Goal: Task Accomplishment & Management: Manage account settings

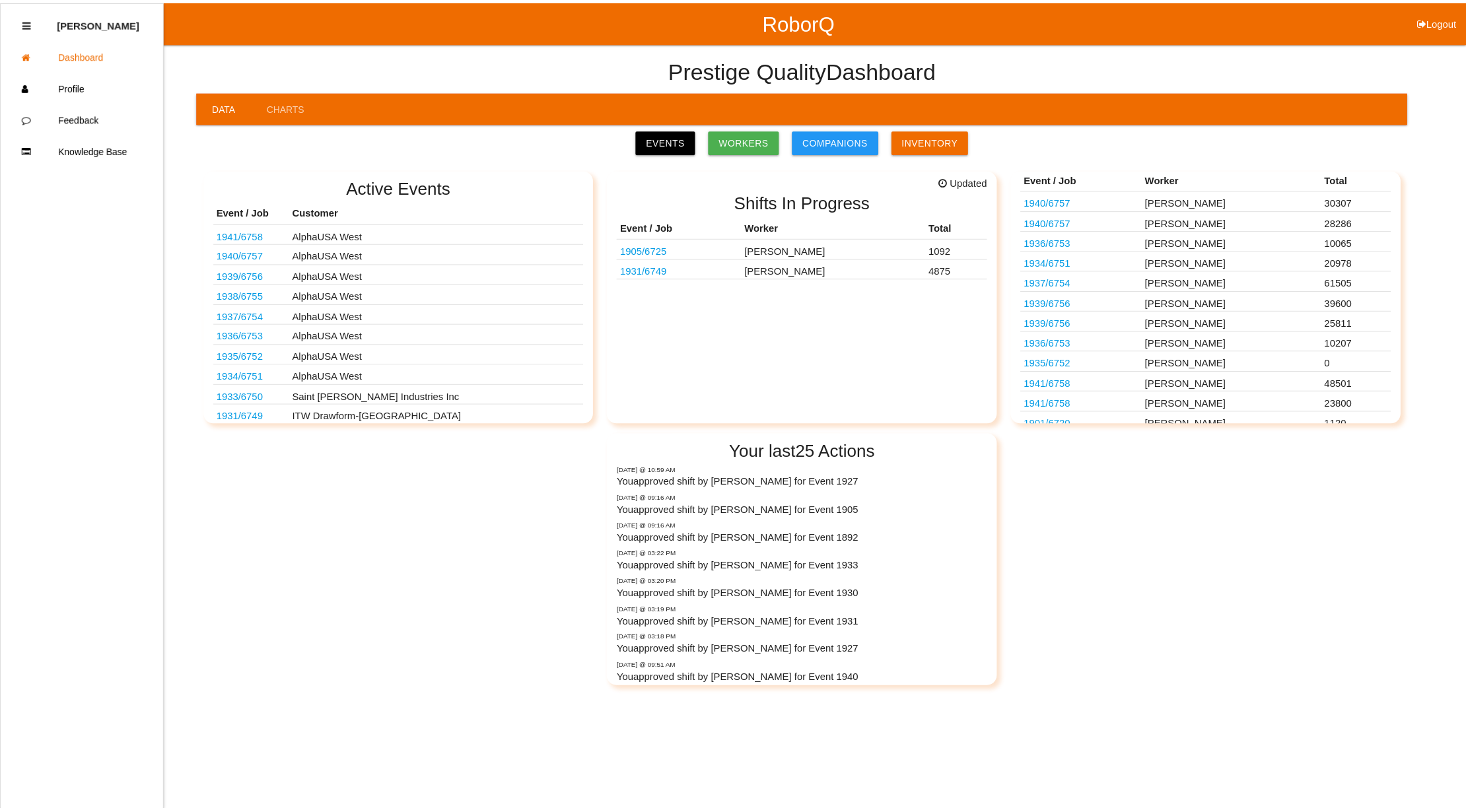
scroll to position [63, 0]
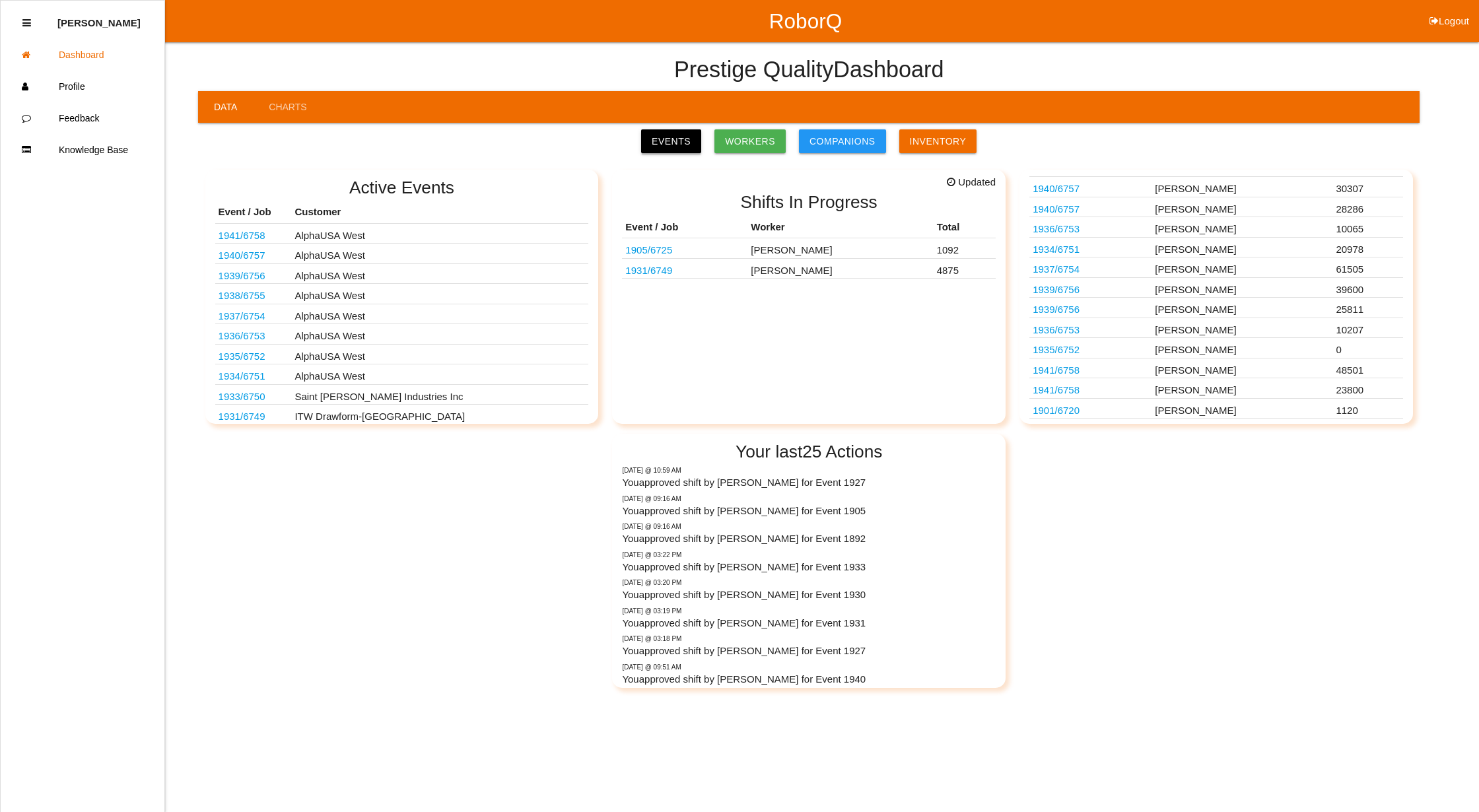
click at [682, 144] on link "Events" at bounding box center [671, 141] width 60 height 24
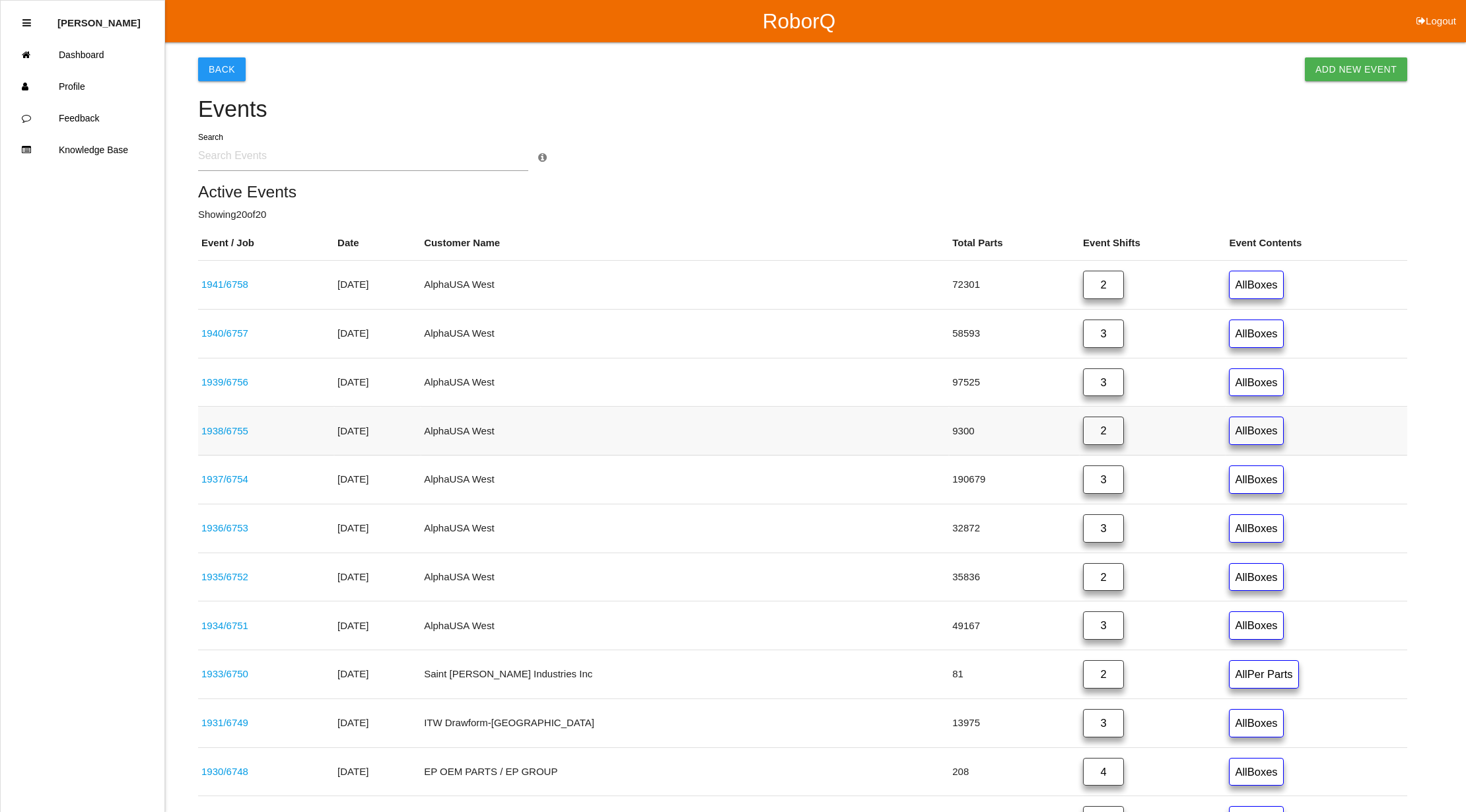
scroll to position [616, 0]
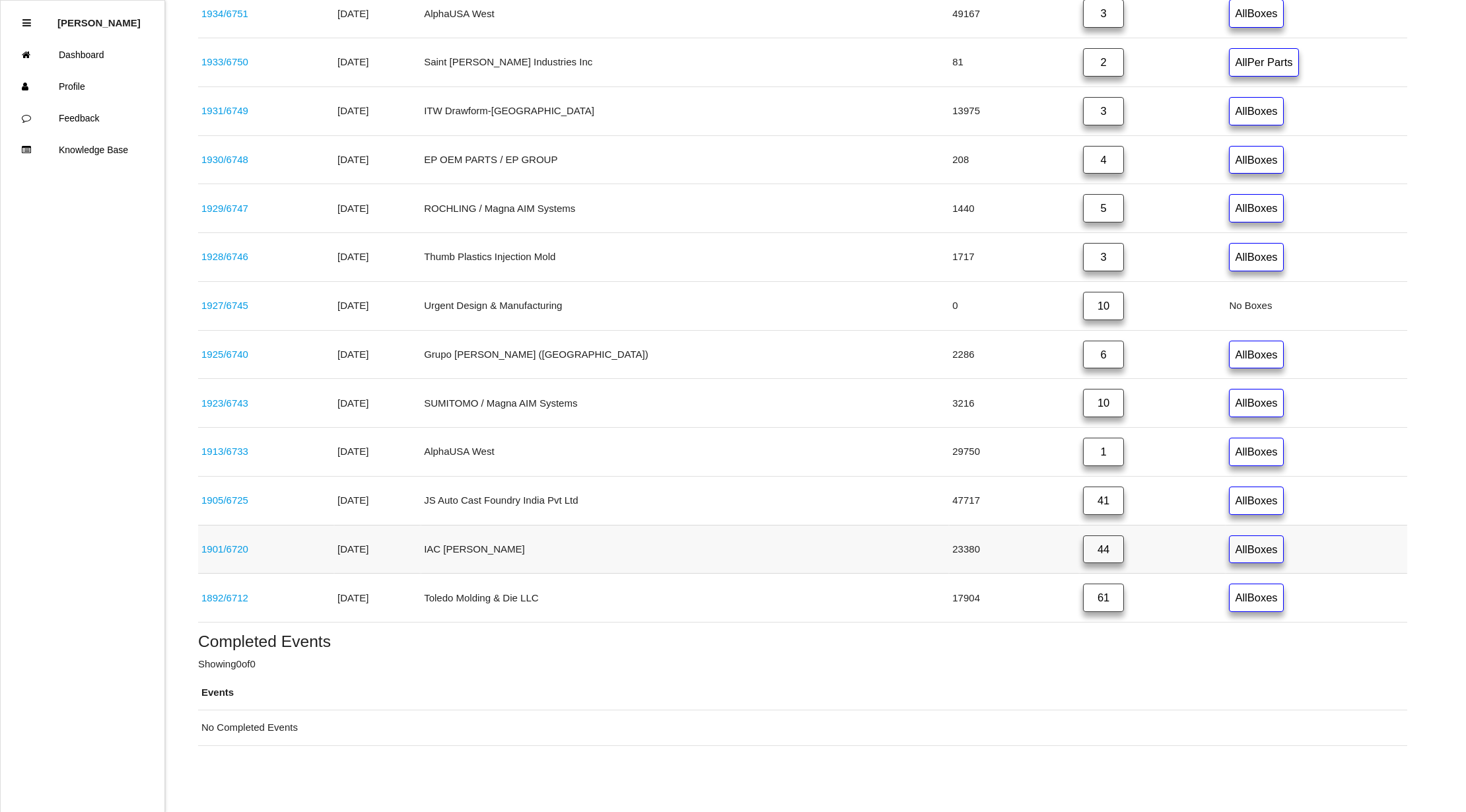
click at [1083, 551] on link "44" at bounding box center [1103, 549] width 41 height 29
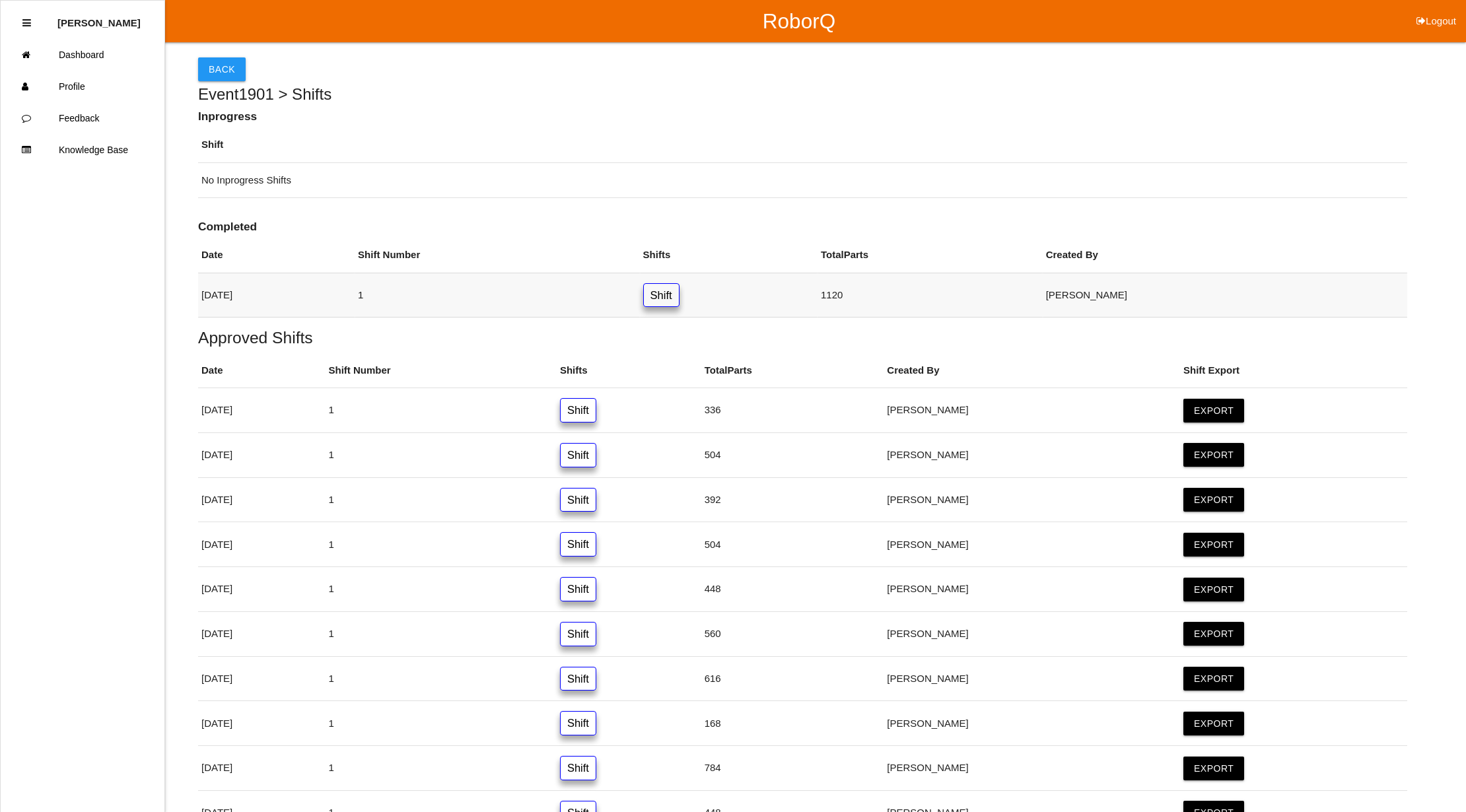
click at [680, 302] on link "Shift" at bounding box center [662, 295] width 36 height 24
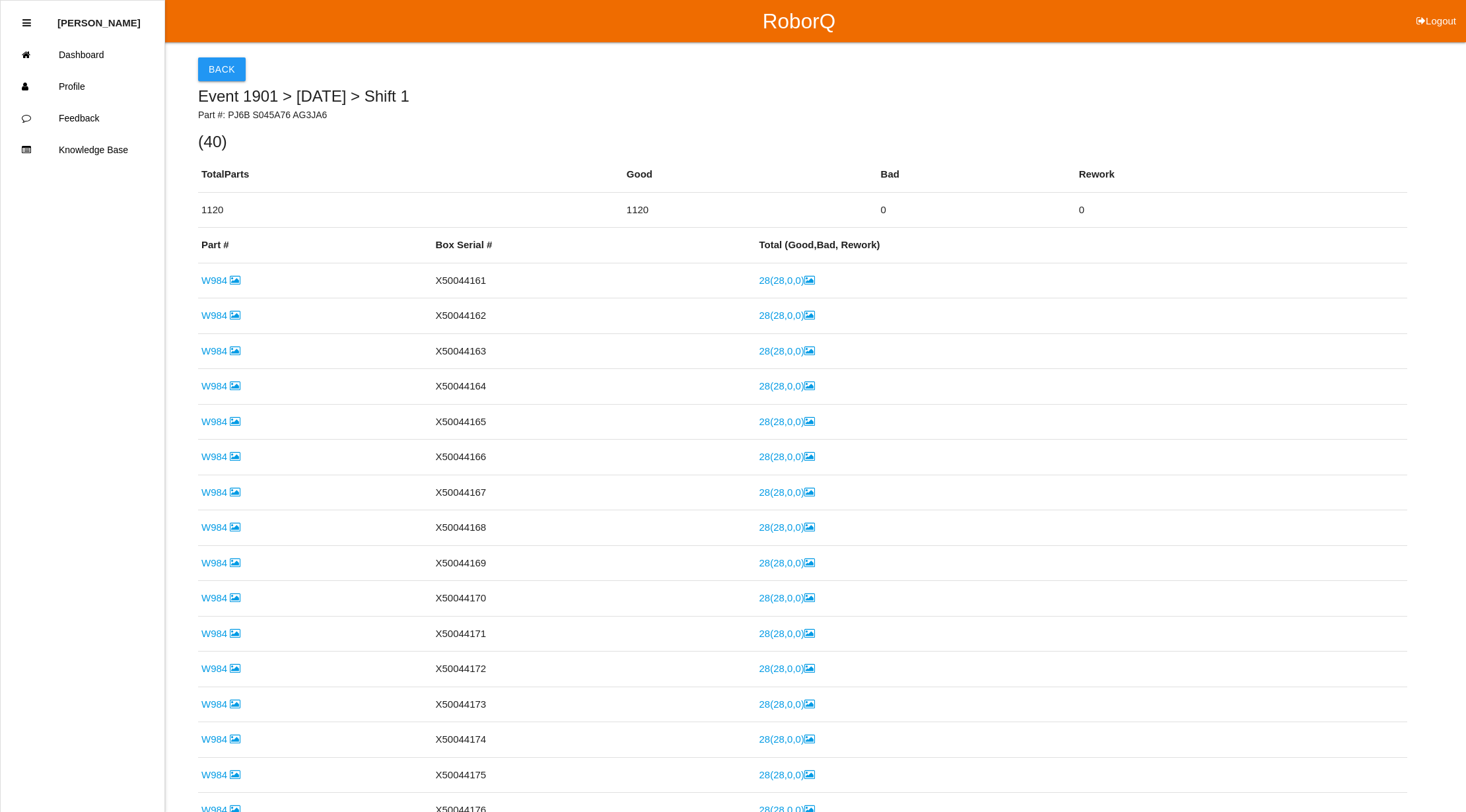
scroll to position [1128, 0]
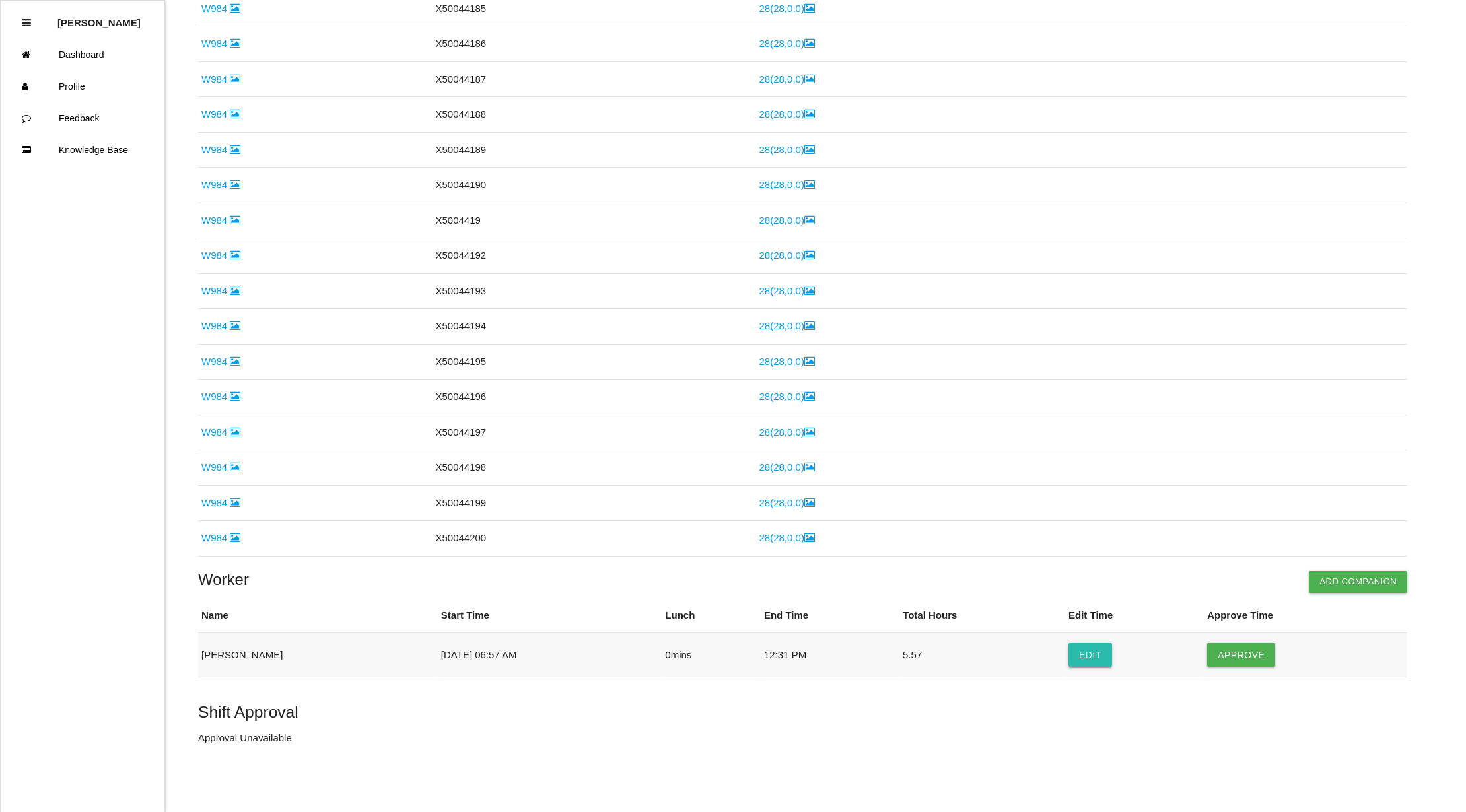
click at [1084, 657] on button "Edit" at bounding box center [1090, 655] width 44 height 24
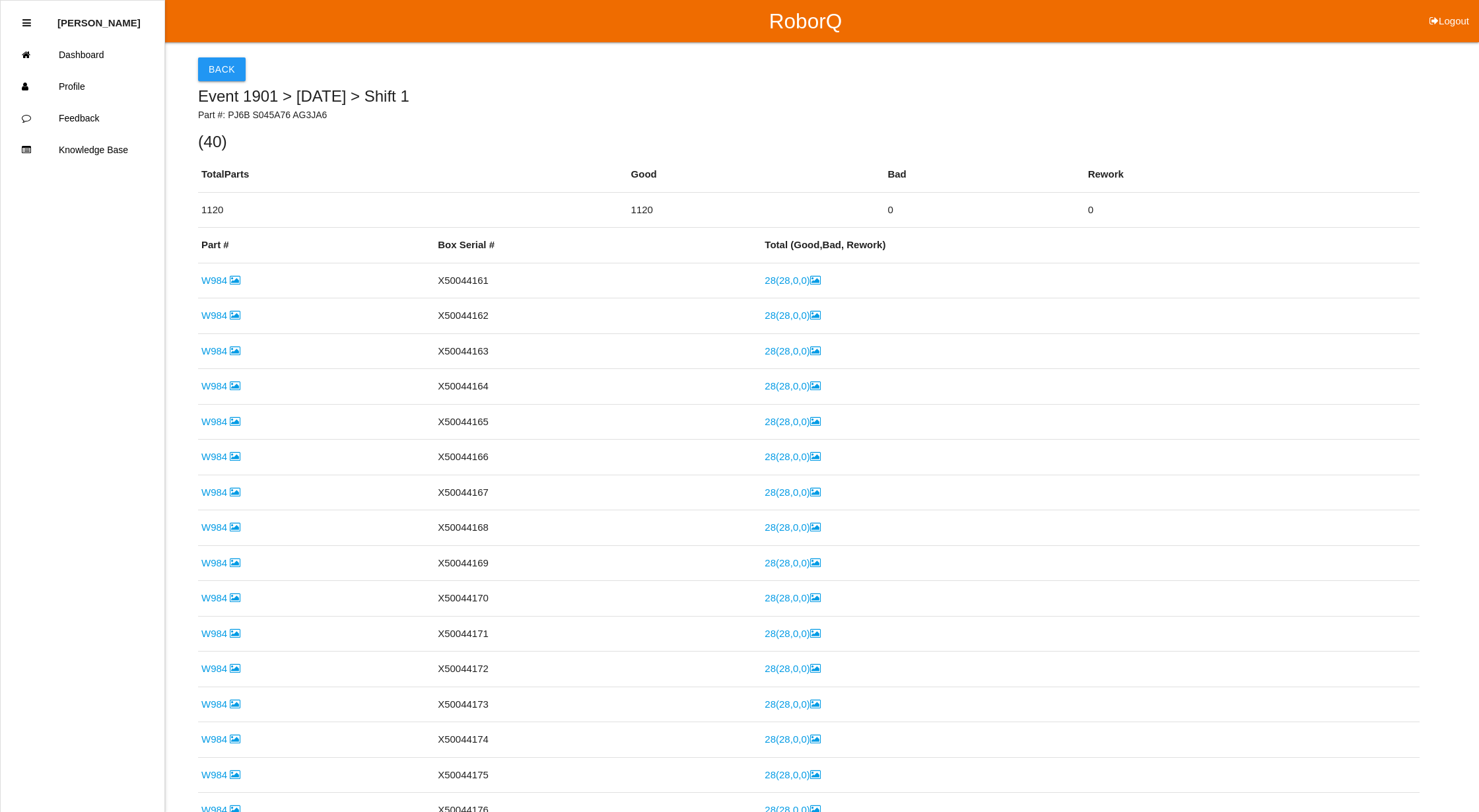
select select "6"
select select "57"
select select "12"
select select "31"
select select "2"
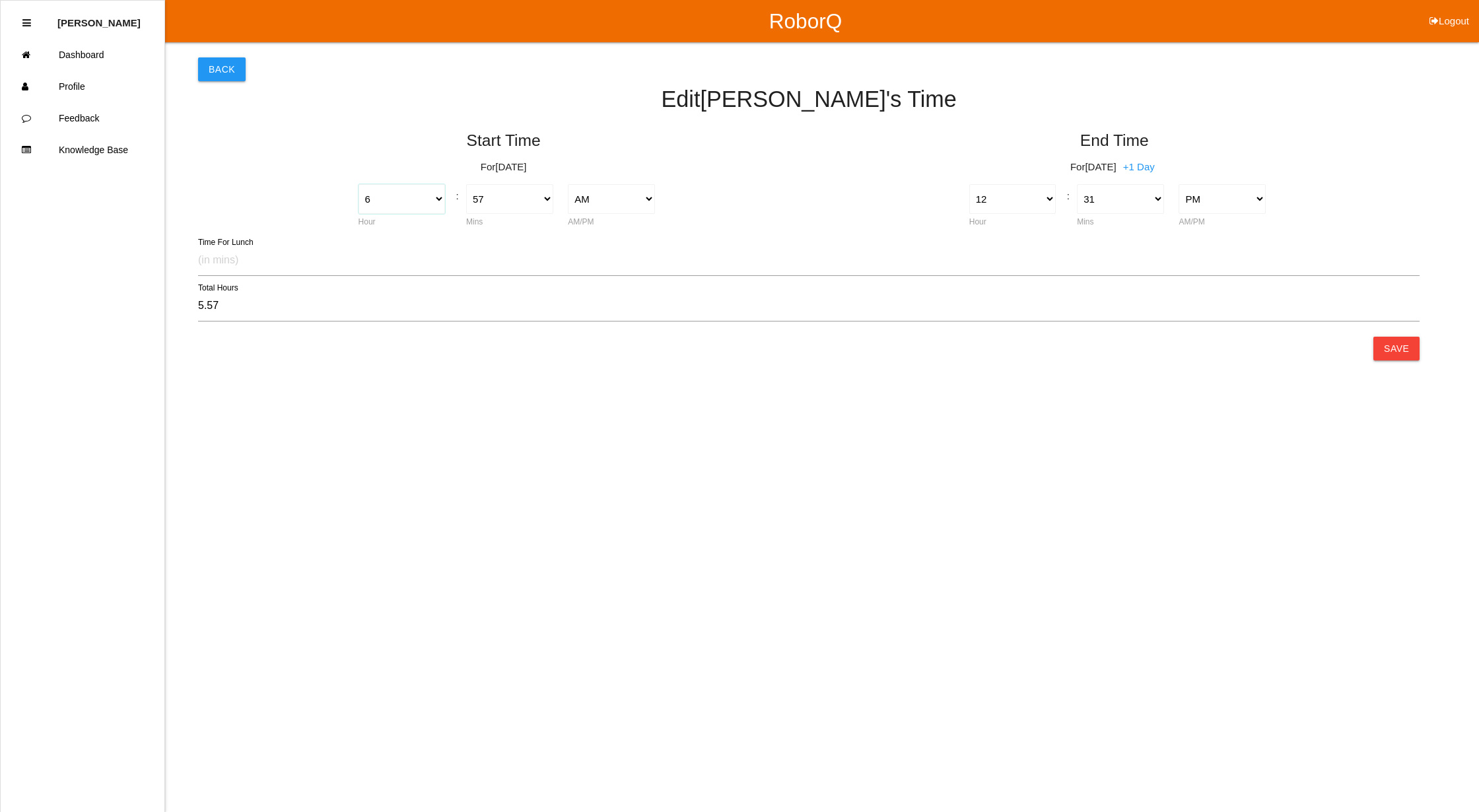
click at [443, 195] on select "1 2 3 4 5 6 7 8 9 10 11 12" at bounding box center [401, 199] width 87 height 30
select select "7"
click at [358, 184] on select "1 2 3 4 5 6 7 8 9 10 11 12" at bounding box center [401, 199] width 87 height 30
type input "4.57"
click at [544, 197] on select "00 01 02 03 04 05 06 07 08 09 10 11 12 13 14 15 16 17 18 19 20 21 22 23 24 25 2…" at bounding box center [509, 199] width 87 height 30
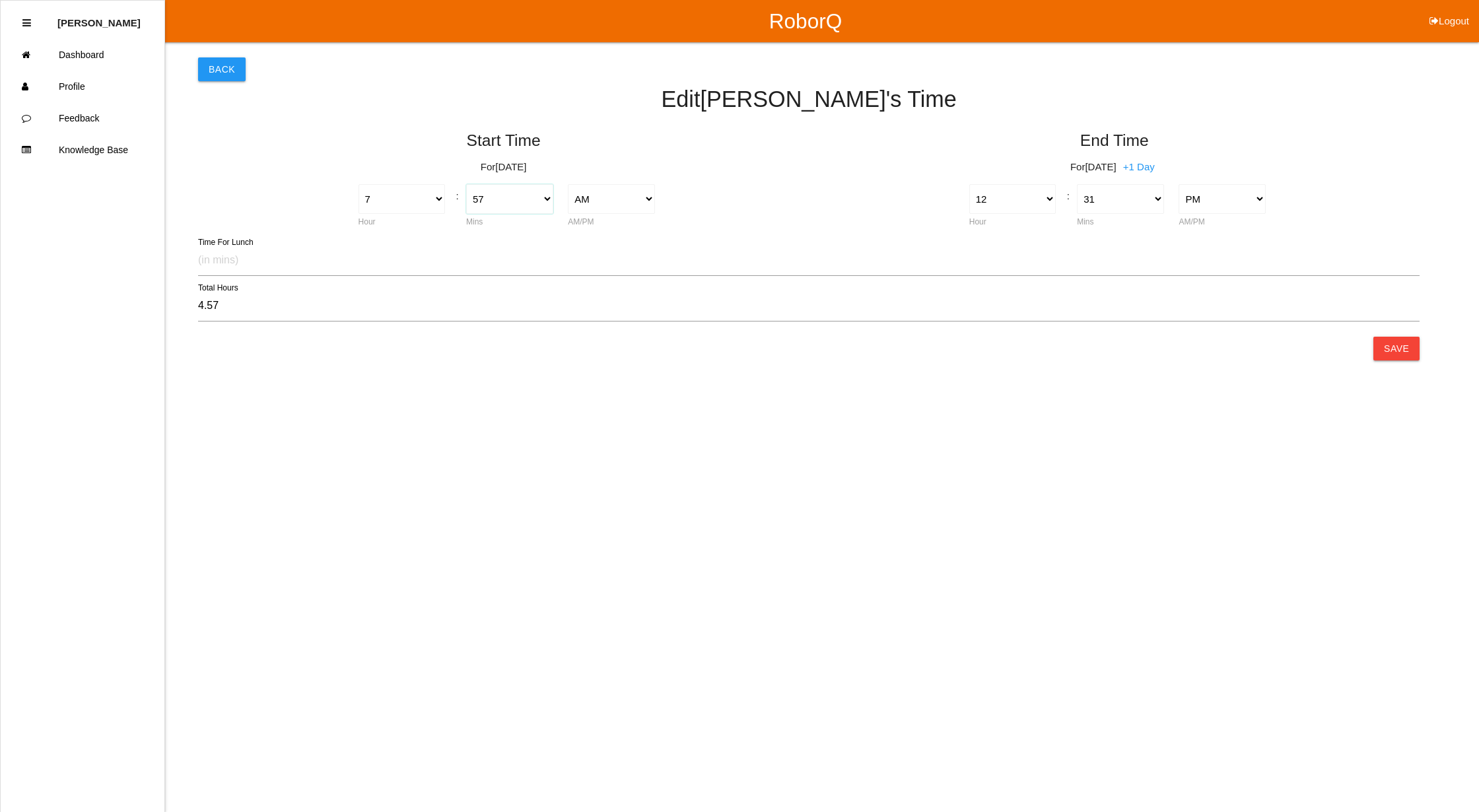
select select "0"
click at [466, 184] on select "00 01 02 03 04 05 06 07 08 09 10 11 12 13 14 15 16 17 18 19 20 21 22 23 24 25 2…" at bounding box center [509, 199] width 87 height 30
type input "5.52"
click at [1158, 197] on select "00 01 02 03 04 05 06 07 08 09 10 11 12 13 14 15 16 17 18 19 20 21 22 23 24 25 2…" at bounding box center [1120, 199] width 87 height 30
select select "30"
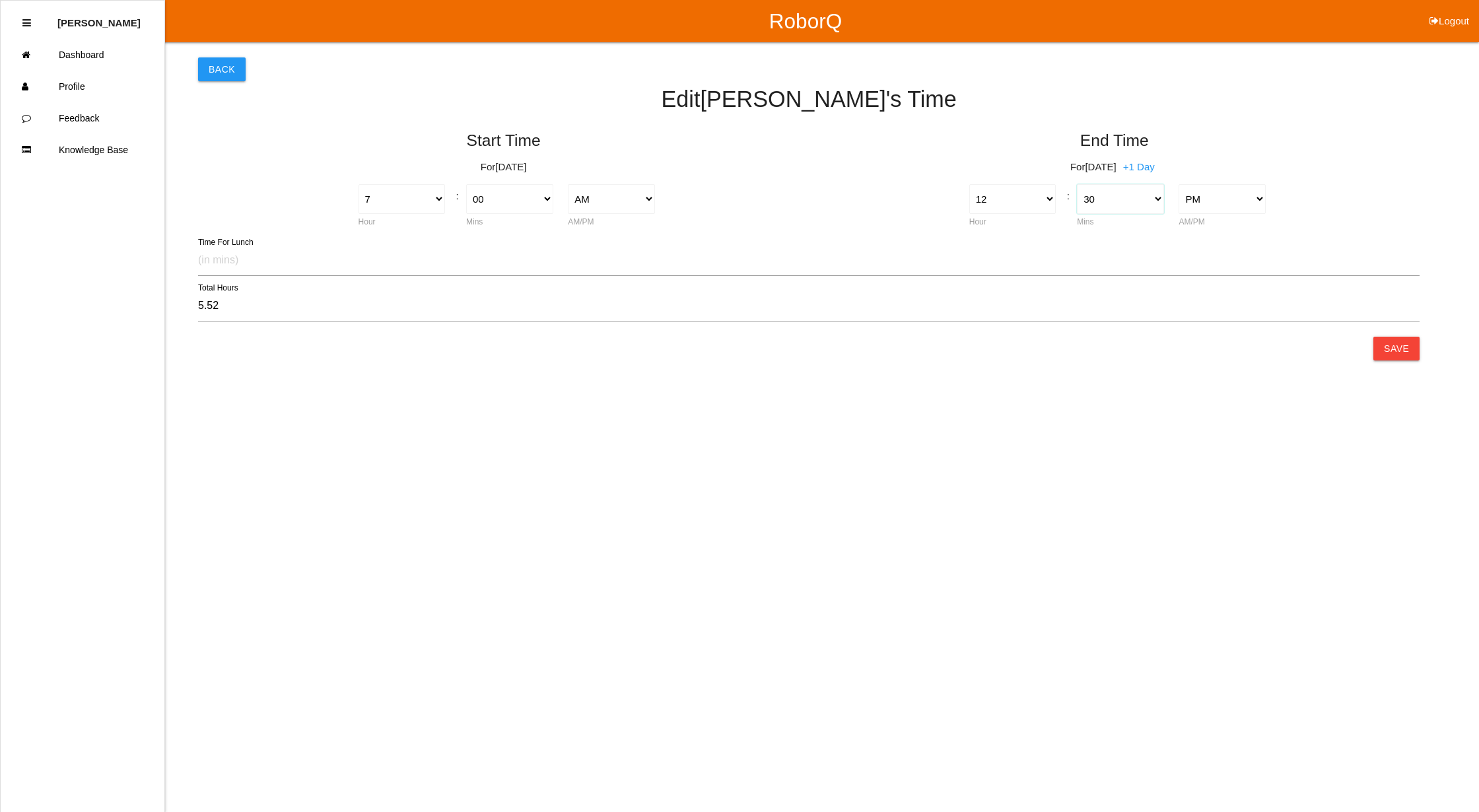
click at [1077, 184] on select "00 01 02 03 04 05 06 07 08 09 10 11 12 13 14 15 16 17 18 19 20 21 22 23 24 25 2…" at bounding box center [1120, 199] width 87 height 30
type input "5.50"
click at [1409, 338] on button "Save" at bounding box center [1396, 348] width 46 height 24
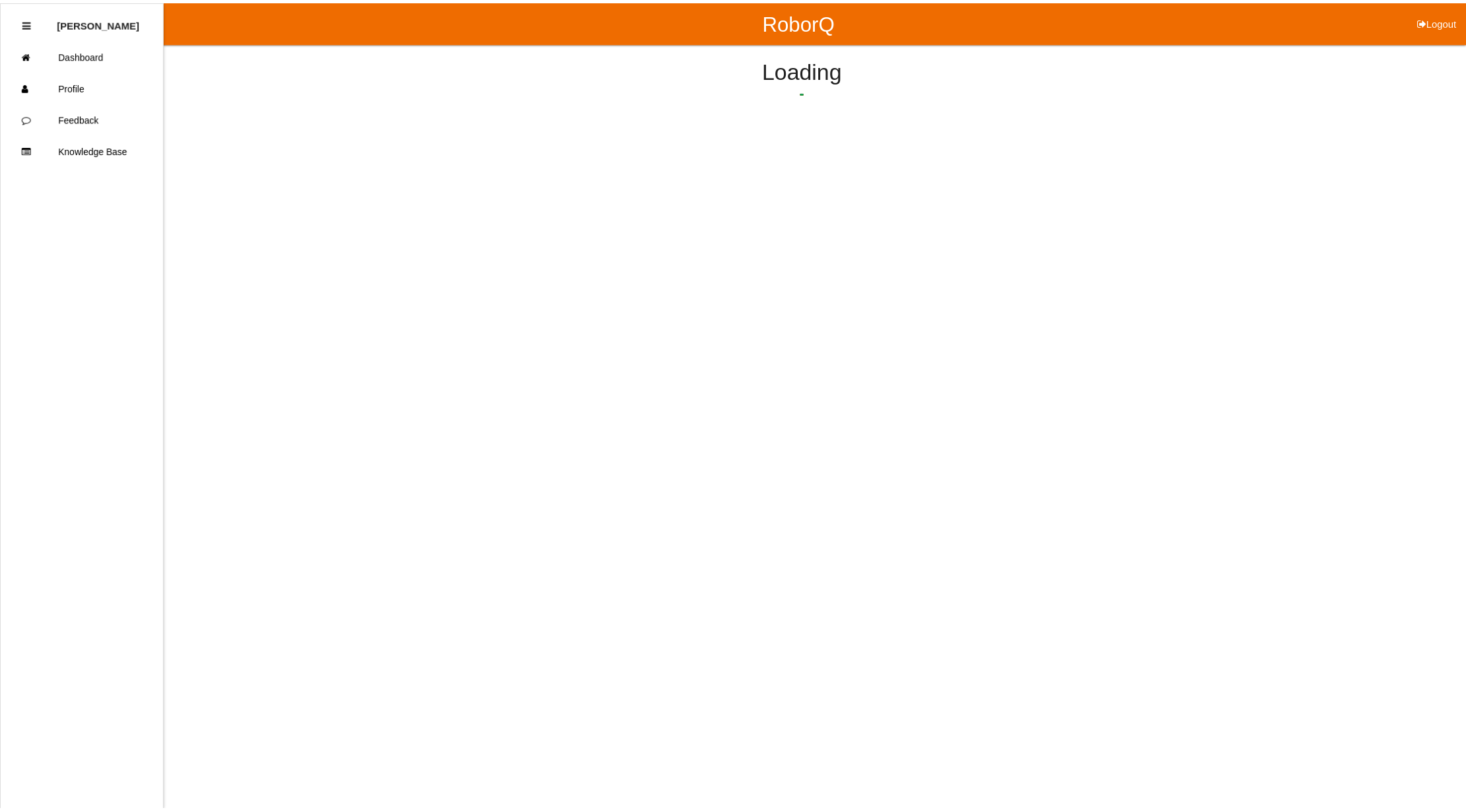
scroll to position [1128, 0]
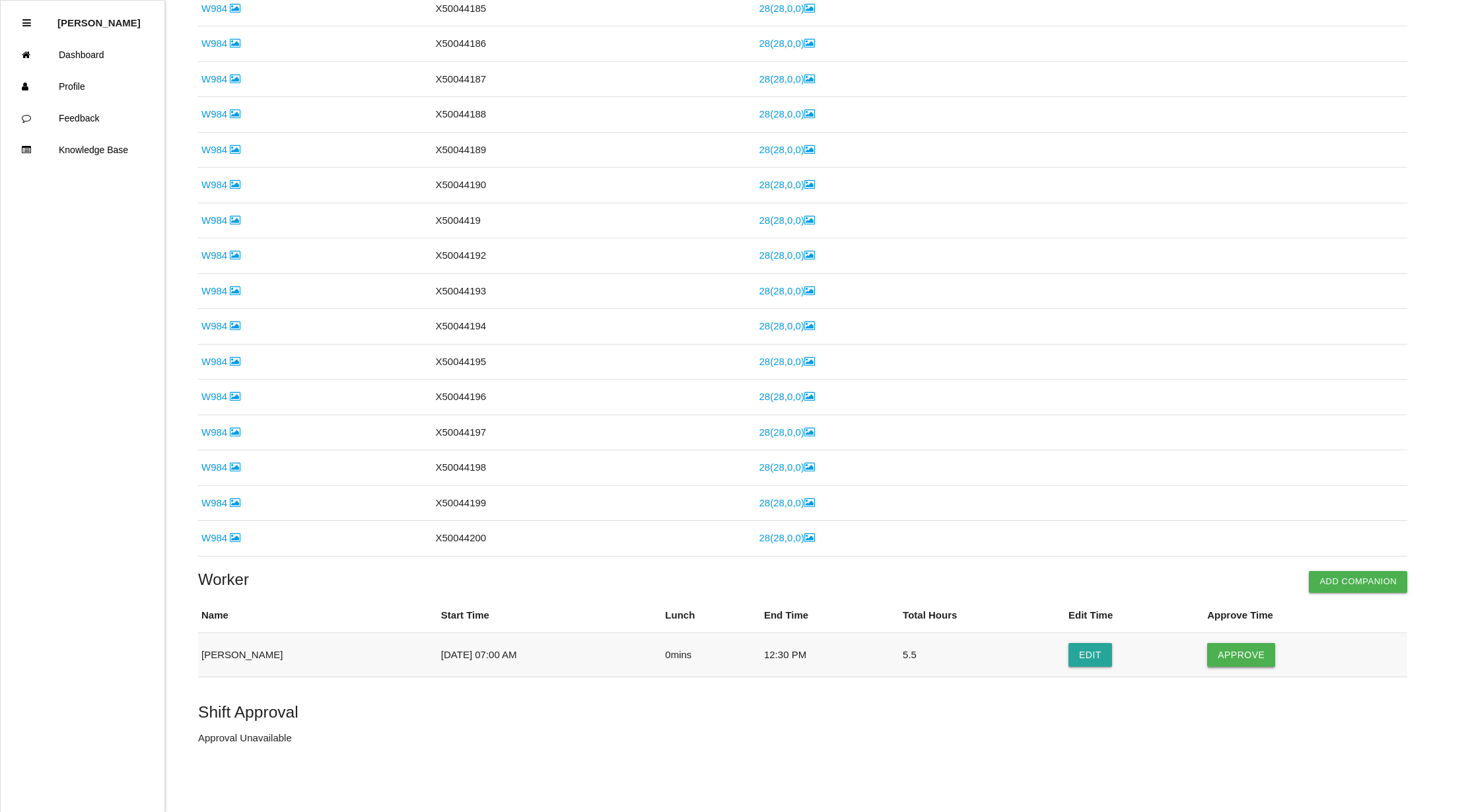
click at [1248, 658] on button "Approve" at bounding box center [1242, 655] width 68 height 24
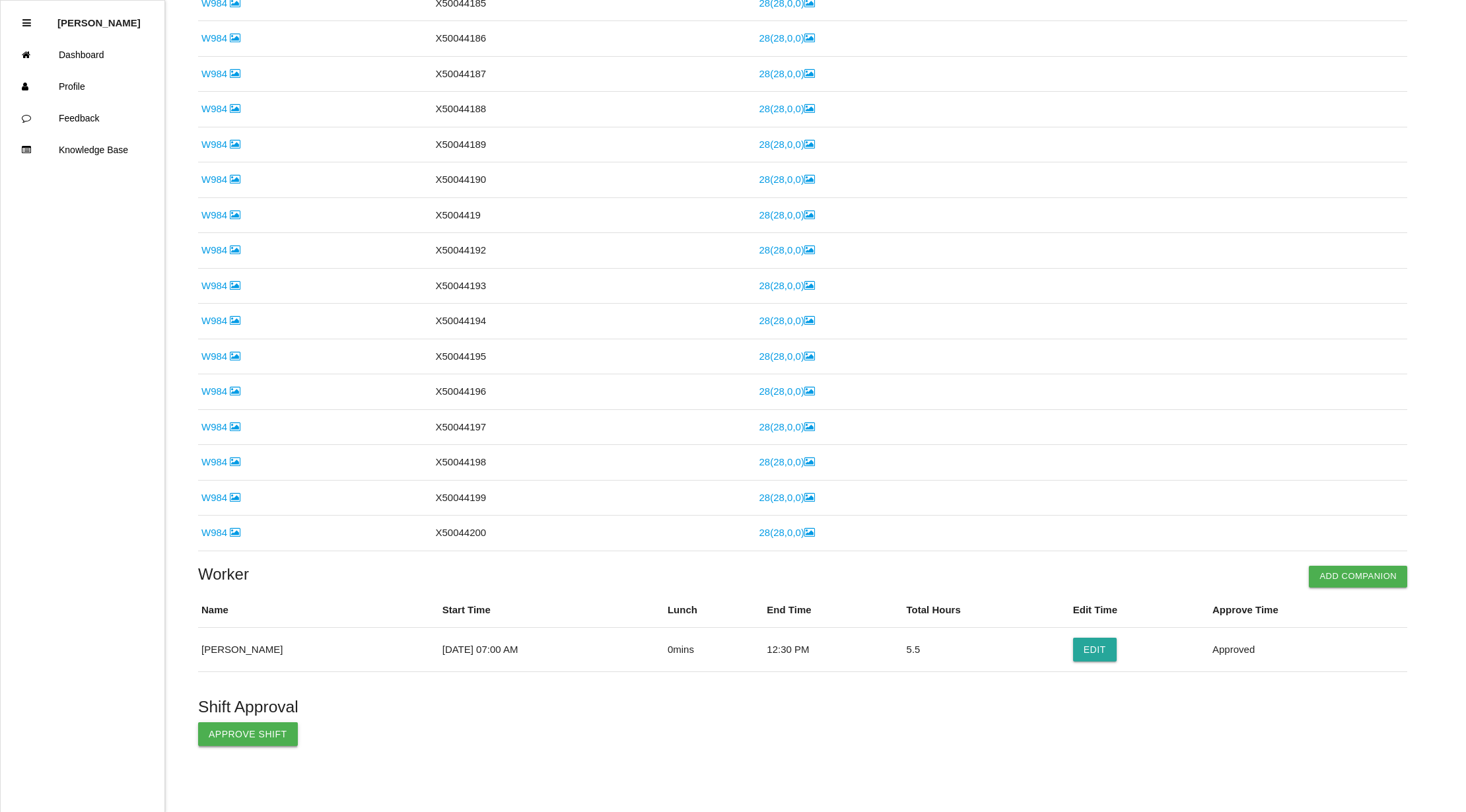
click at [238, 745] on button "Approve Shift" at bounding box center [247, 734] width 100 height 24
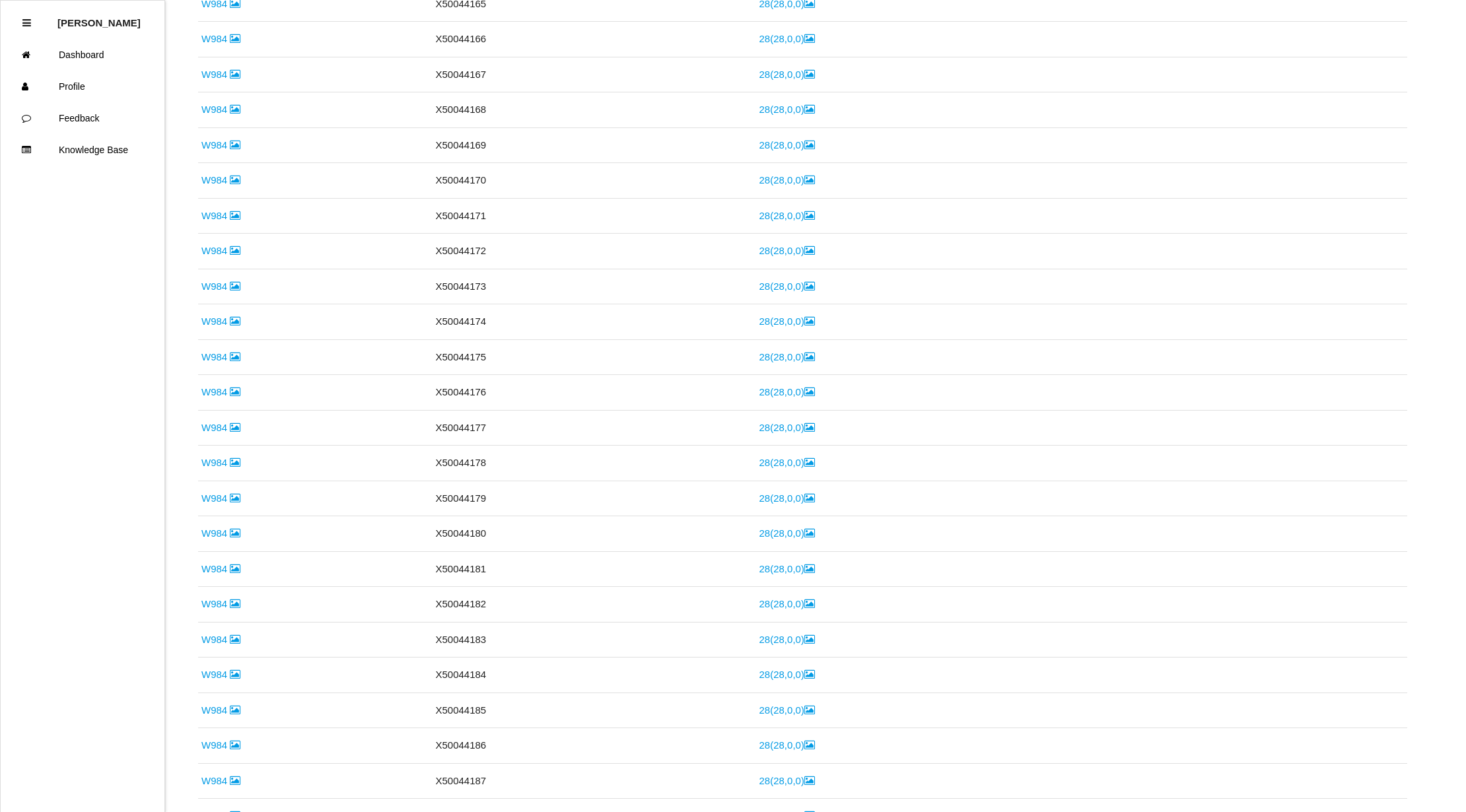
scroll to position [0, 0]
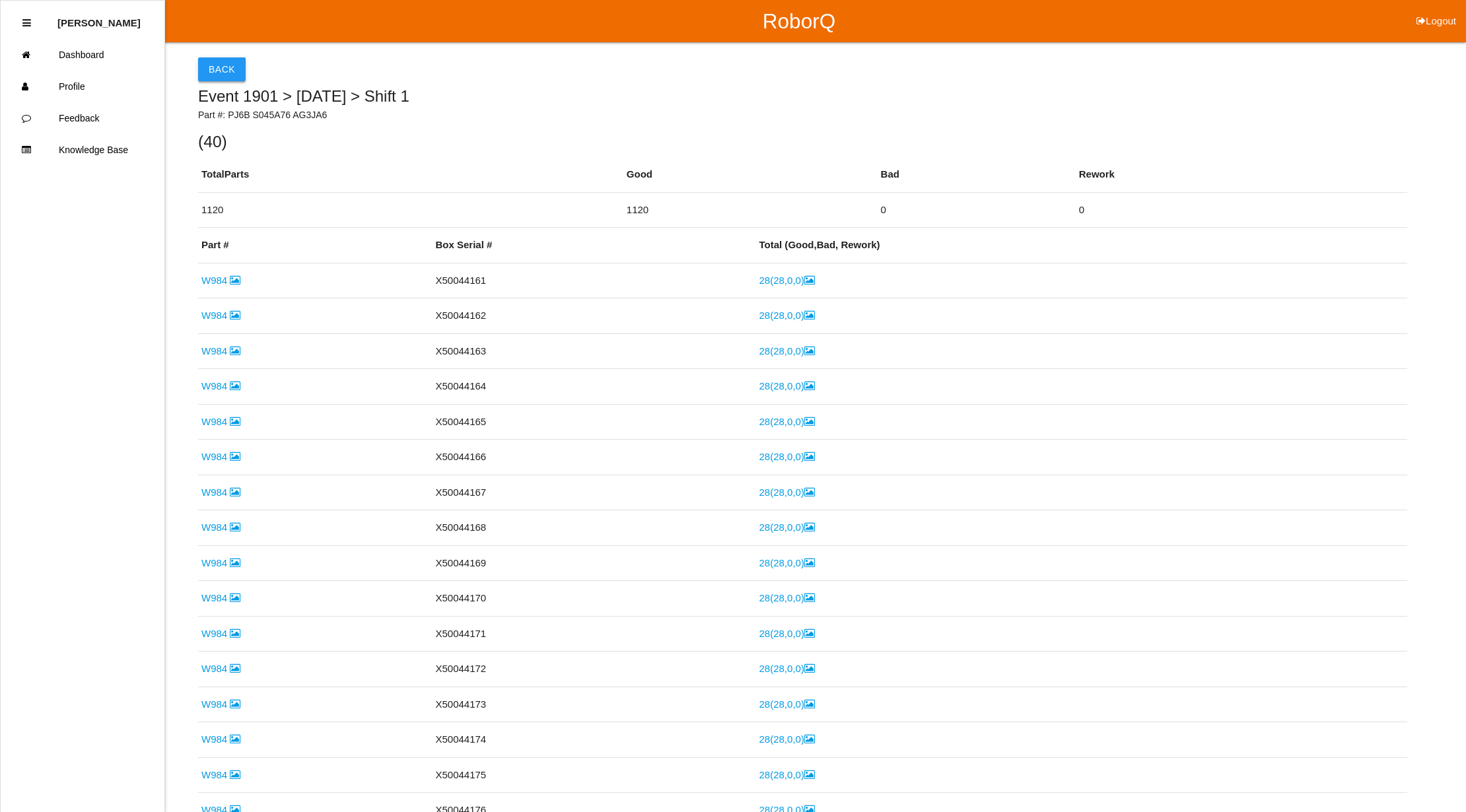
click at [233, 68] on button "Back" at bounding box center [222, 69] width 47 height 24
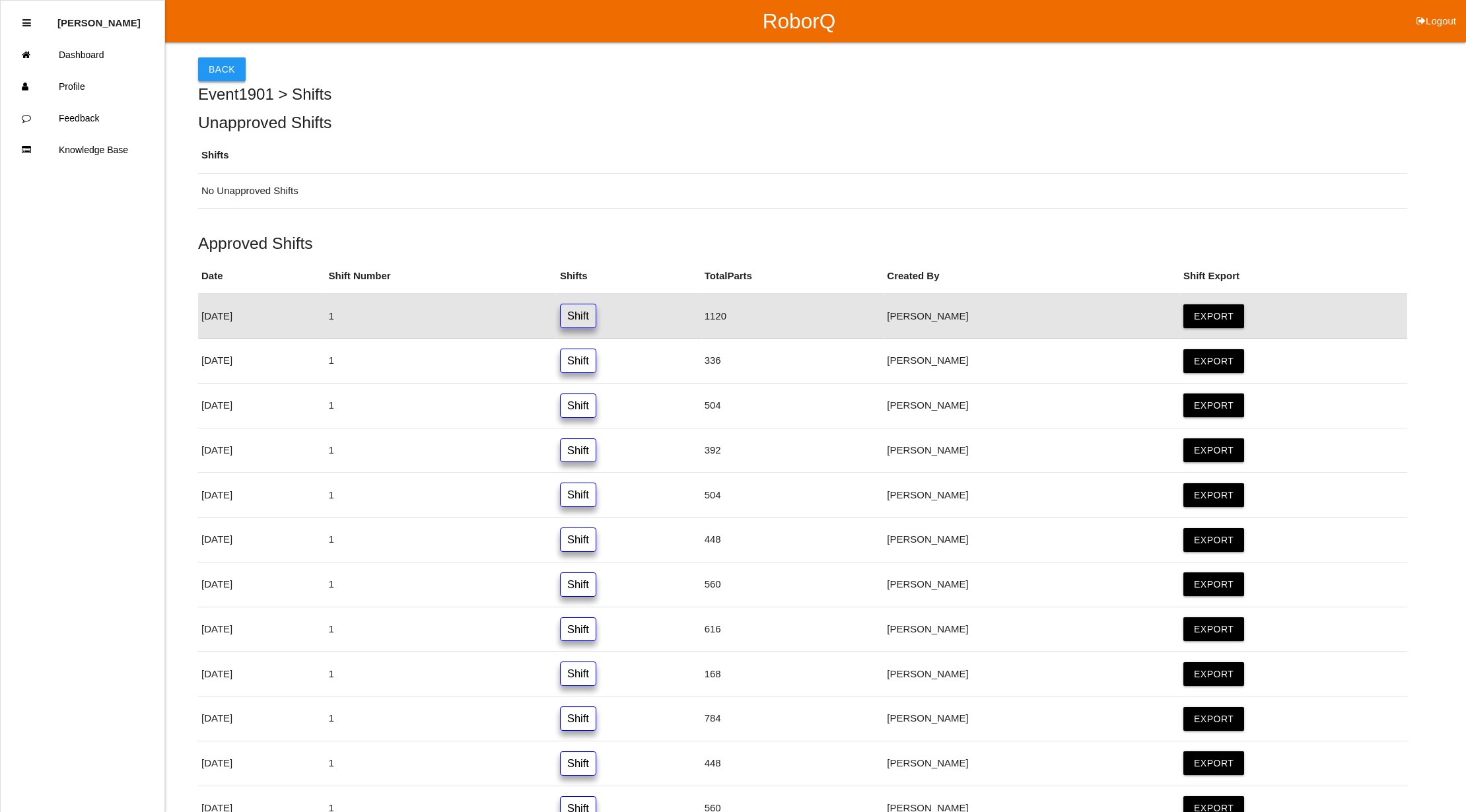
click at [215, 61] on button "Back" at bounding box center [222, 69] width 47 height 24
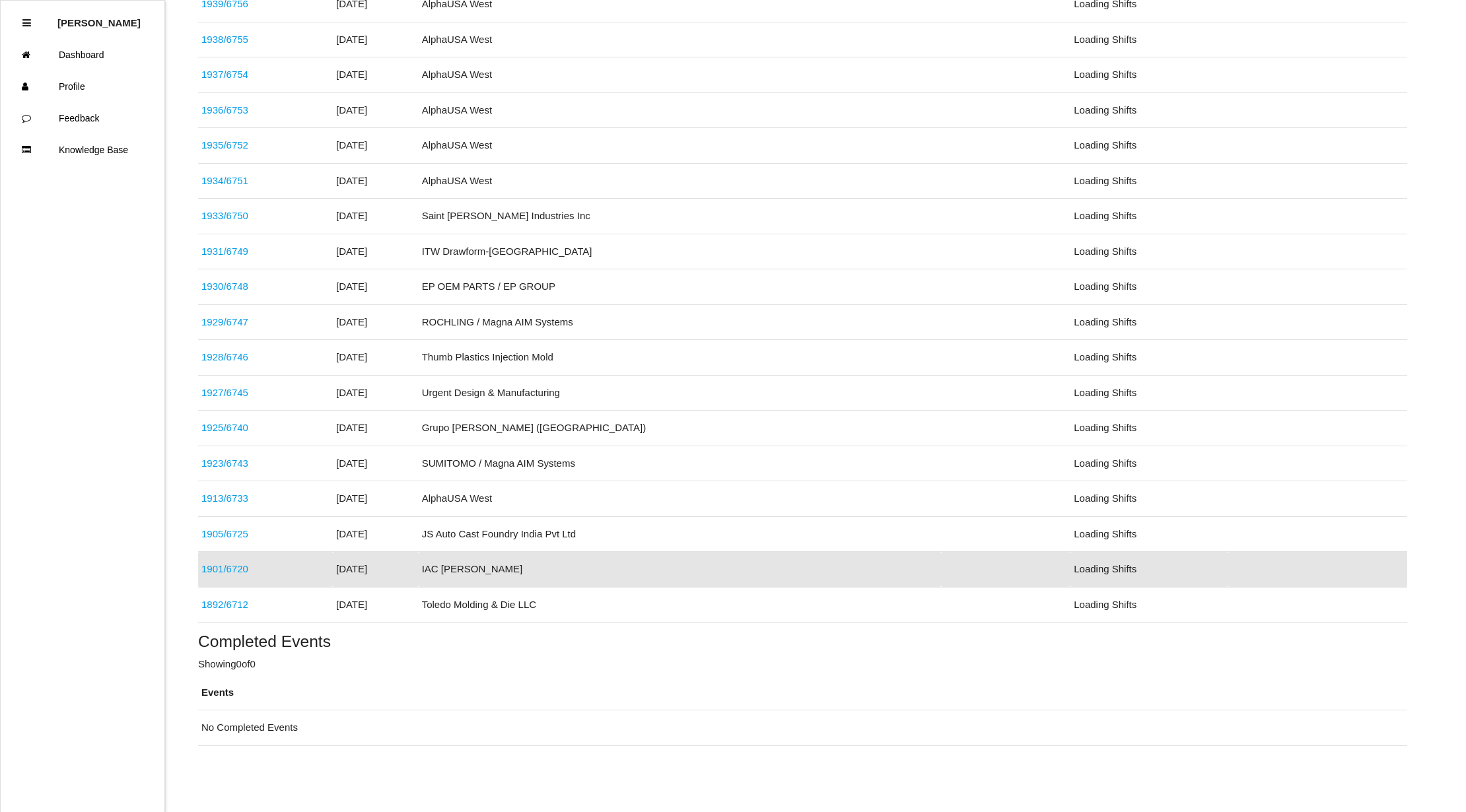
scroll to position [383, 0]
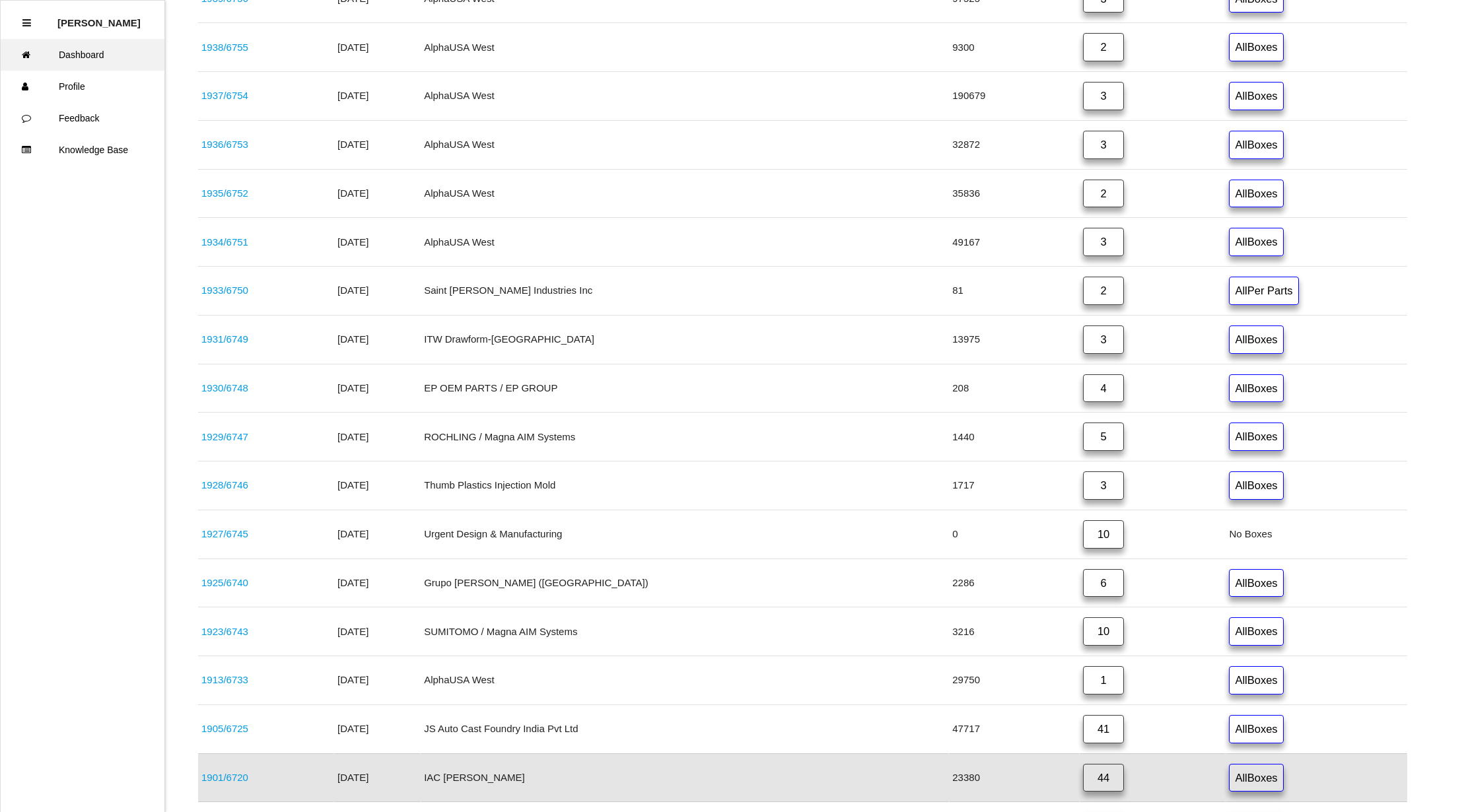
click at [91, 54] on link "Dashboard" at bounding box center [82, 54] width 164 height 31
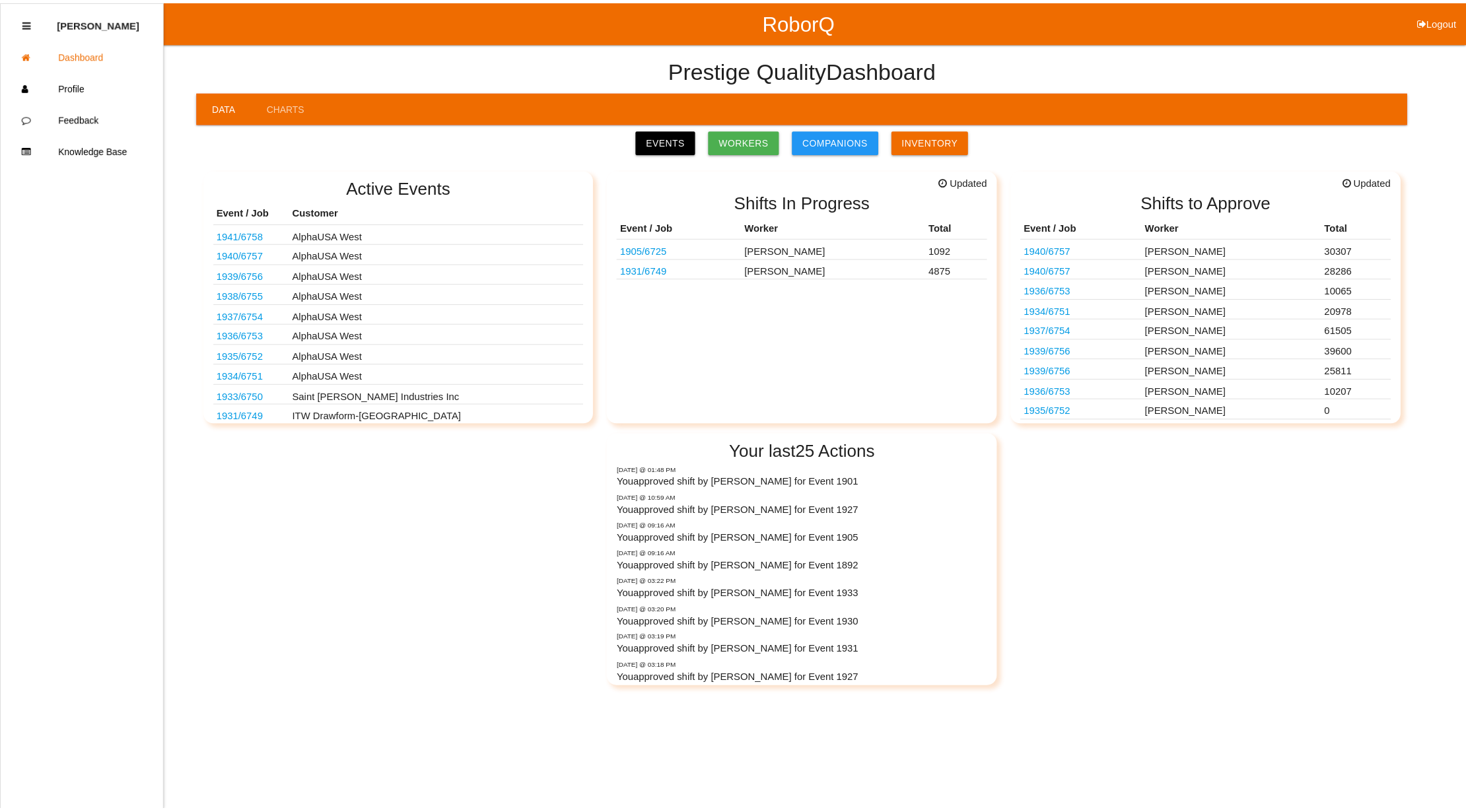
scroll to position [43, 0]
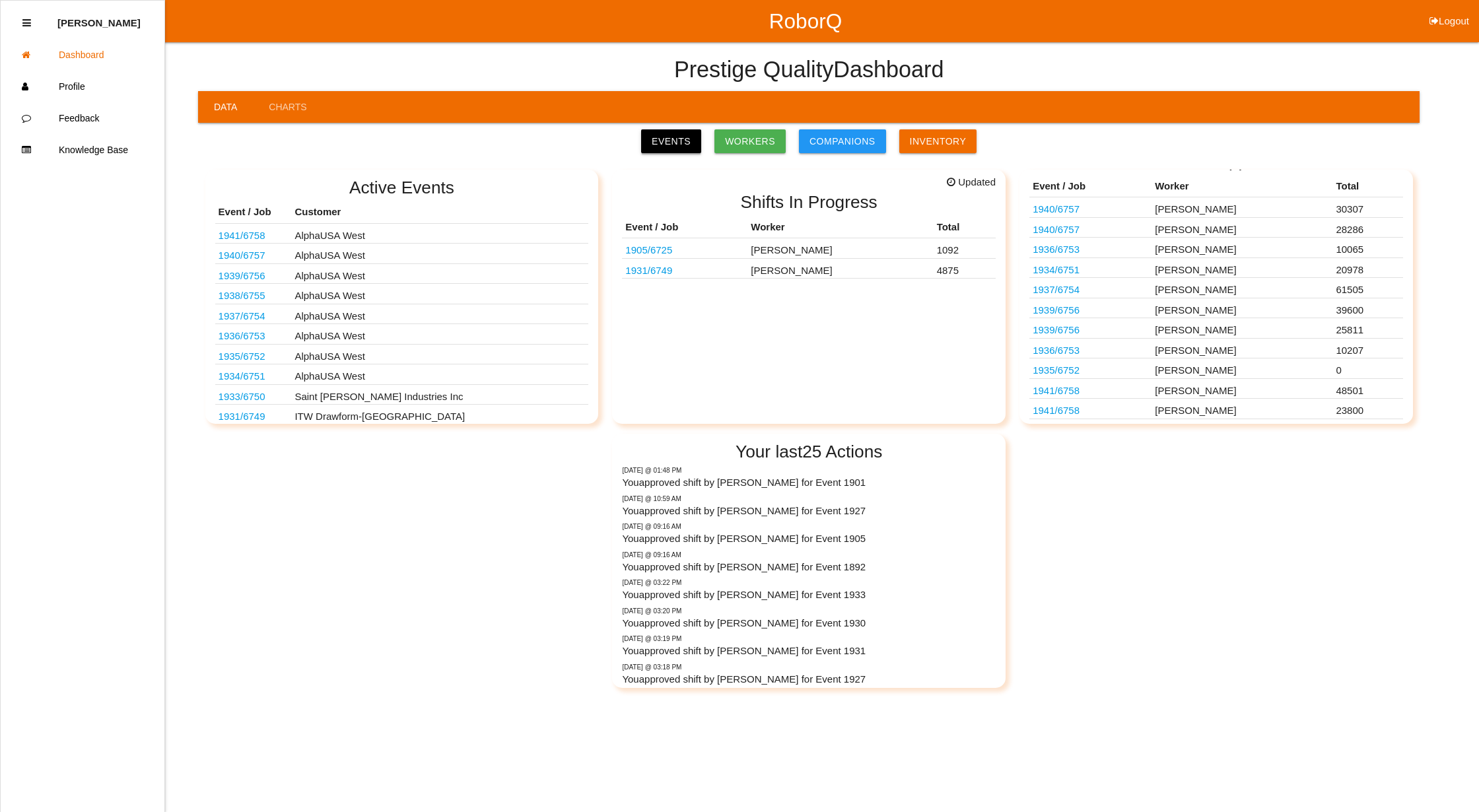
click at [670, 138] on link "Events" at bounding box center [671, 141] width 60 height 24
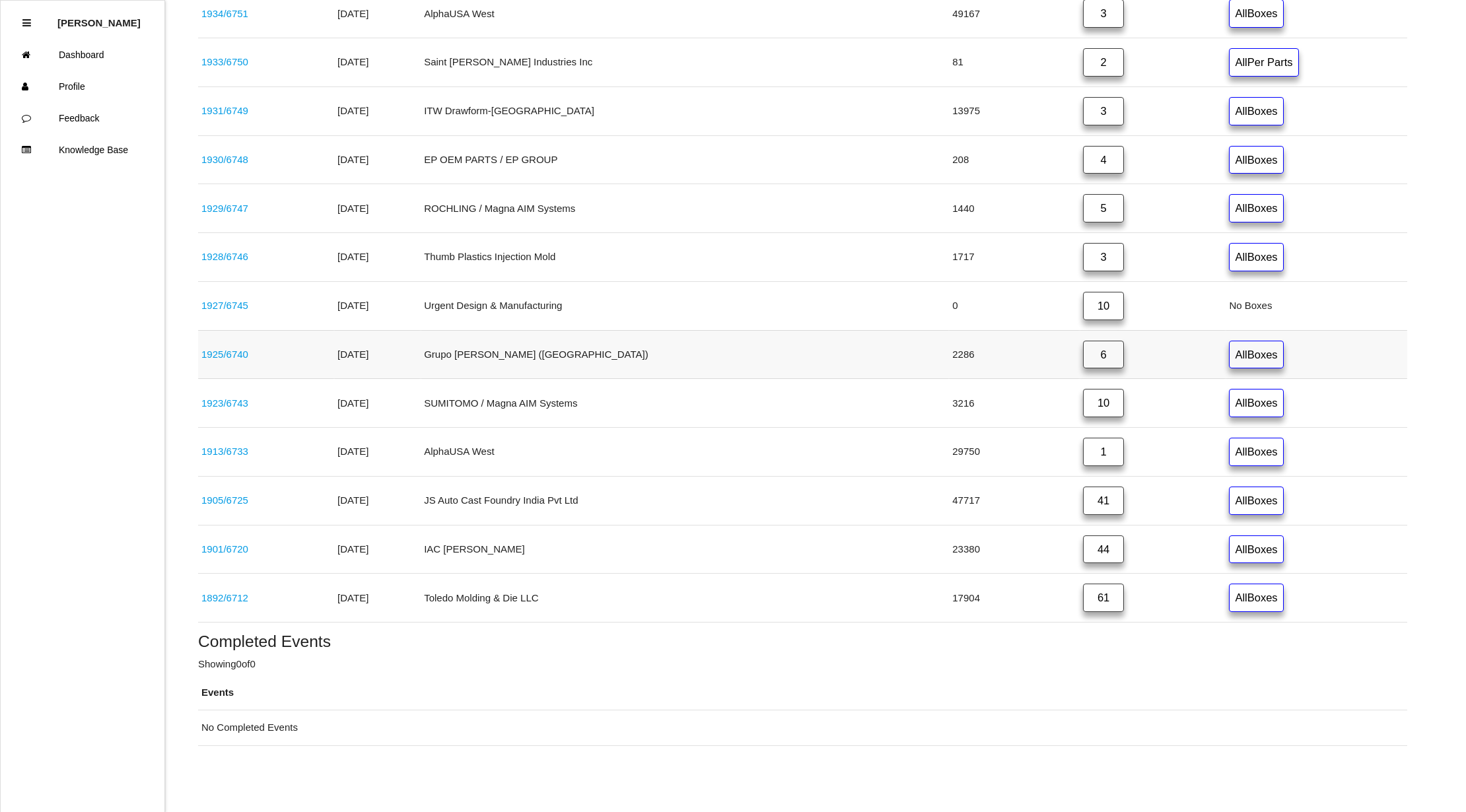
scroll to position [626, 0]
click at [227, 496] on link "1905 / 6725" at bounding box center [224, 500] width 47 height 11
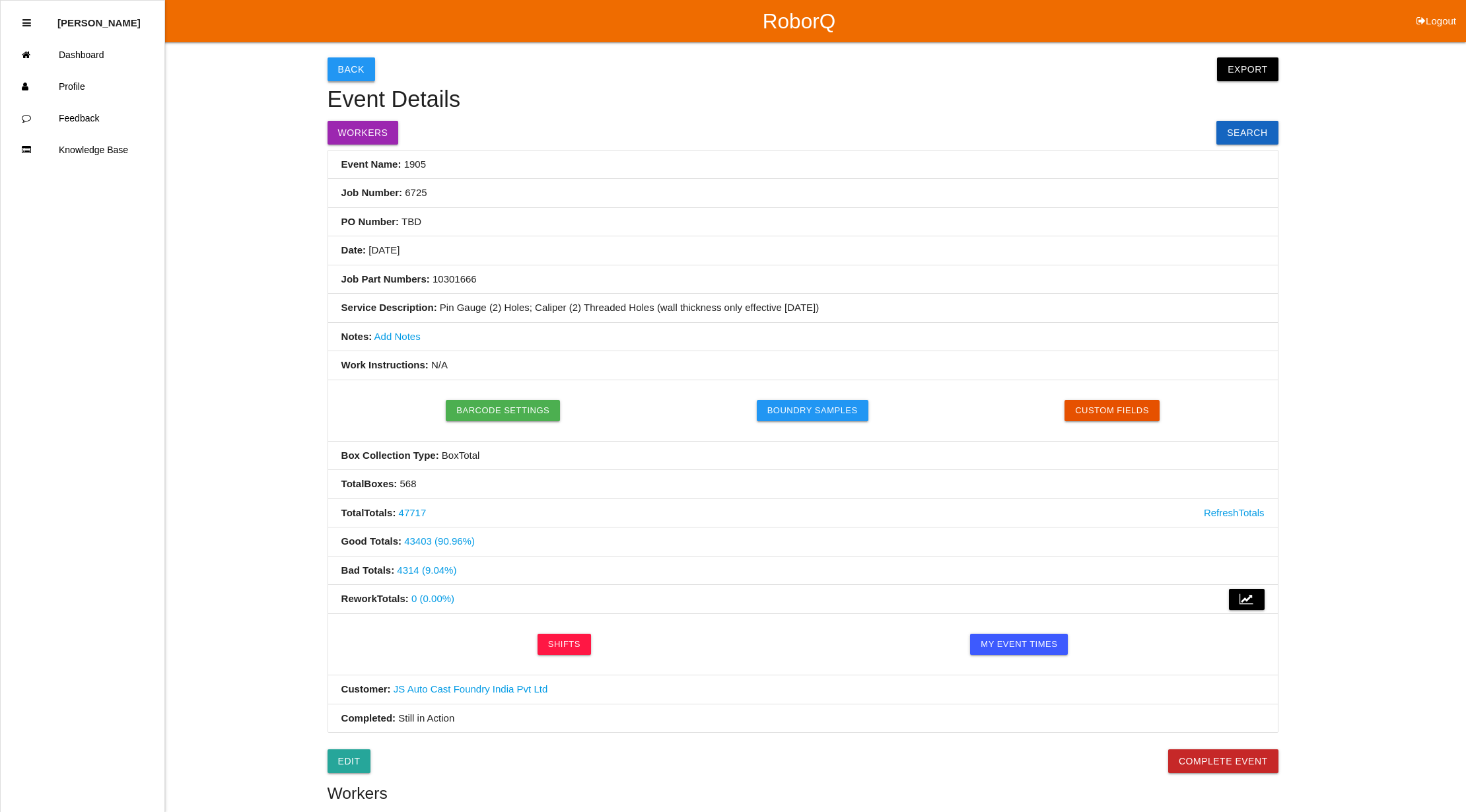
click at [344, 67] on button "Back" at bounding box center [351, 69] width 47 height 24
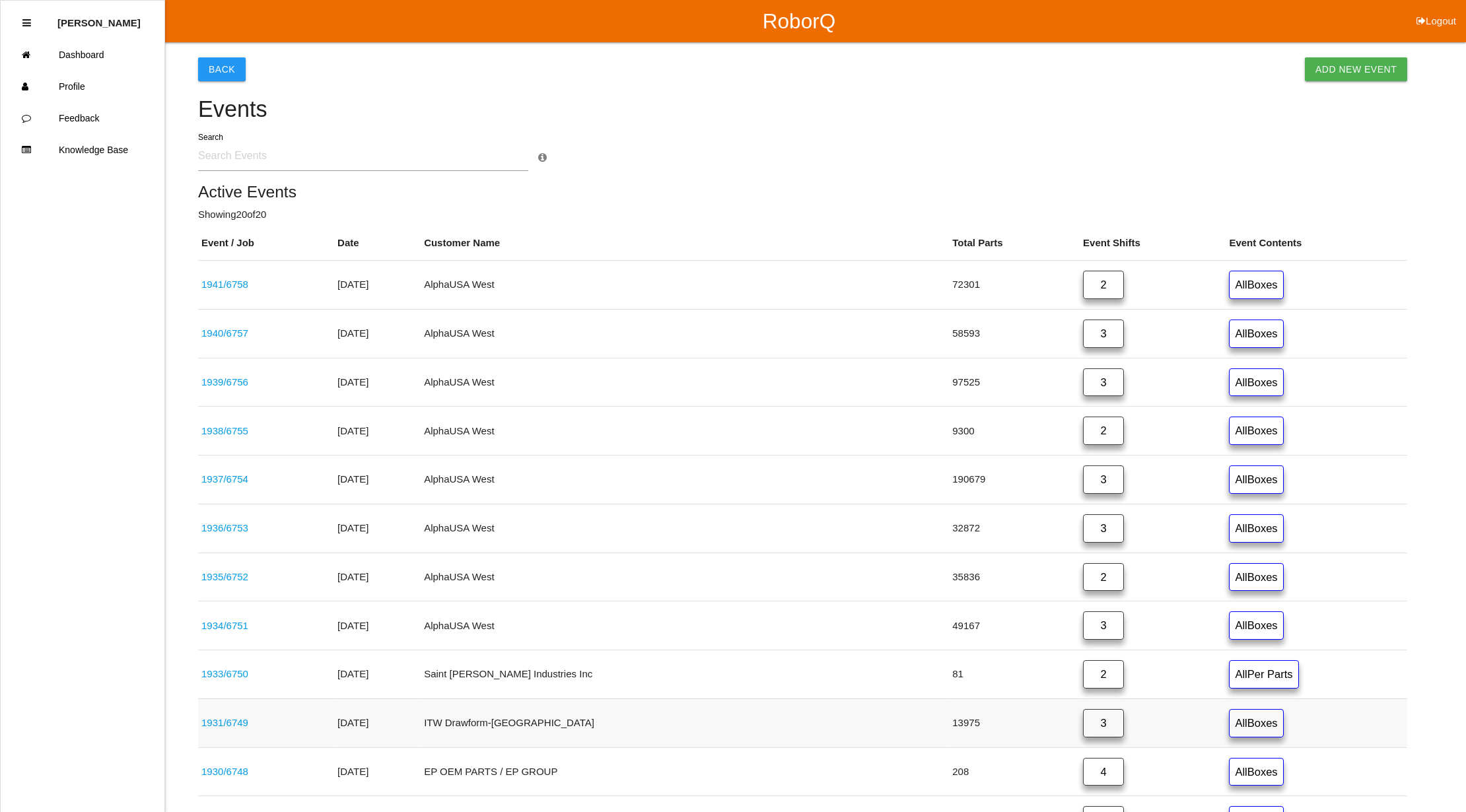
click at [1083, 726] on link "3" at bounding box center [1103, 723] width 41 height 29
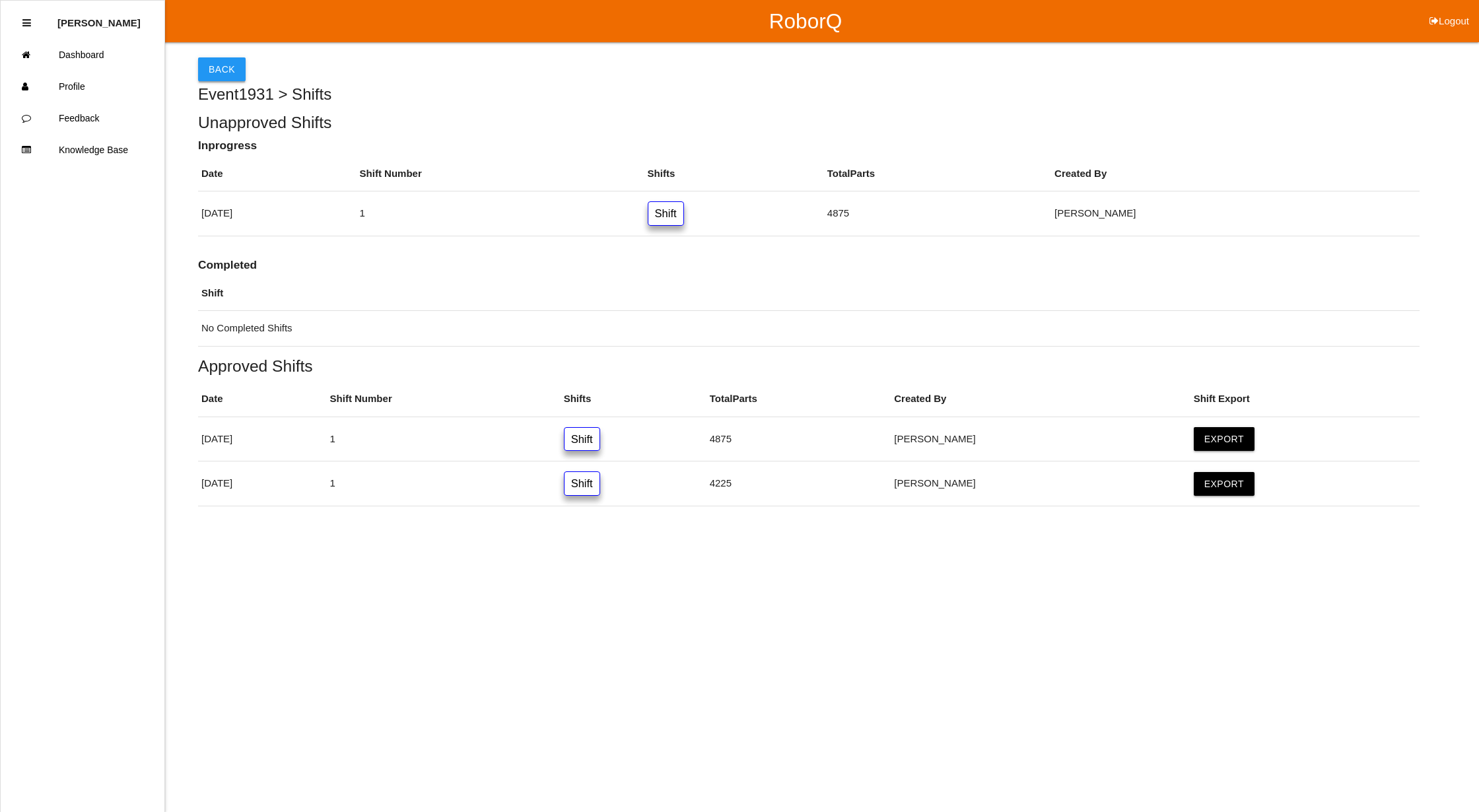
click at [214, 61] on button "Back" at bounding box center [222, 69] width 47 height 24
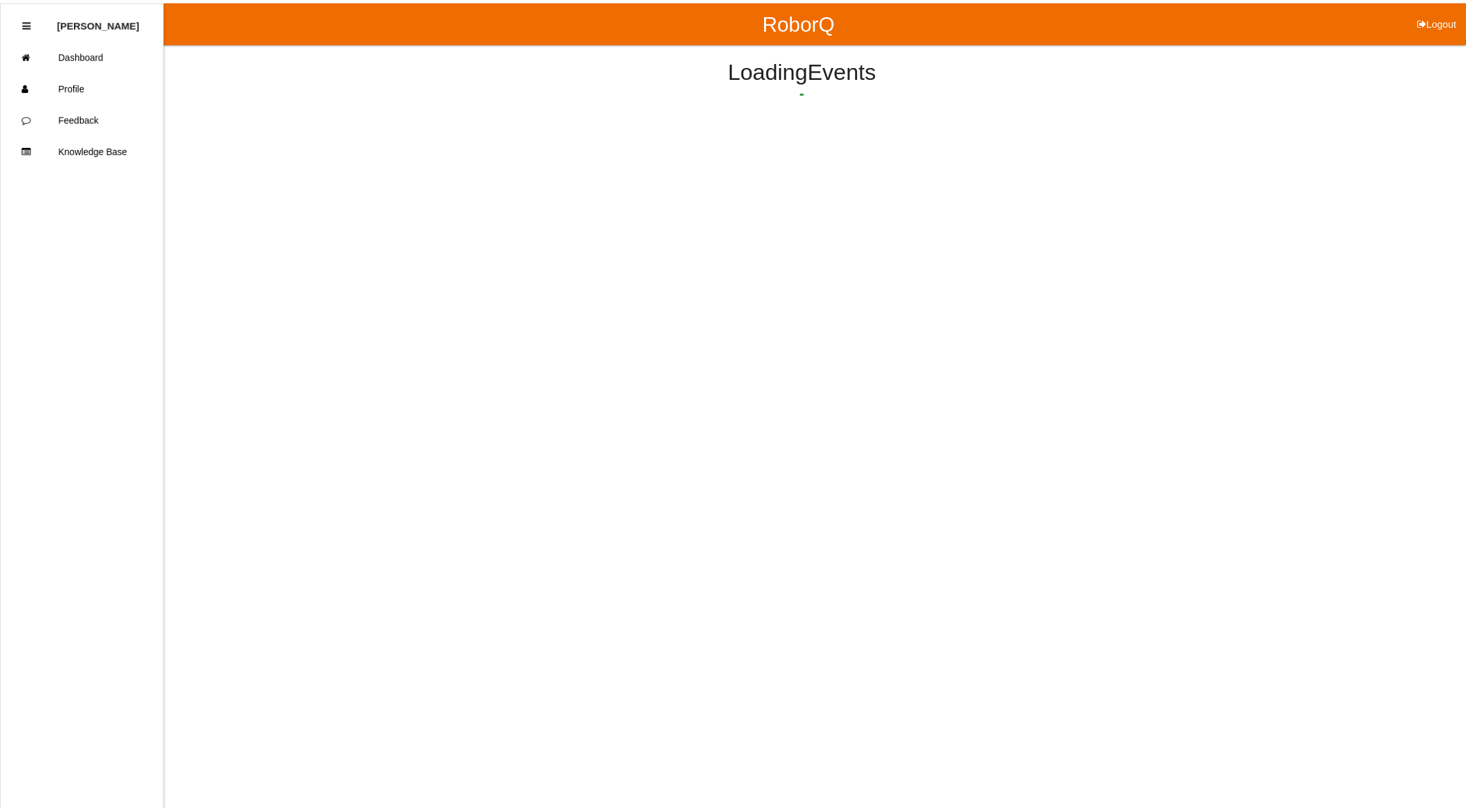
scroll to position [192, 0]
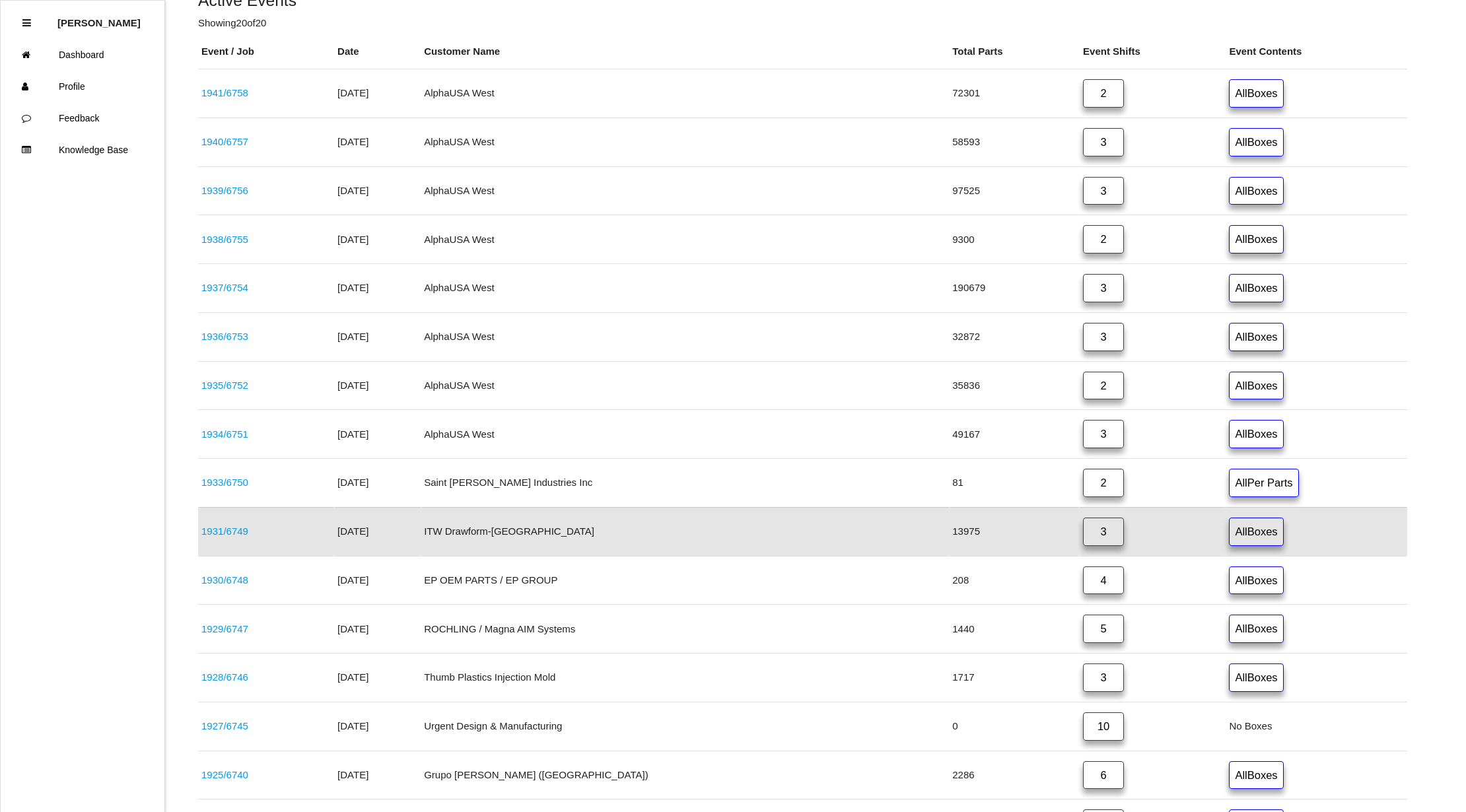
click at [211, 531] on link "1931 / 6749" at bounding box center [224, 531] width 47 height 11
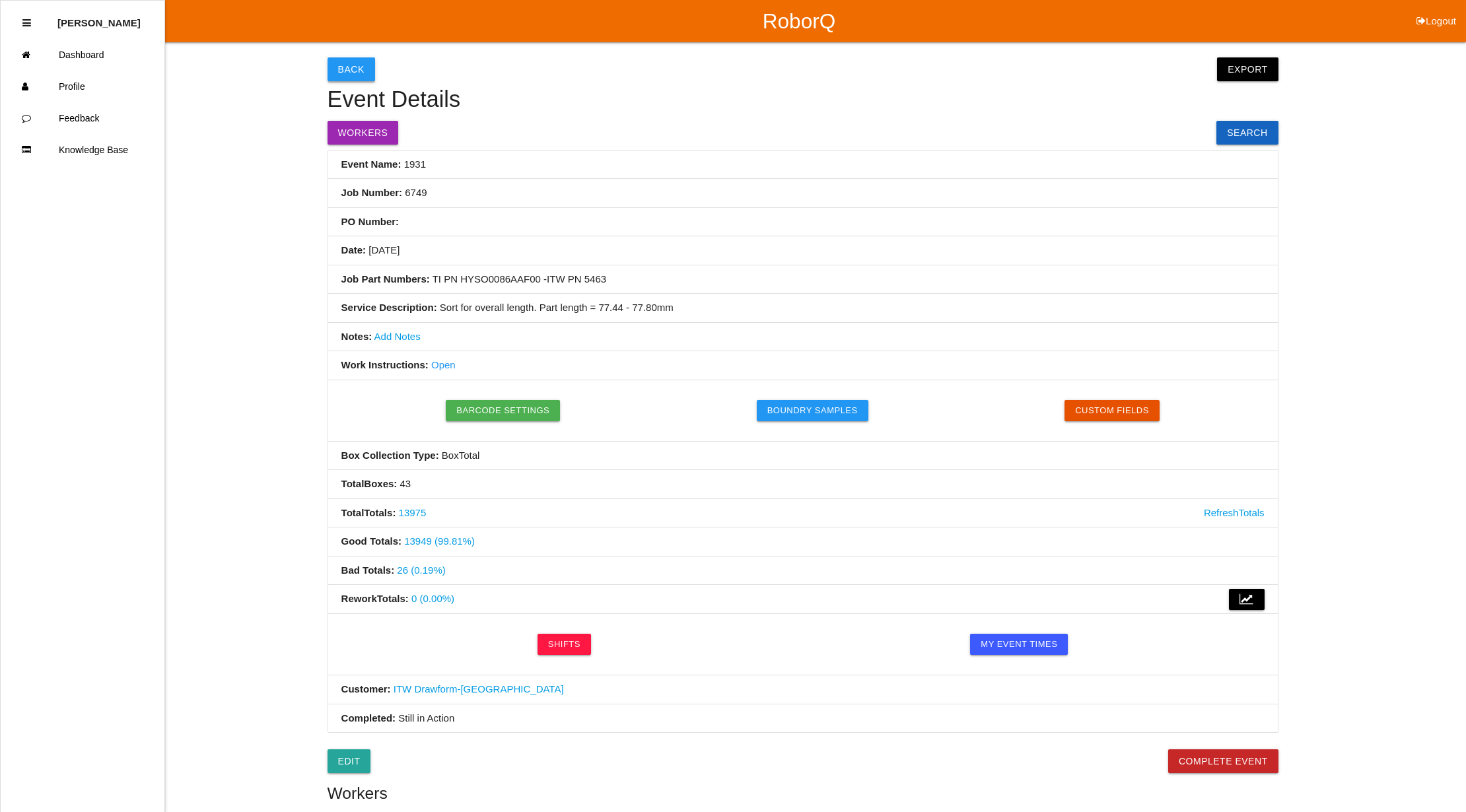
click at [358, 67] on button "Back" at bounding box center [351, 69] width 47 height 24
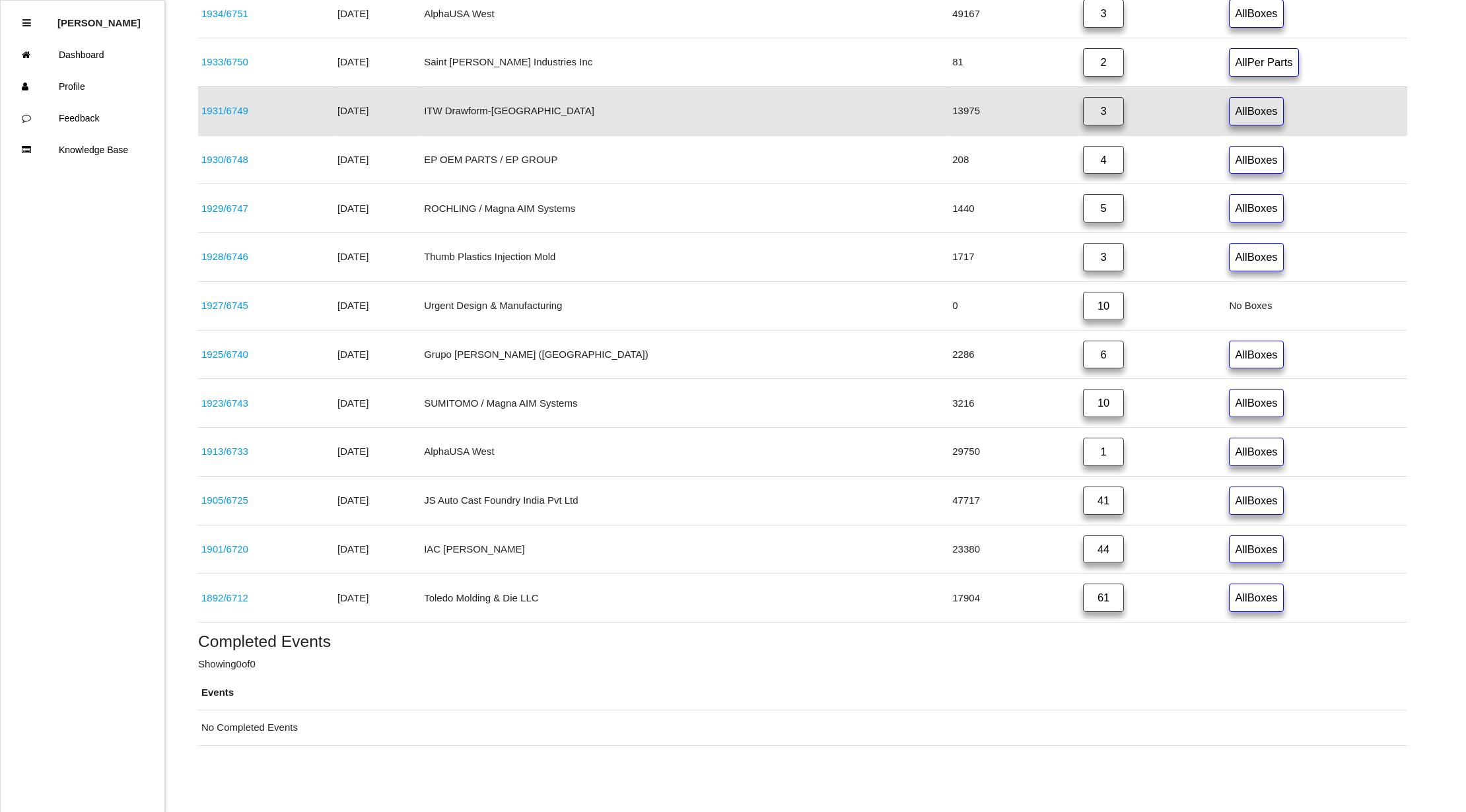
scroll to position [626, 0]
click at [234, 544] on link "1901 / 6720" at bounding box center [224, 549] width 47 height 11
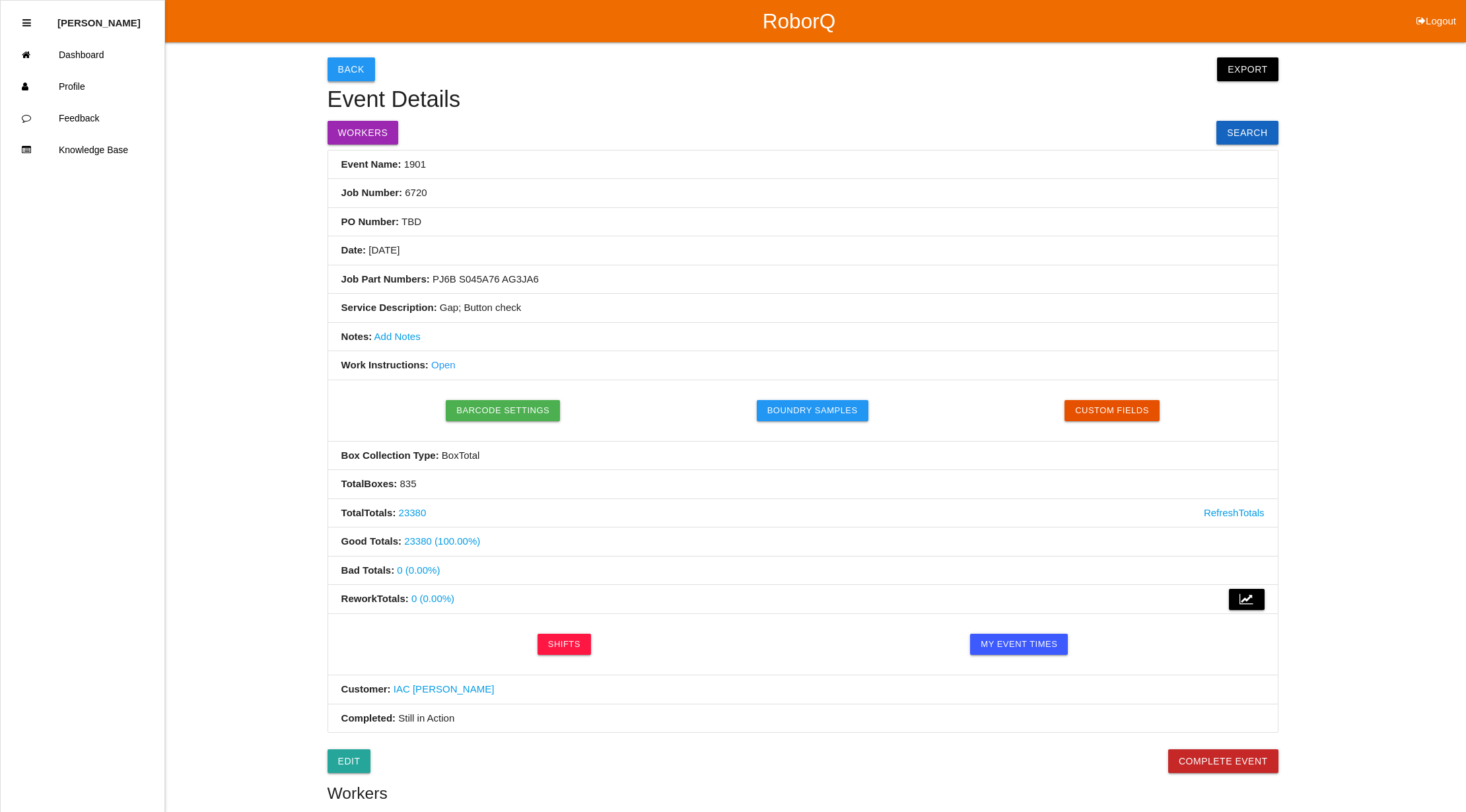
click at [344, 69] on button "Back" at bounding box center [351, 69] width 47 height 24
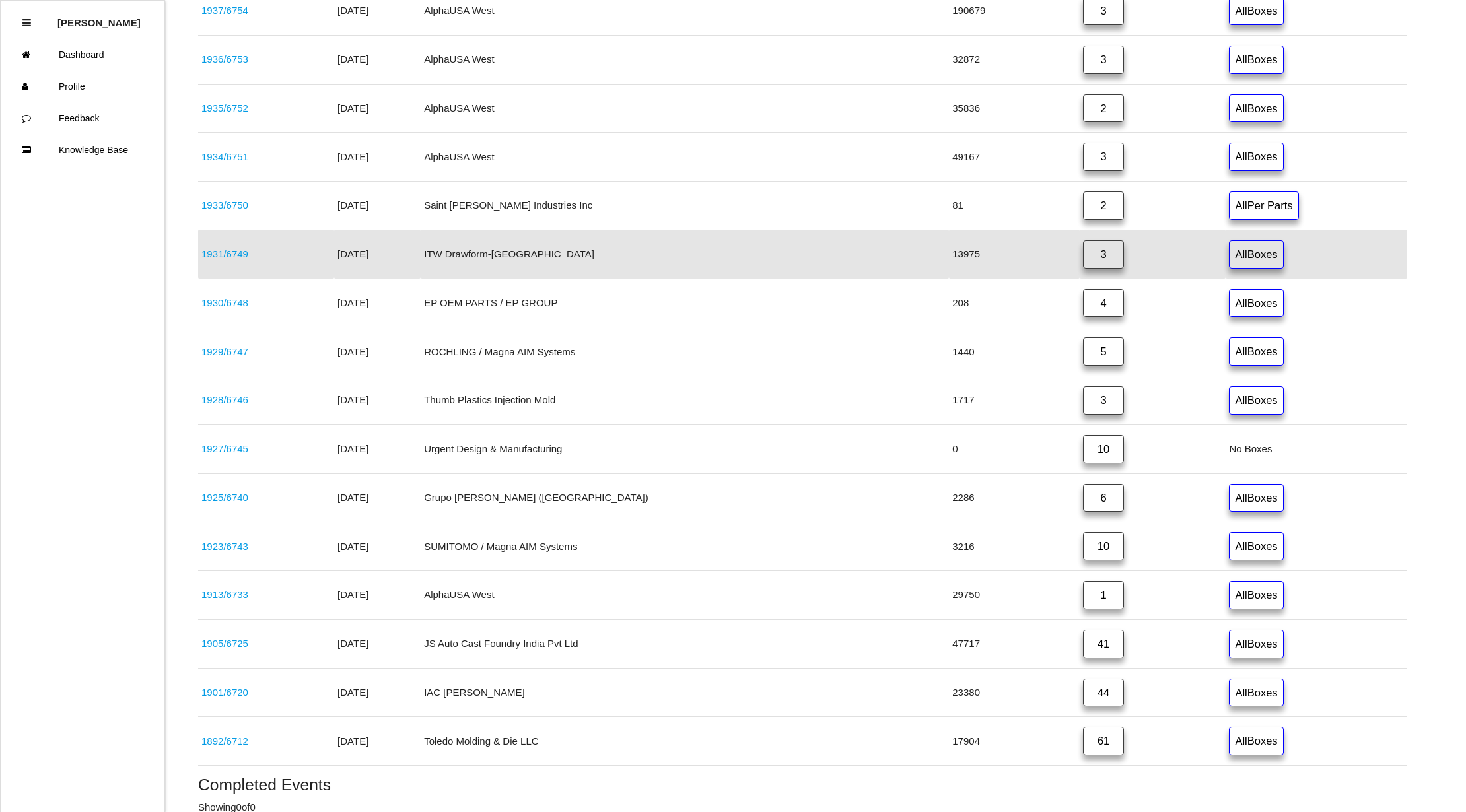
scroll to position [626, 0]
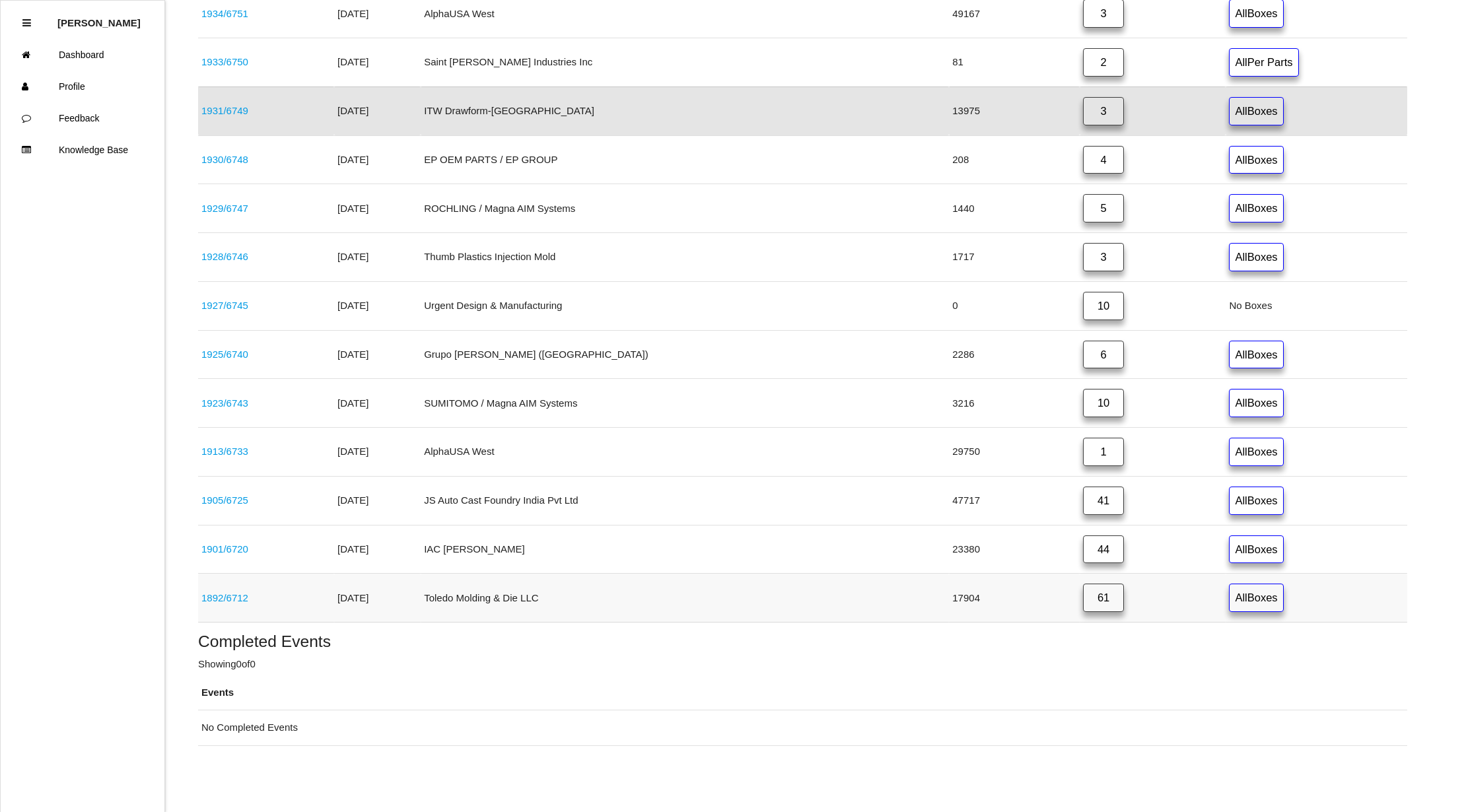
click at [234, 595] on link "1892 / 6712" at bounding box center [224, 598] width 47 height 11
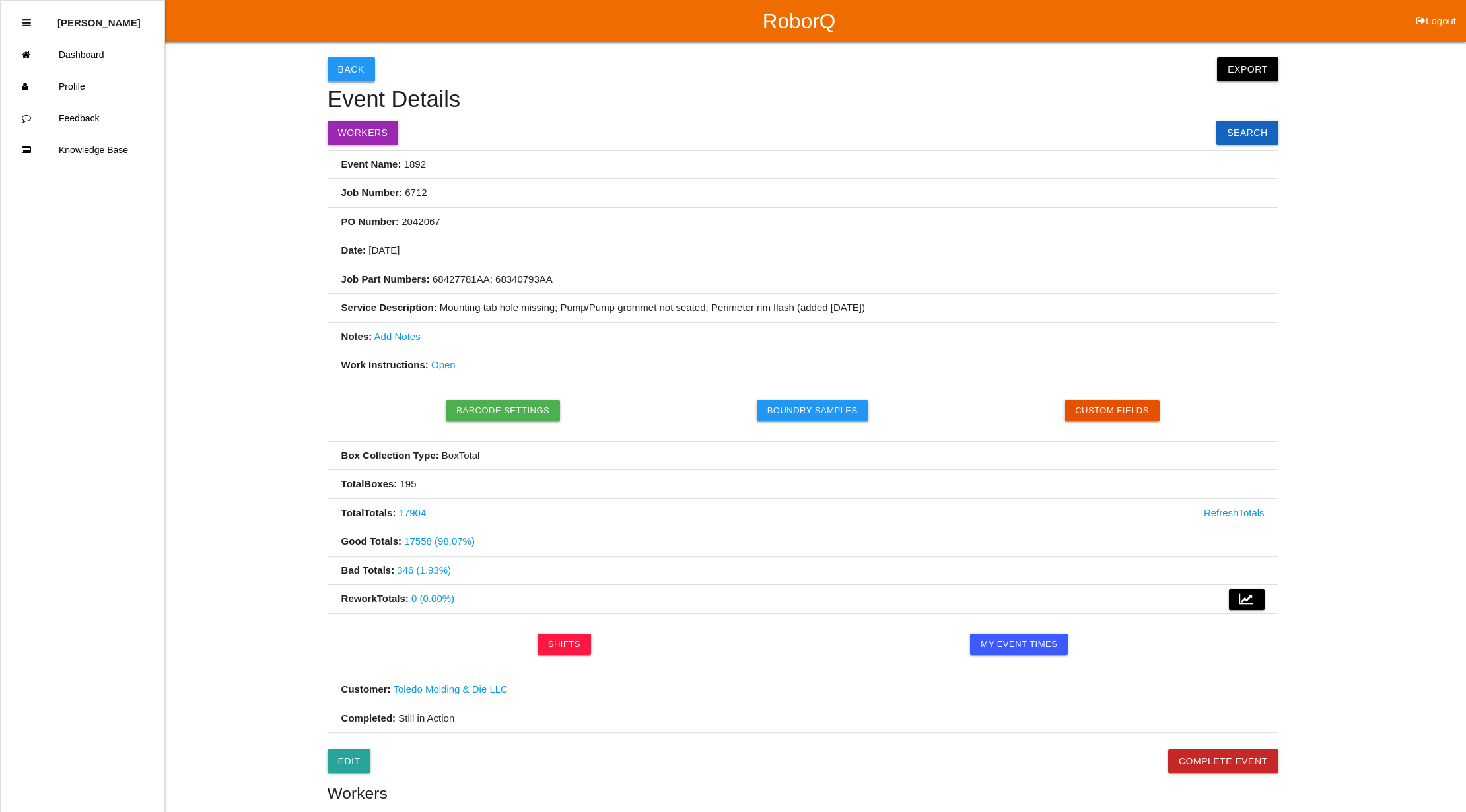
click at [357, 67] on button "Back" at bounding box center [351, 69] width 47 height 24
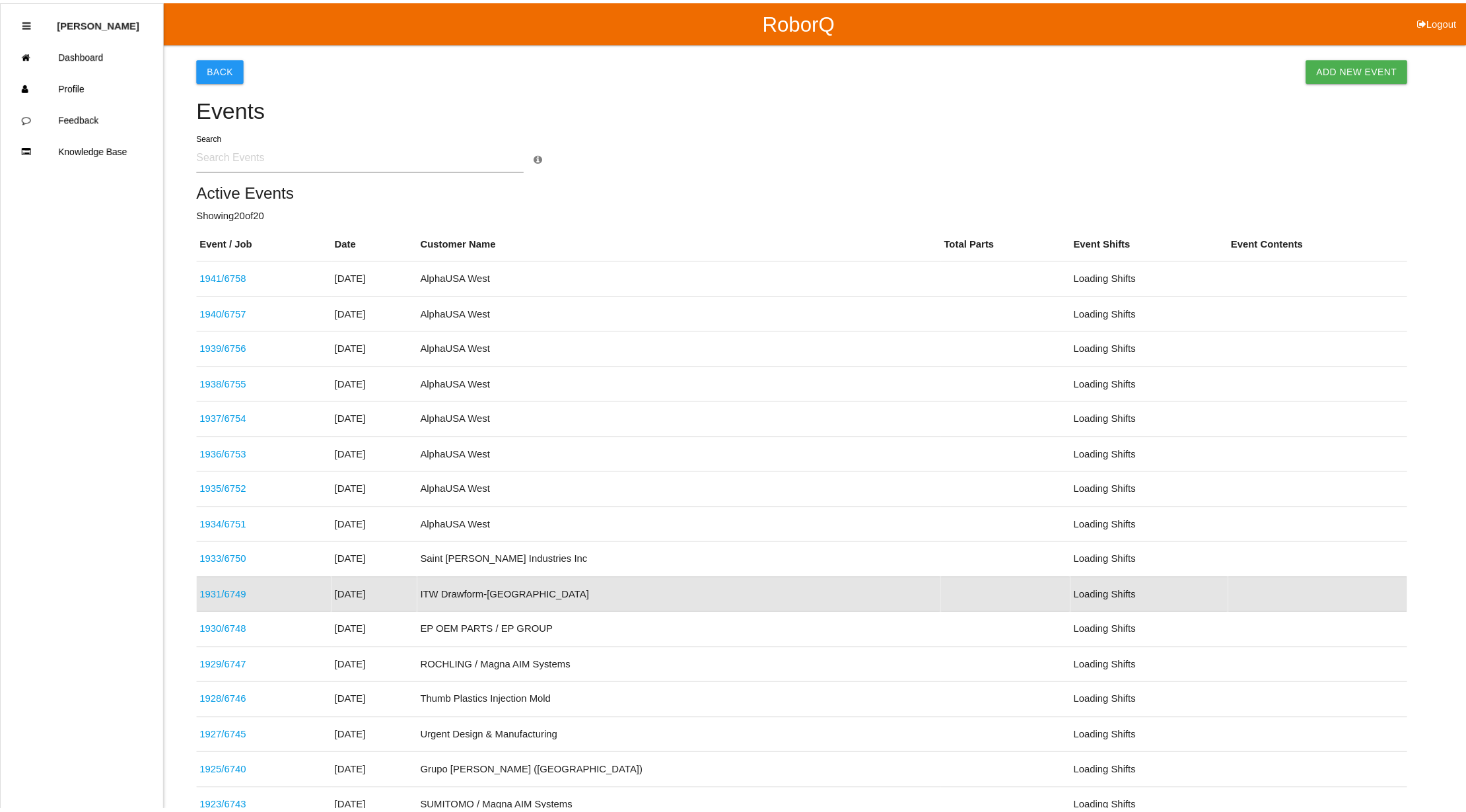
scroll to position [192, 0]
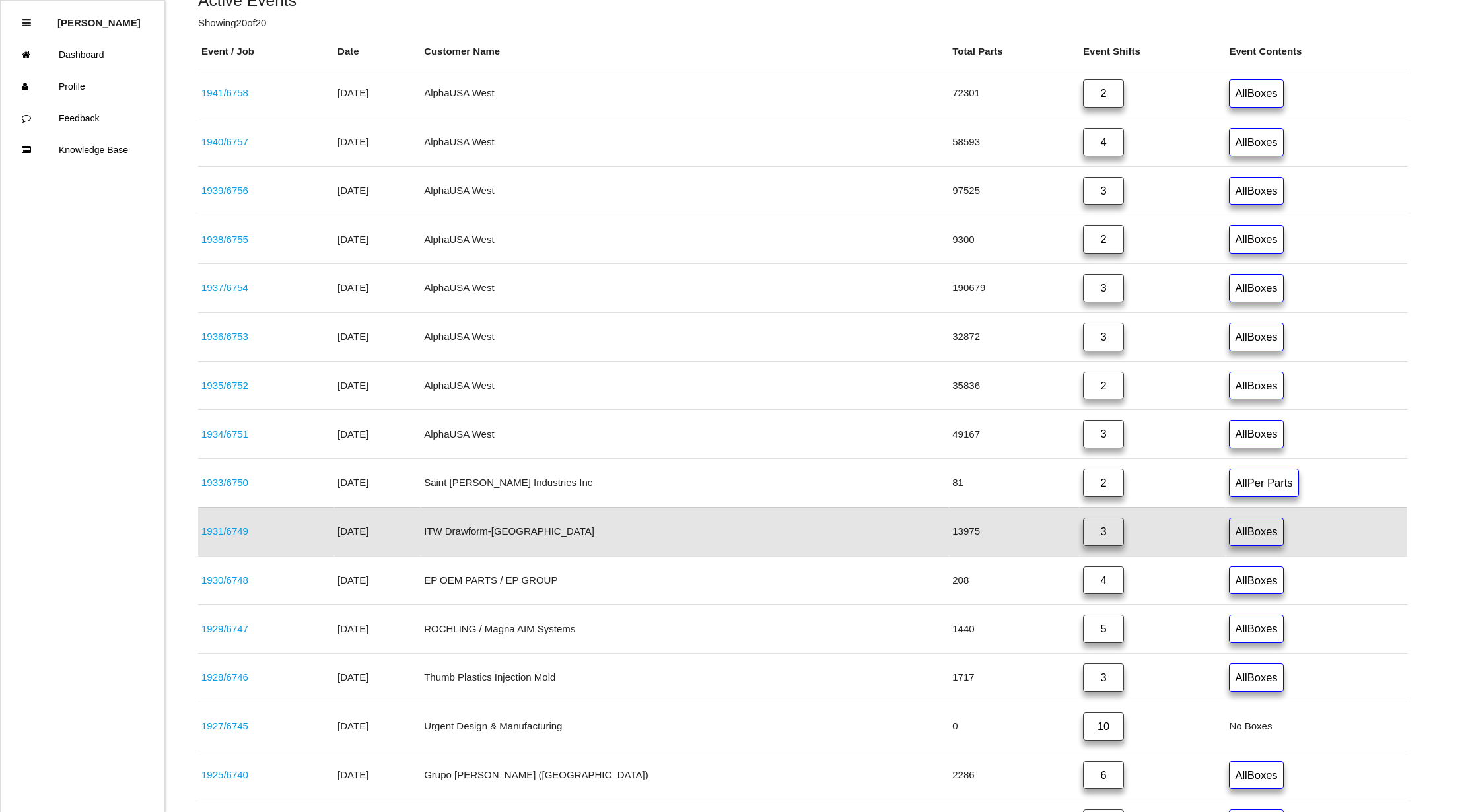
click at [233, 585] on link "1930 / 6748" at bounding box center [224, 580] width 47 height 11
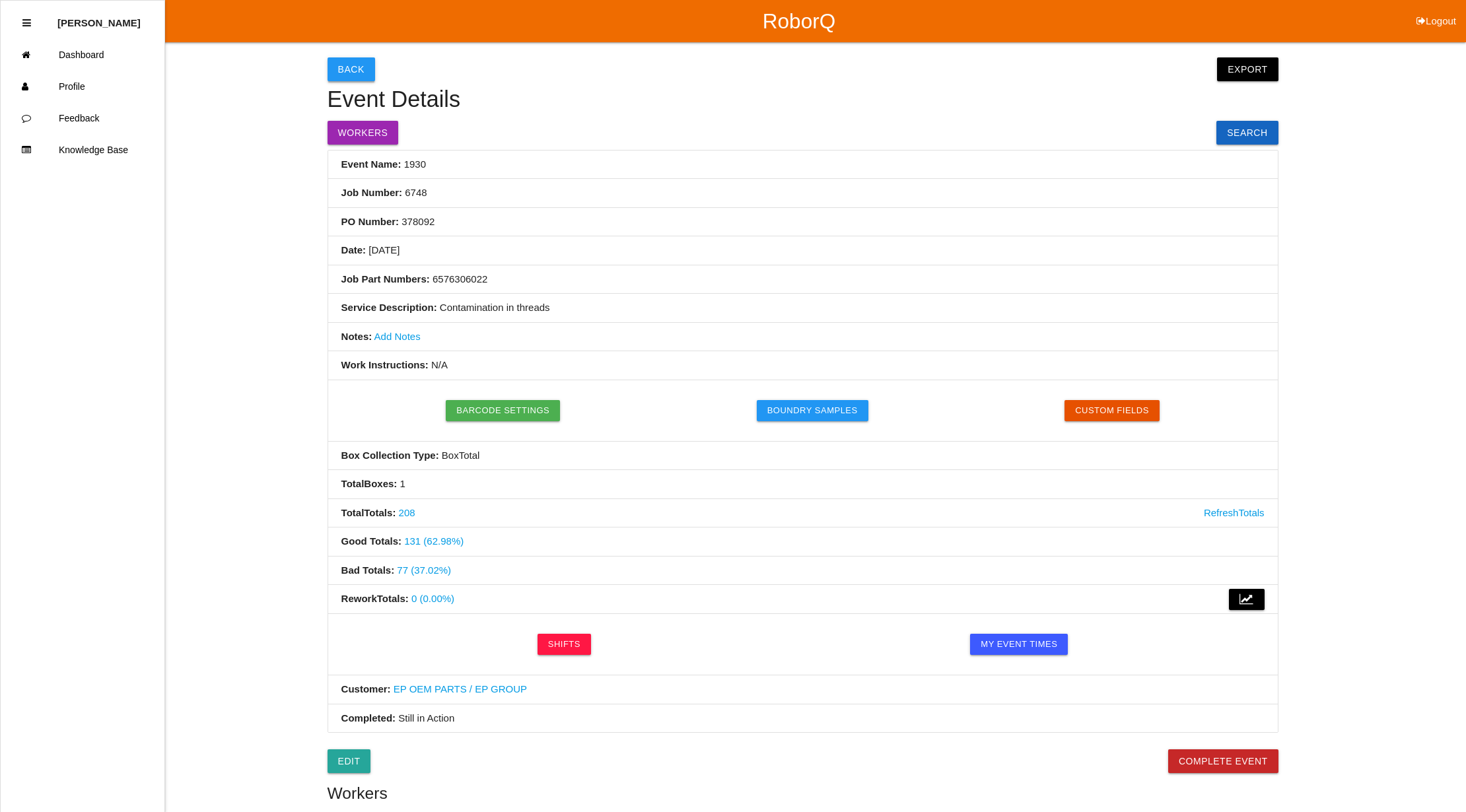
click at [356, 70] on button "Back" at bounding box center [351, 69] width 47 height 24
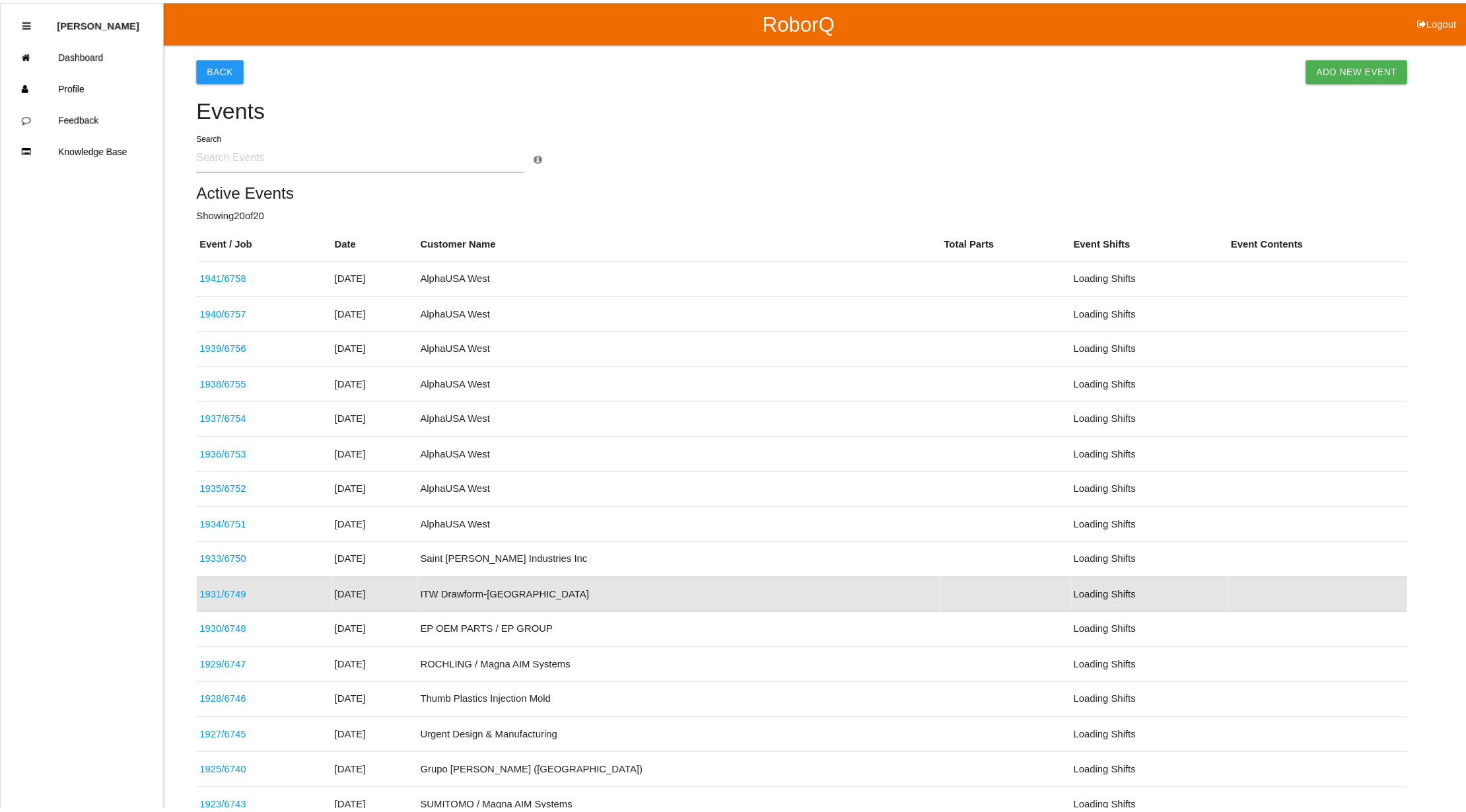
scroll to position [192, 0]
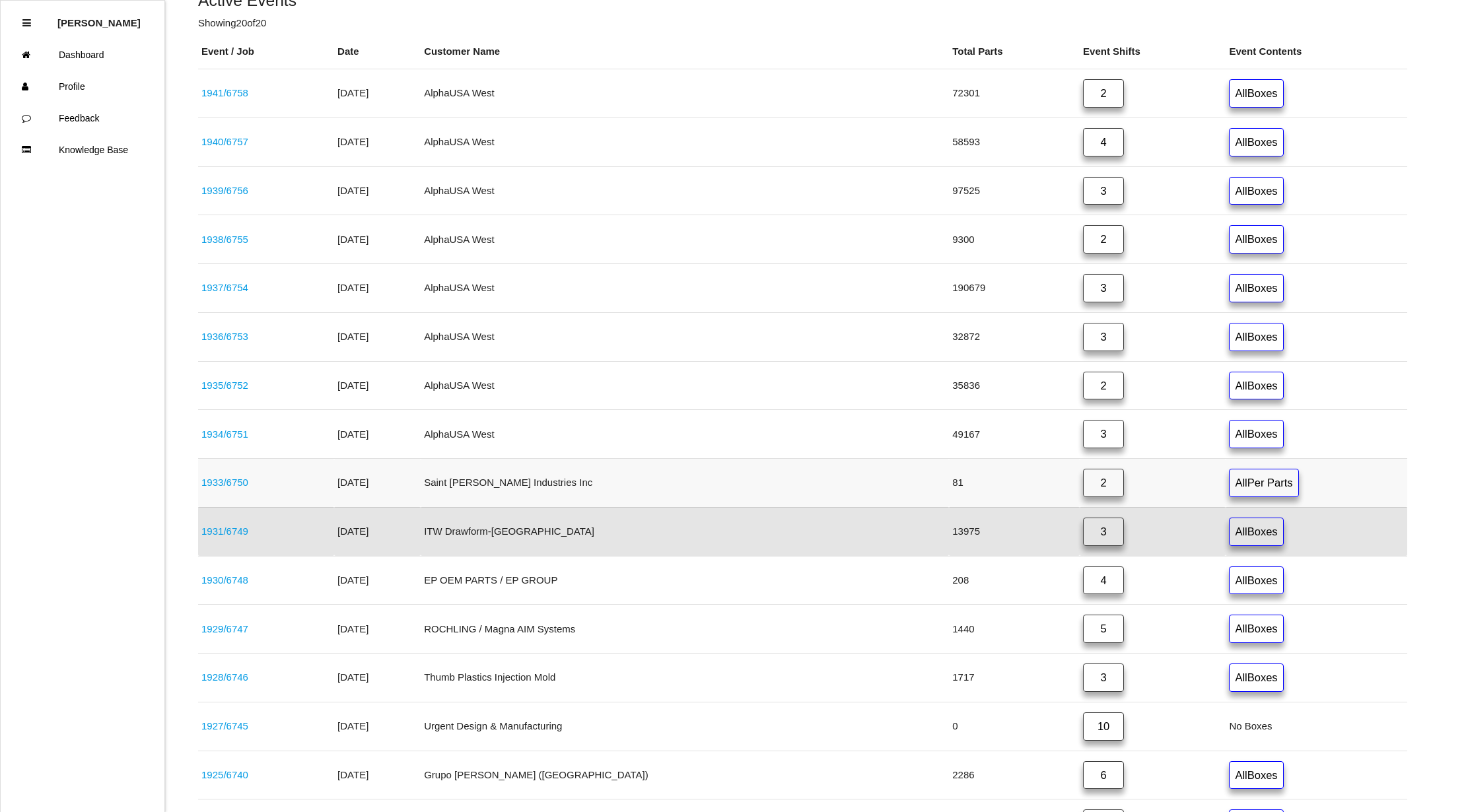
click at [231, 483] on link "1933 / 6750" at bounding box center [224, 482] width 47 height 11
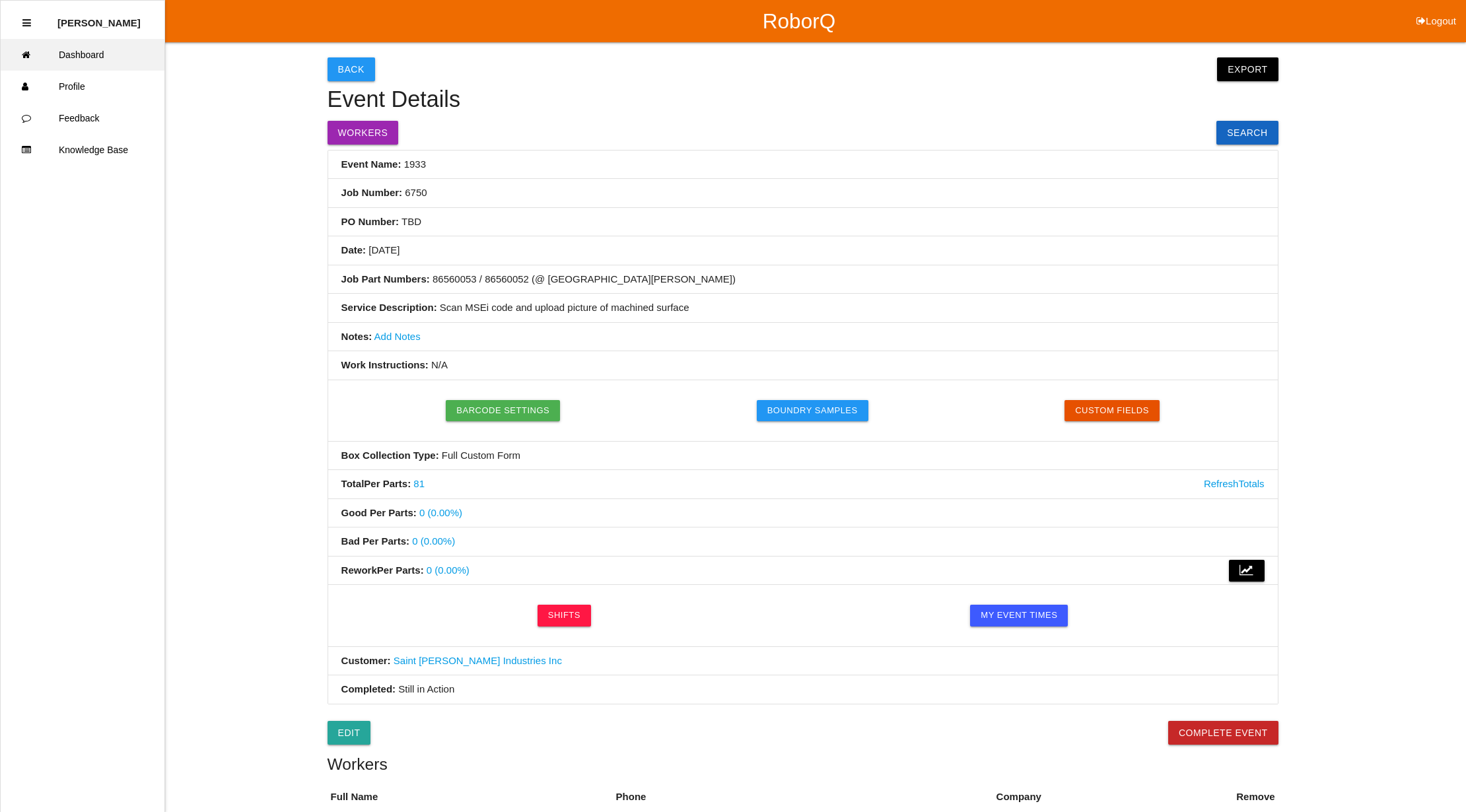
click at [71, 40] on link "Dashboard" at bounding box center [82, 54] width 164 height 31
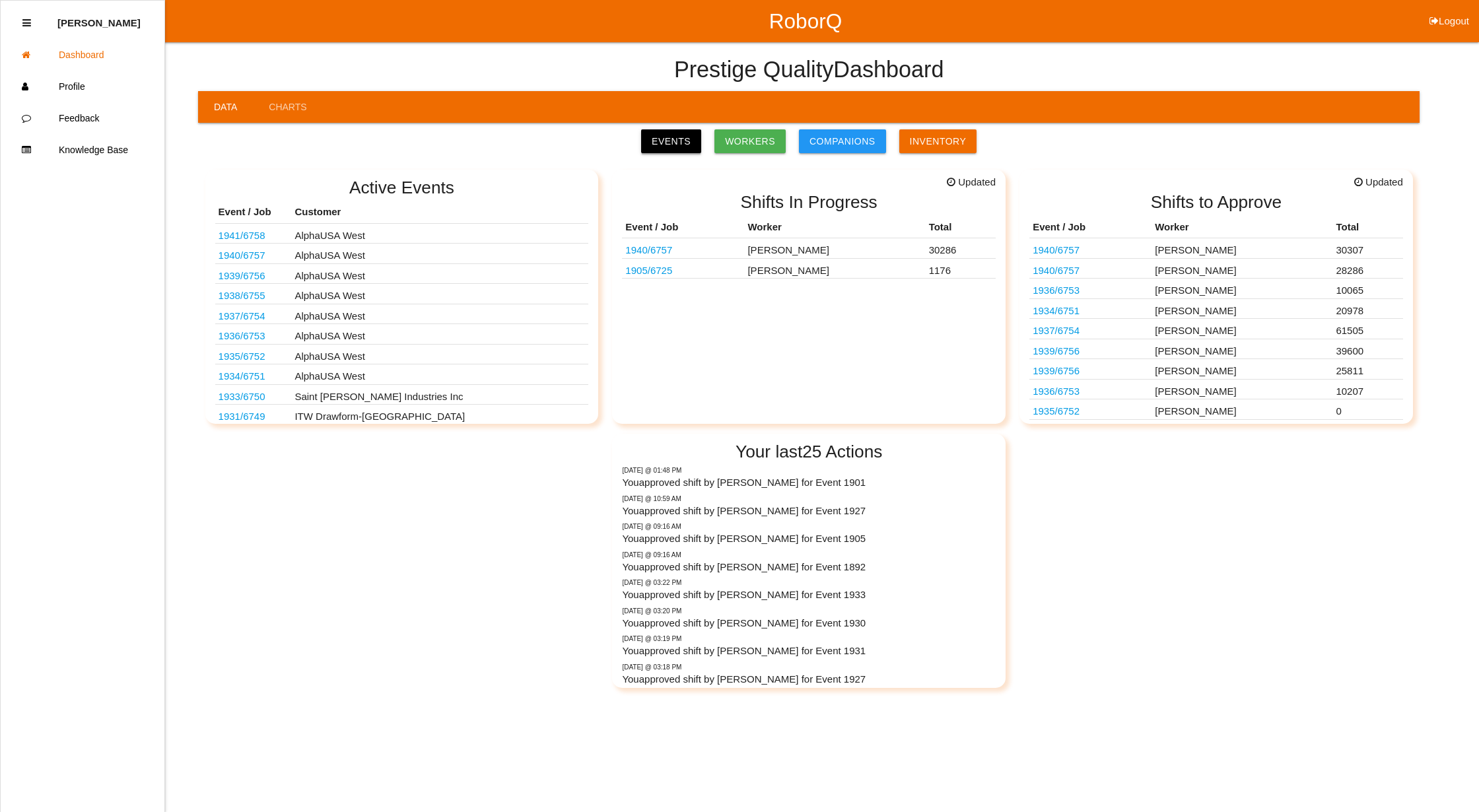
click at [668, 133] on link "Events" at bounding box center [671, 141] width 60 height 24
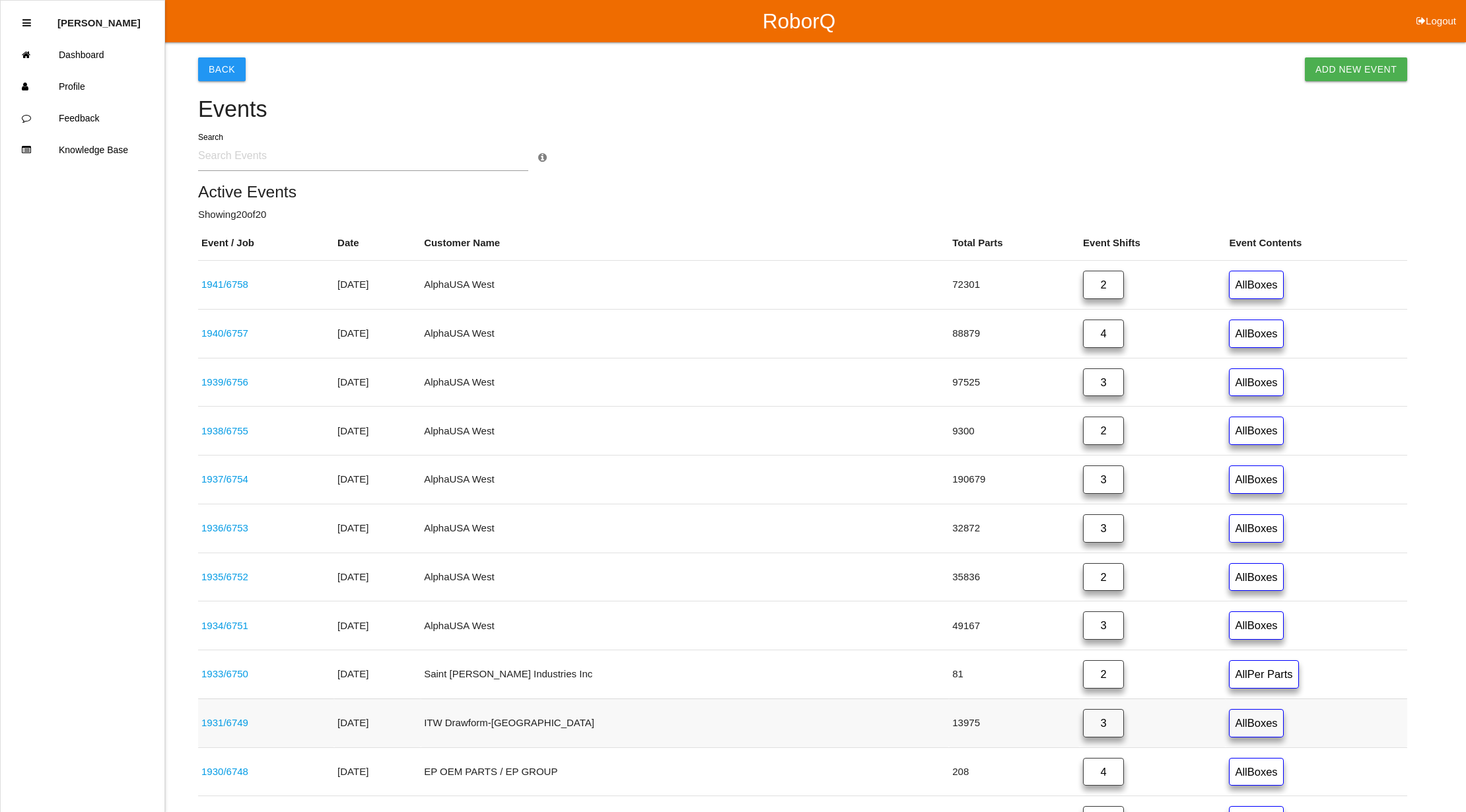
click at [1083, 730] on link "3" at bounding box center [1103, 723] width 41 height 29
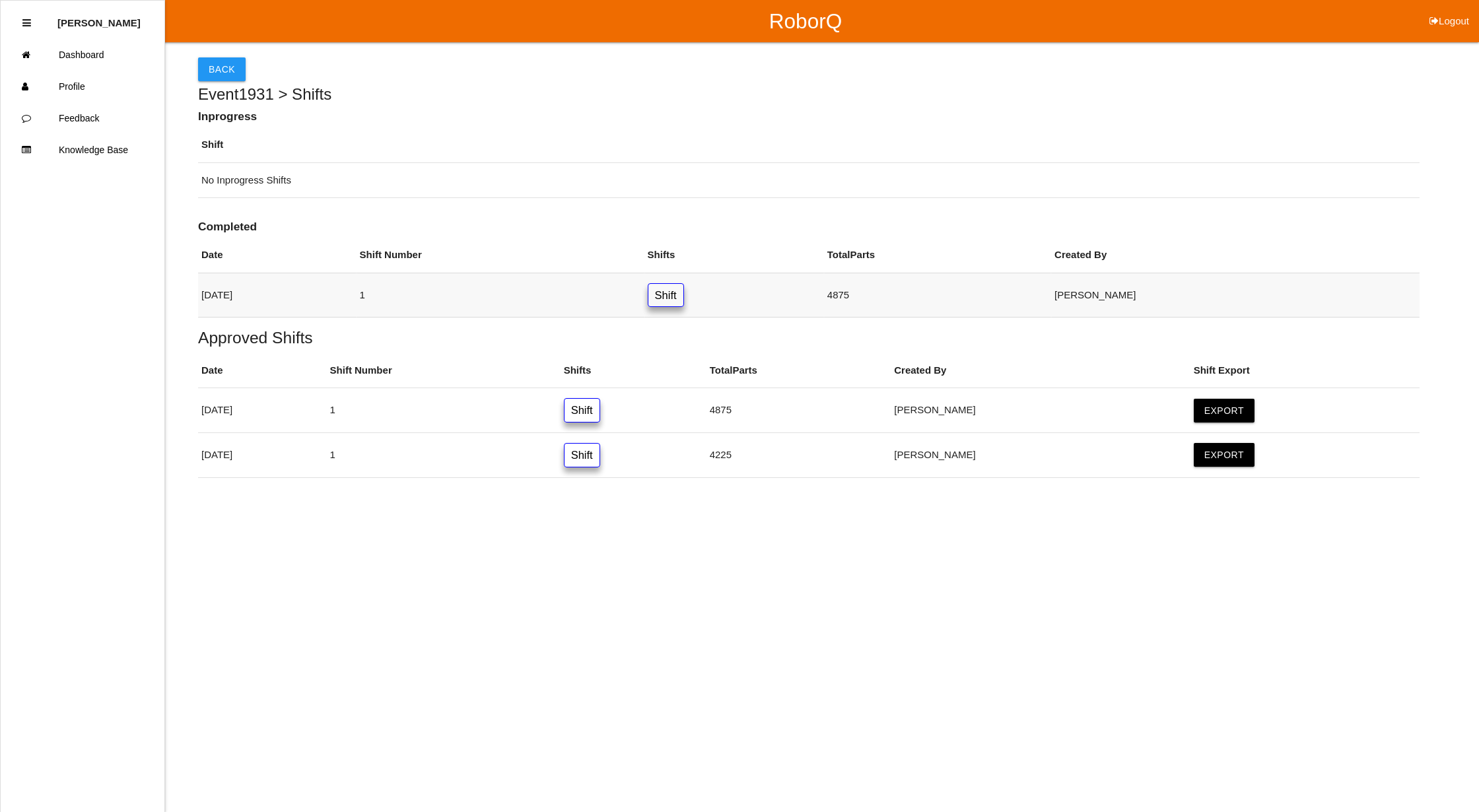
click at [684, 304] on link "Shift" at bounding box center [666, 295] width 36 height 24
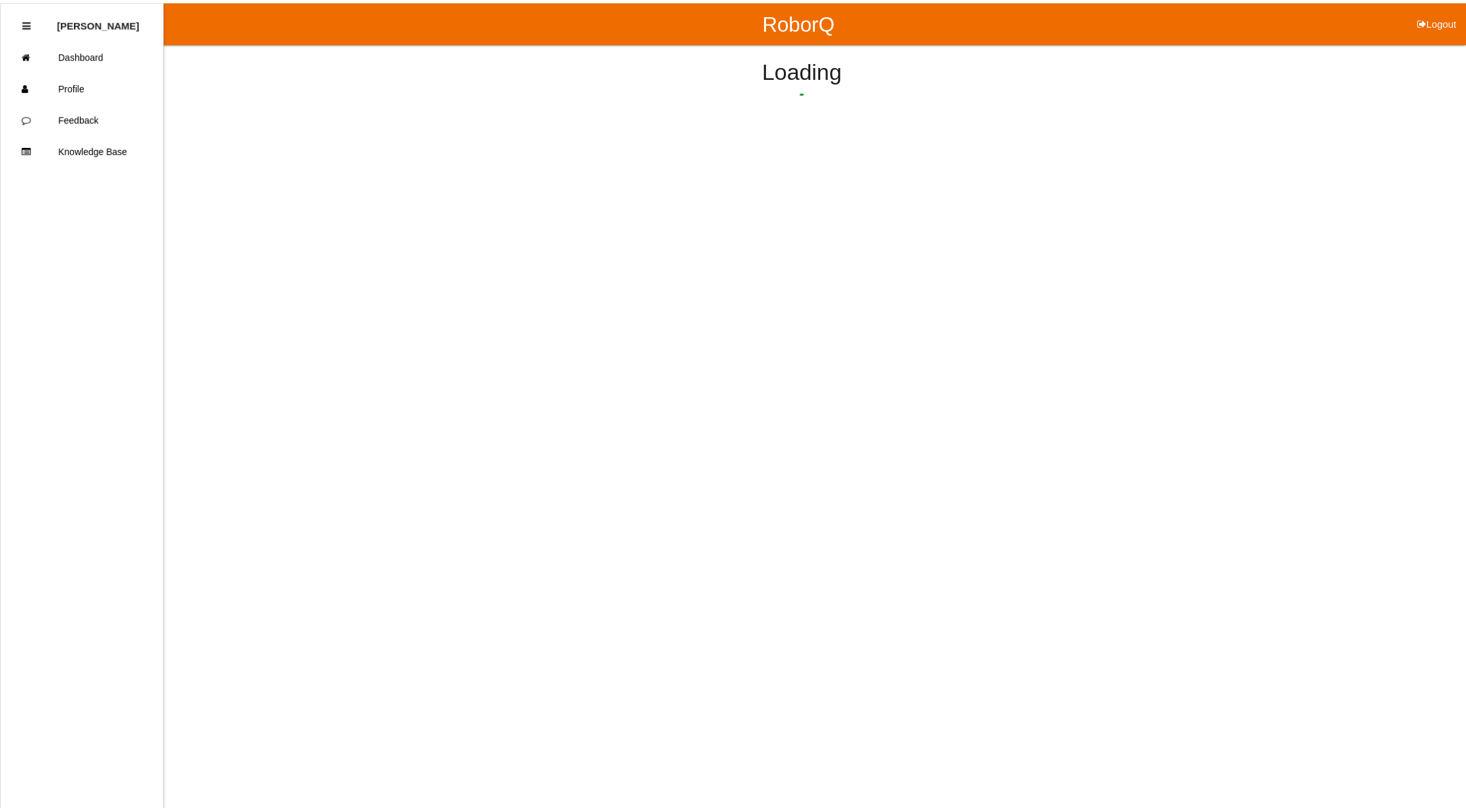
scroll to position [240, 0]
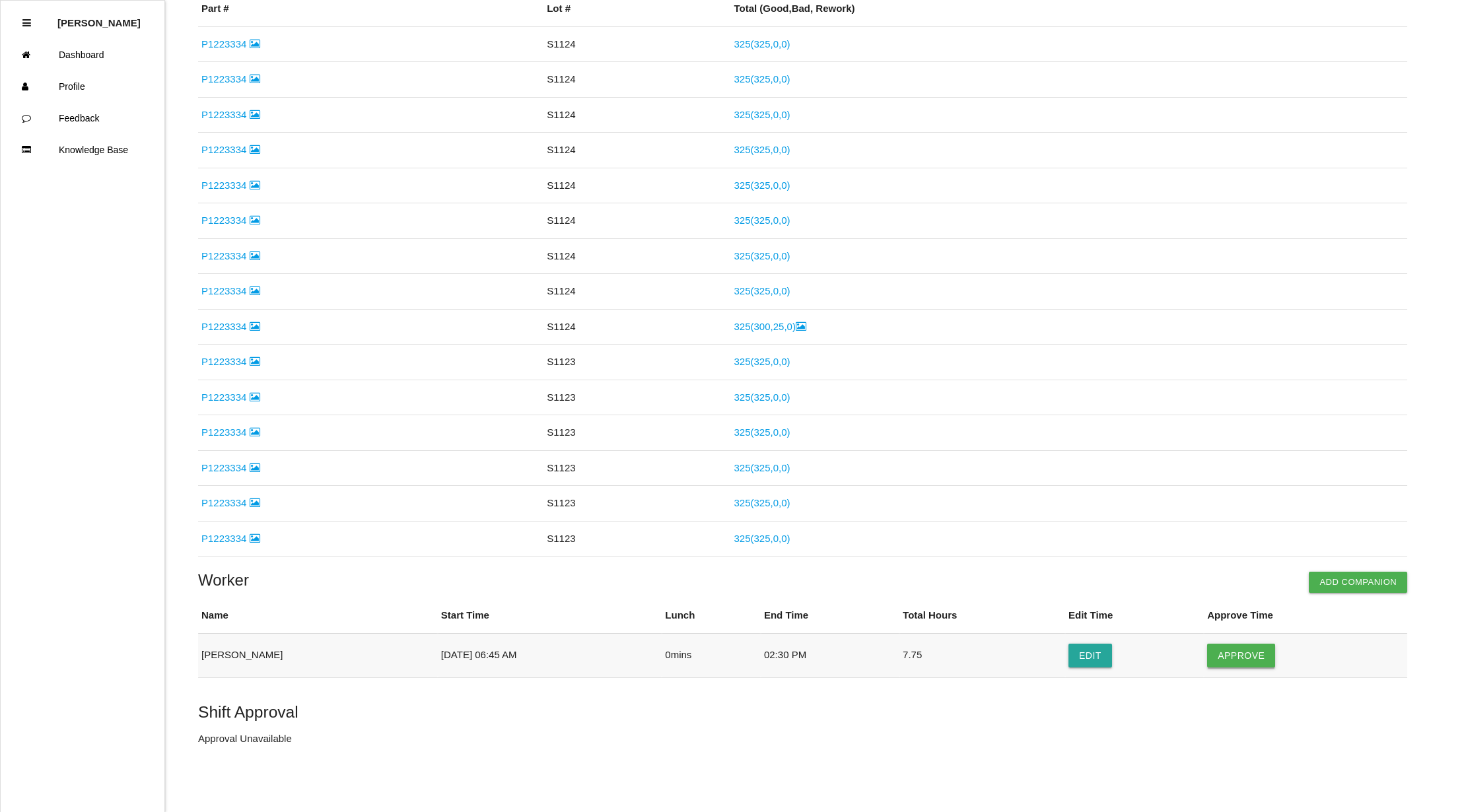
click at [1236, 657] on button "Approve" at bounding box center [1242, 656] width 68 height 24
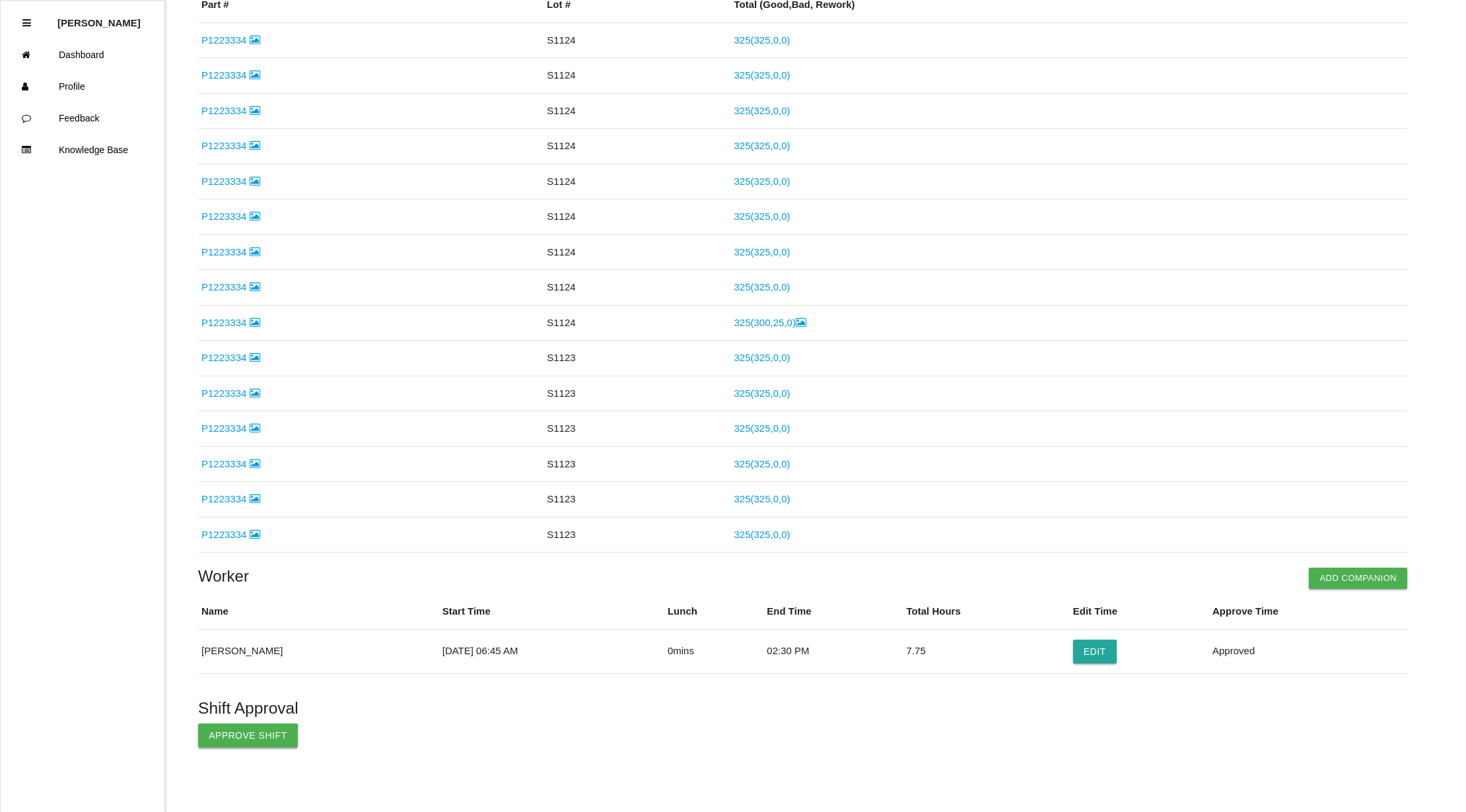
click at [236, 740] on button "Approve Shift" at bounding box center [247, 735] width 100 height 24
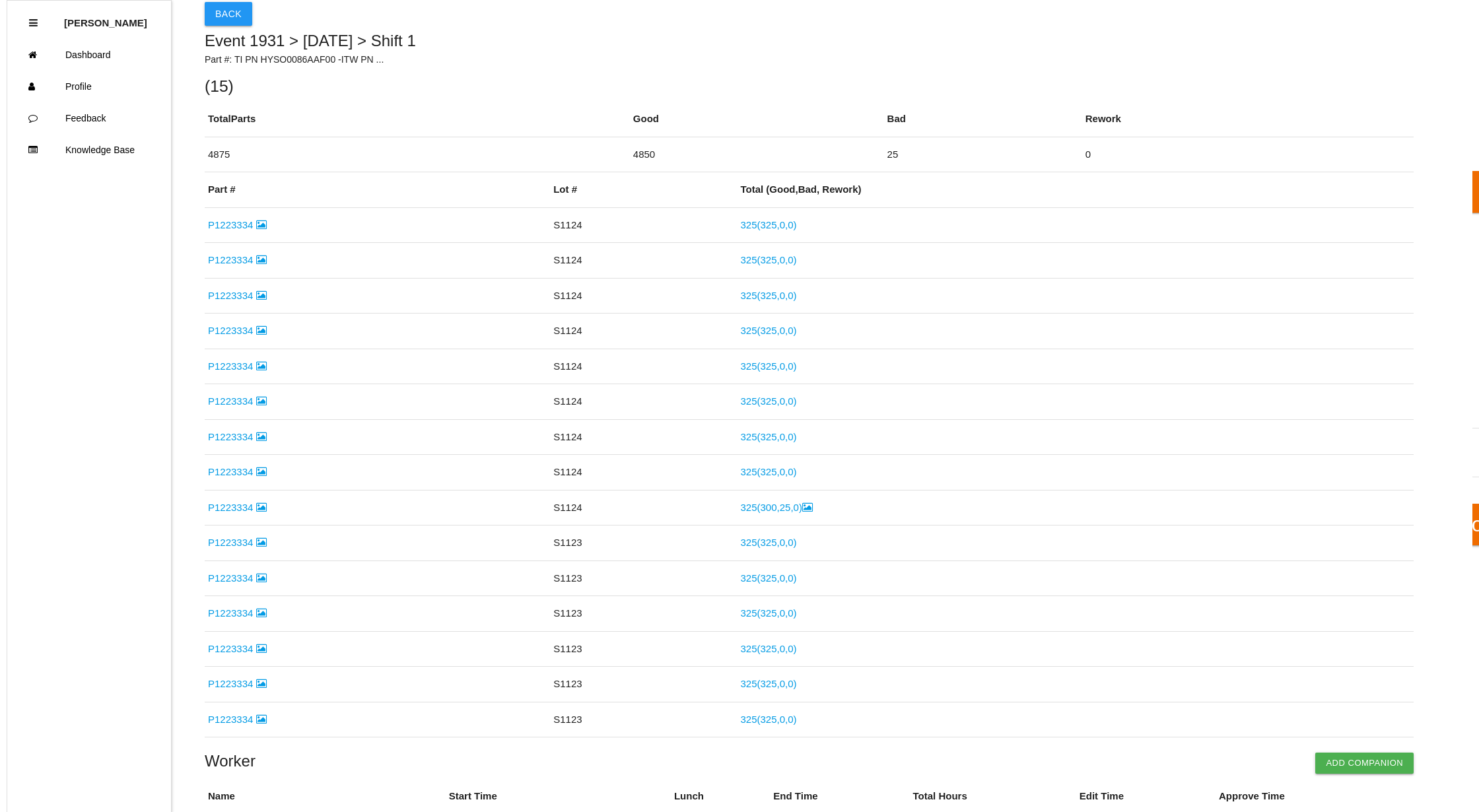
scroll to position [0, 0]
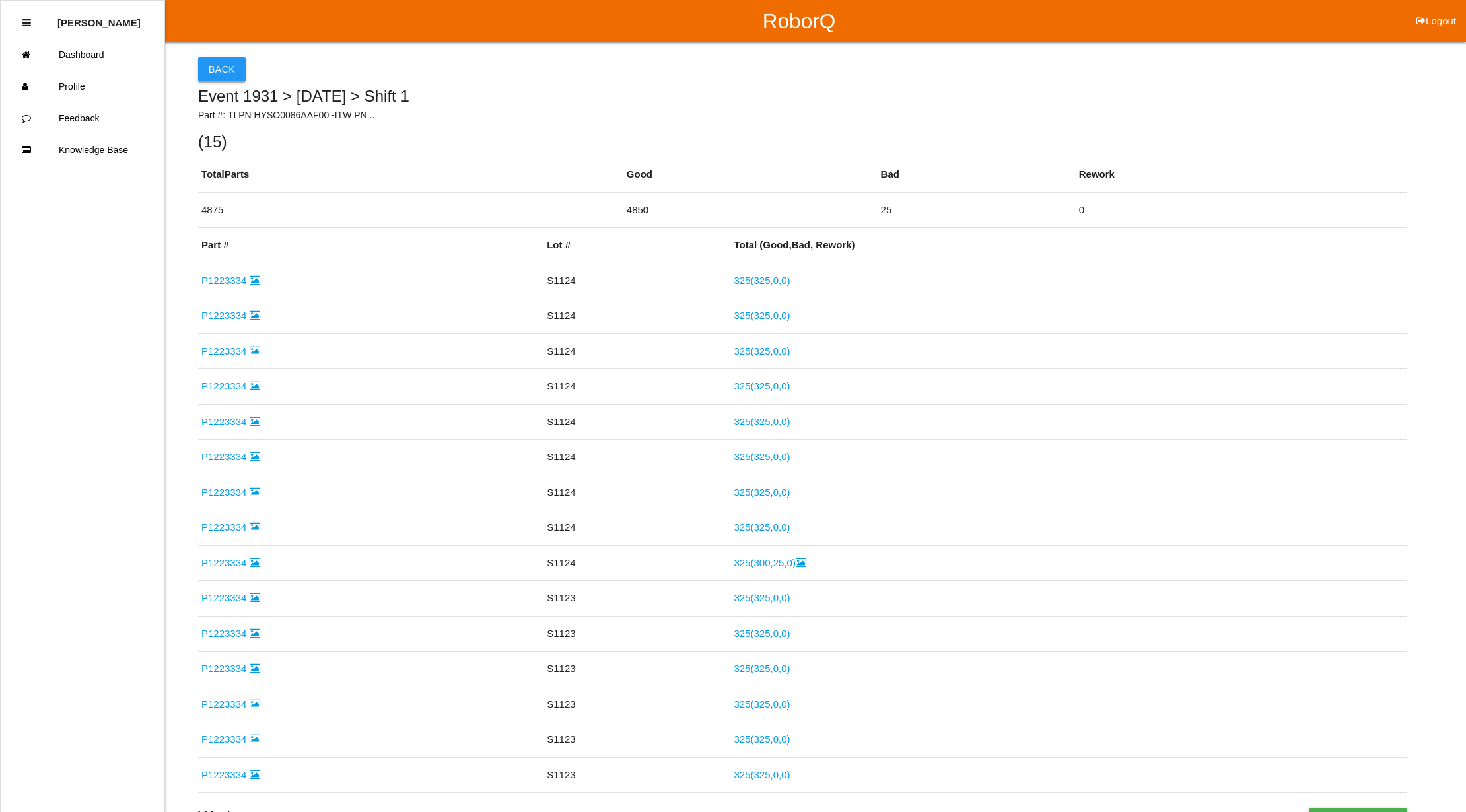
click at [230, 67] on button "Back" at bounding box center [222, 69] width 47 height 24
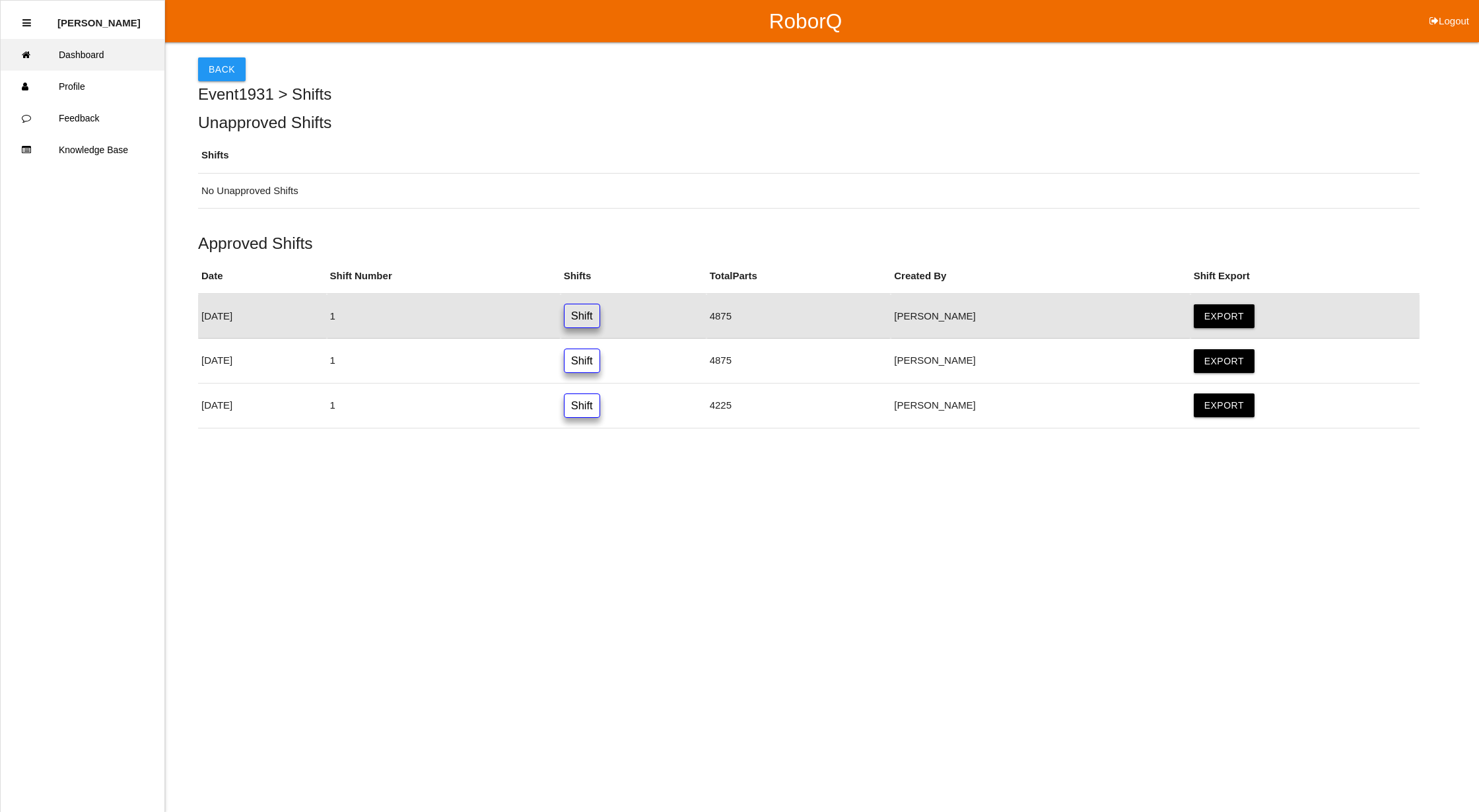
click at [115, 49] on link "Dashboard" at bounding box center [82, 54] width 164 height 31
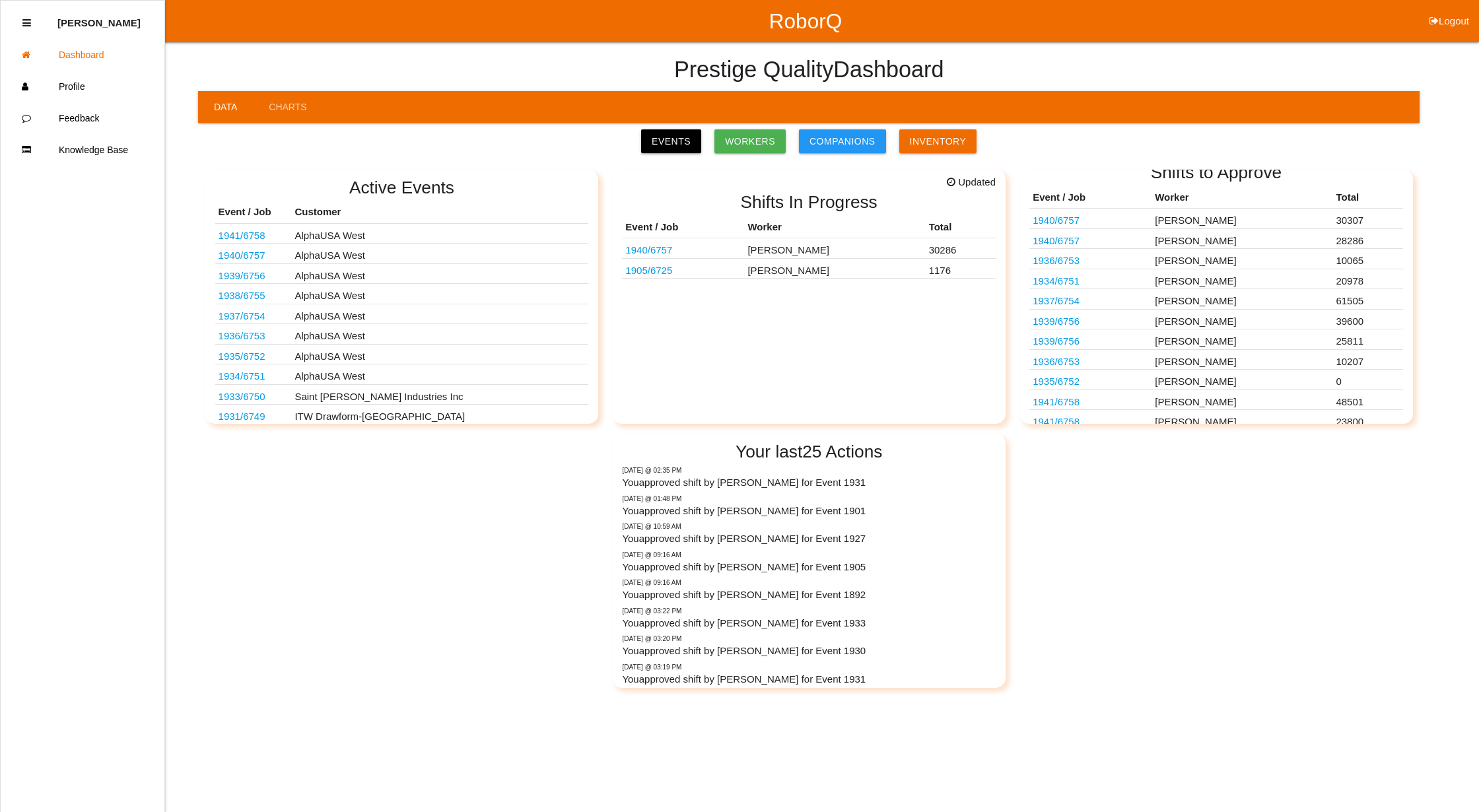
scroll to position [43, 0]
click at [672, 127] on div "Events Workers Companions Inventory" at bounding box center [809, 141] width 1215 height 31
click at [666, 137] on link "Events" at bounding box center [671, 141] width 60 height 24
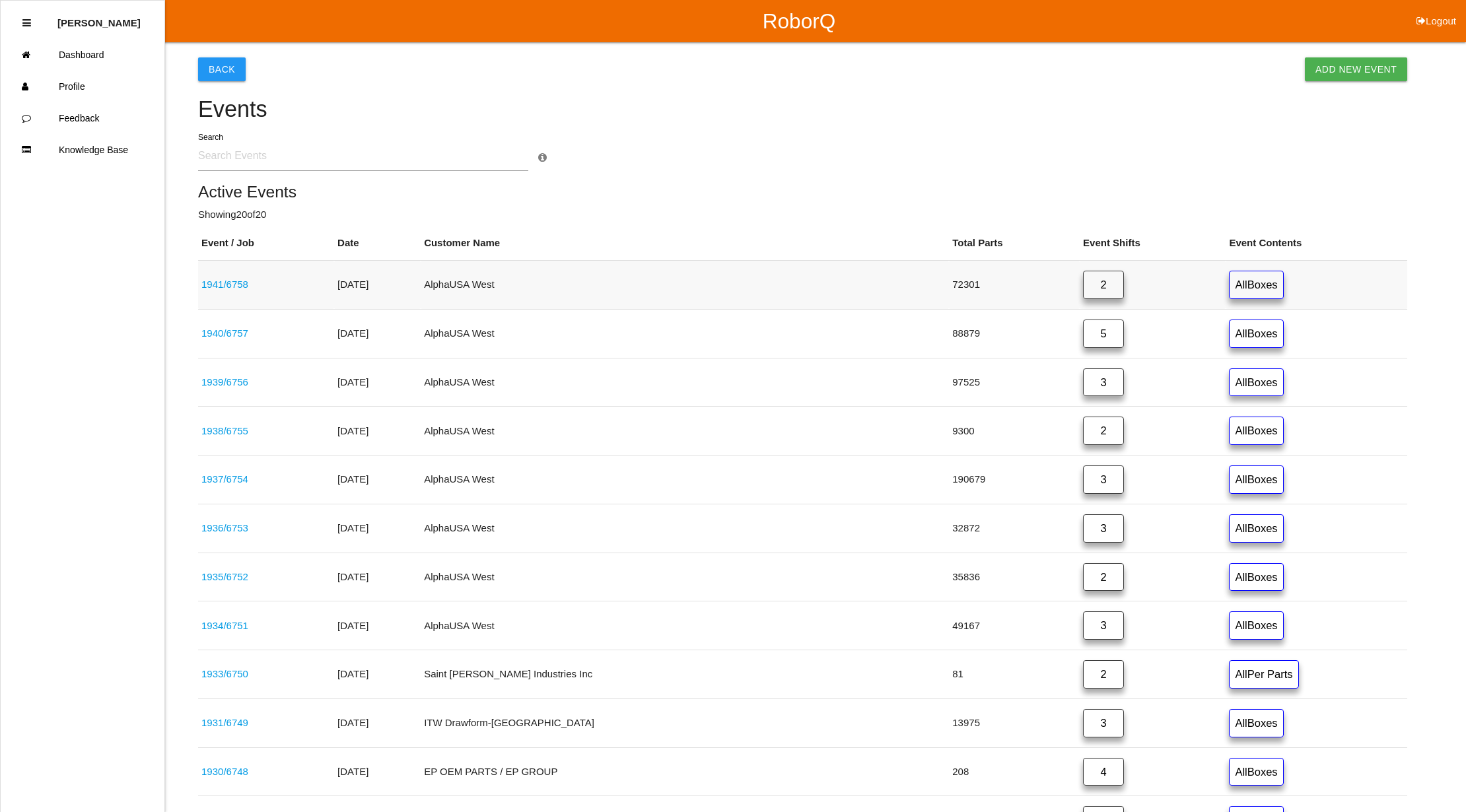
click at [223, 282] on link "1941 / 6758" at bounding box center [224, 284] width 47 height 11
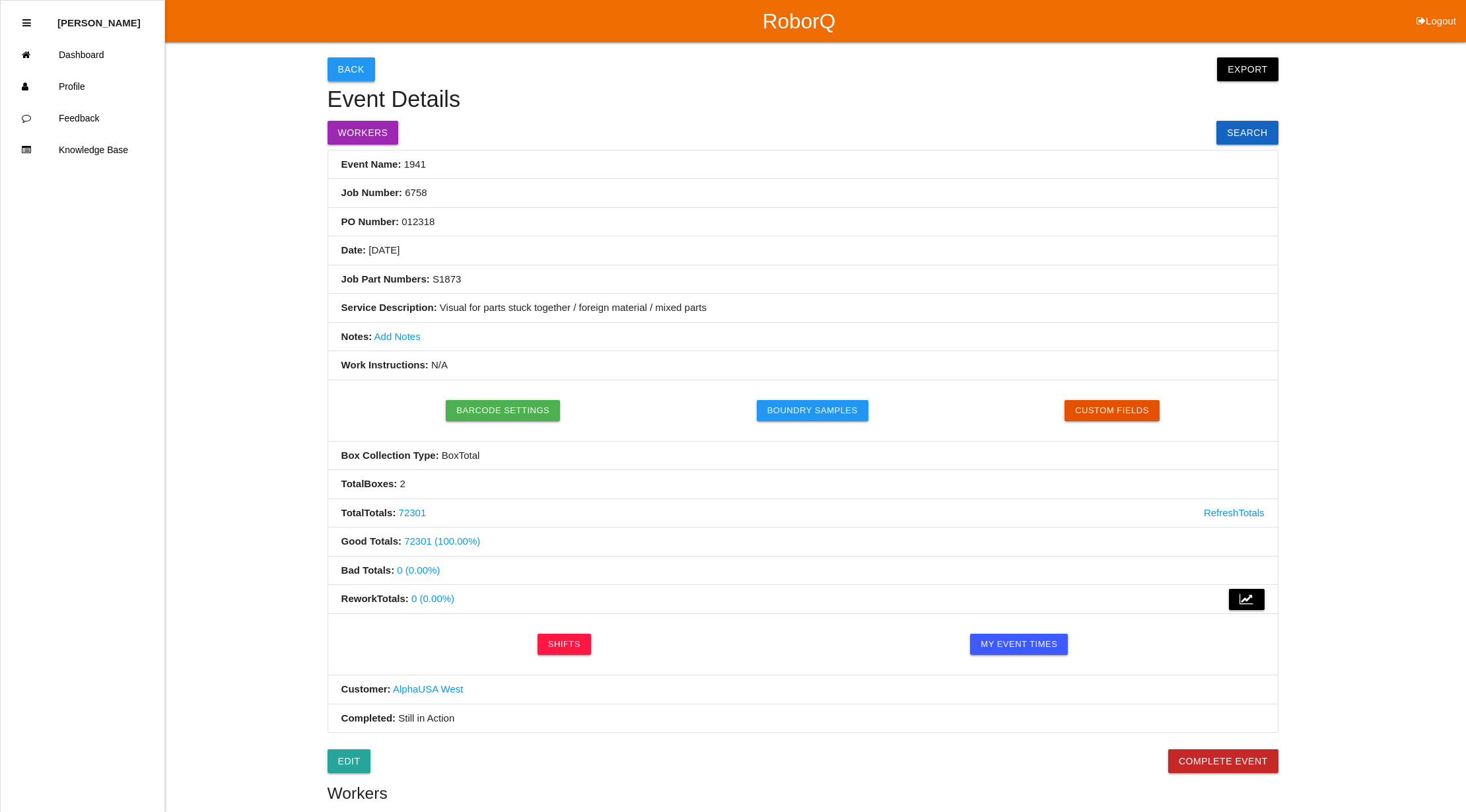
click at [344, 68] on button "Back" at bounding box center [351, 69] width 47 height 24
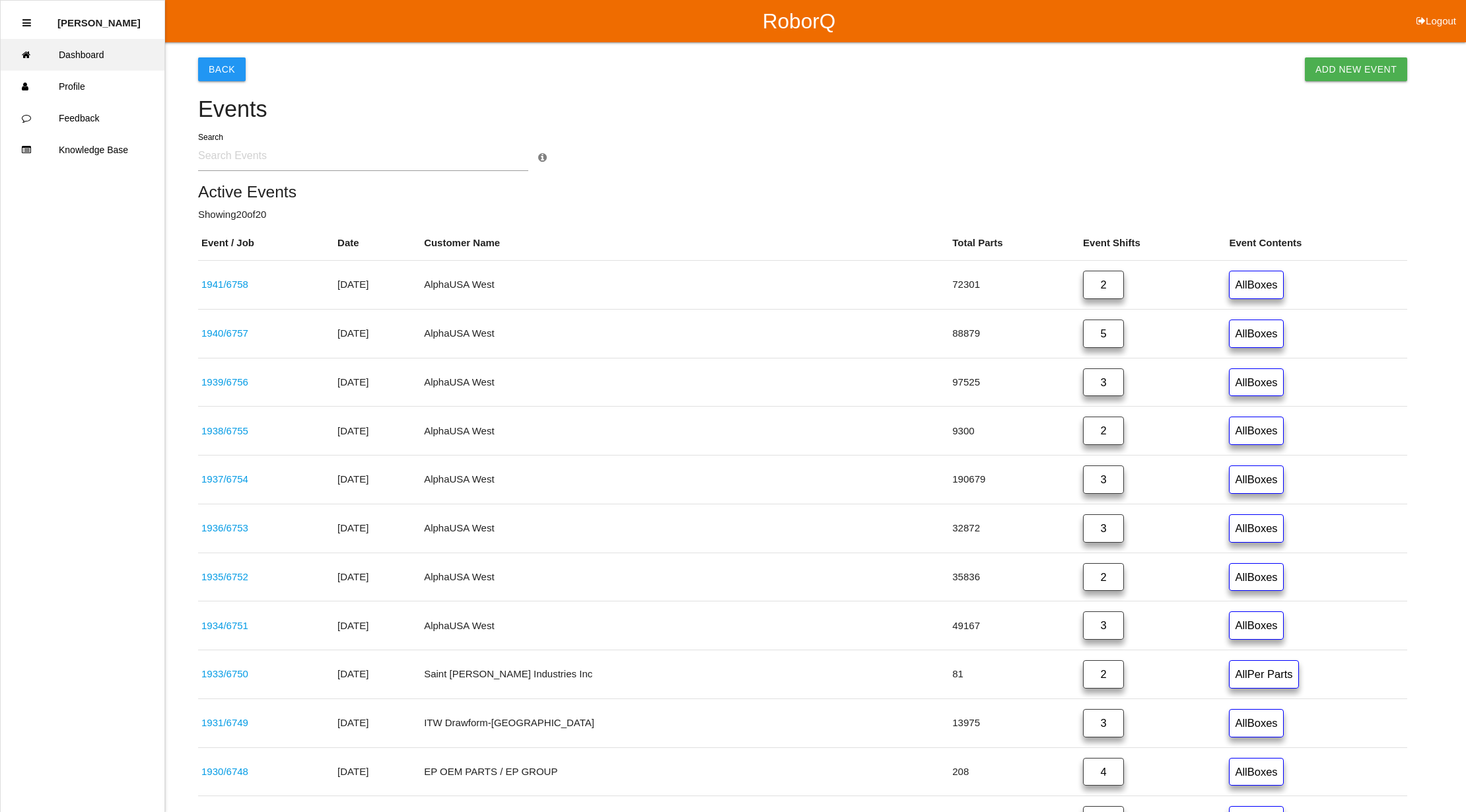
click at [72, 58] on link "Dashboard" at bounding box center [82, 54] width 164 height 31
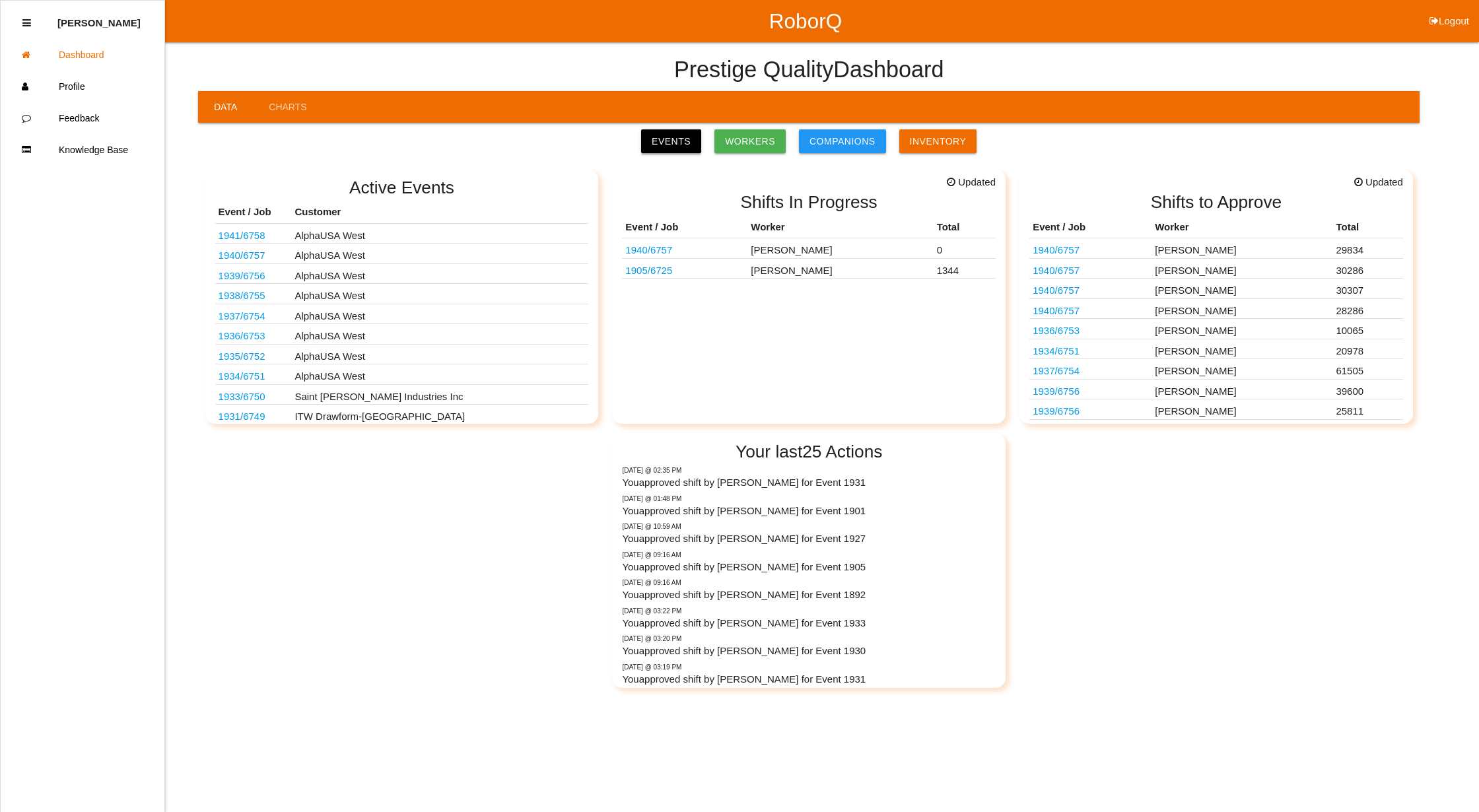
click at [682, 140] on link "Events" at bounding box center [671, 141] width 60 height 24
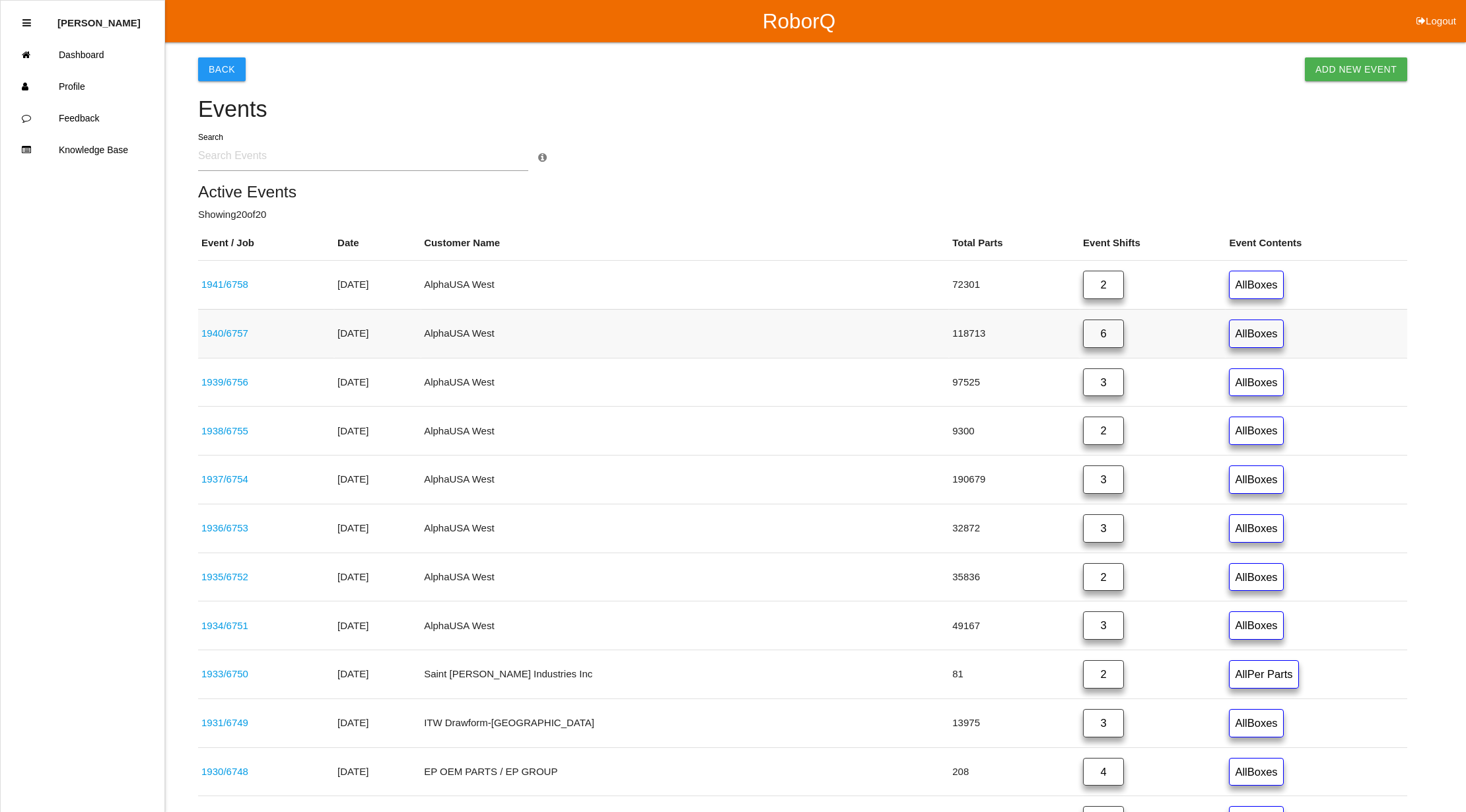
click at [238, 331] on link "1940 / 6757" at bounding box center [224, 333] width 47 height 11
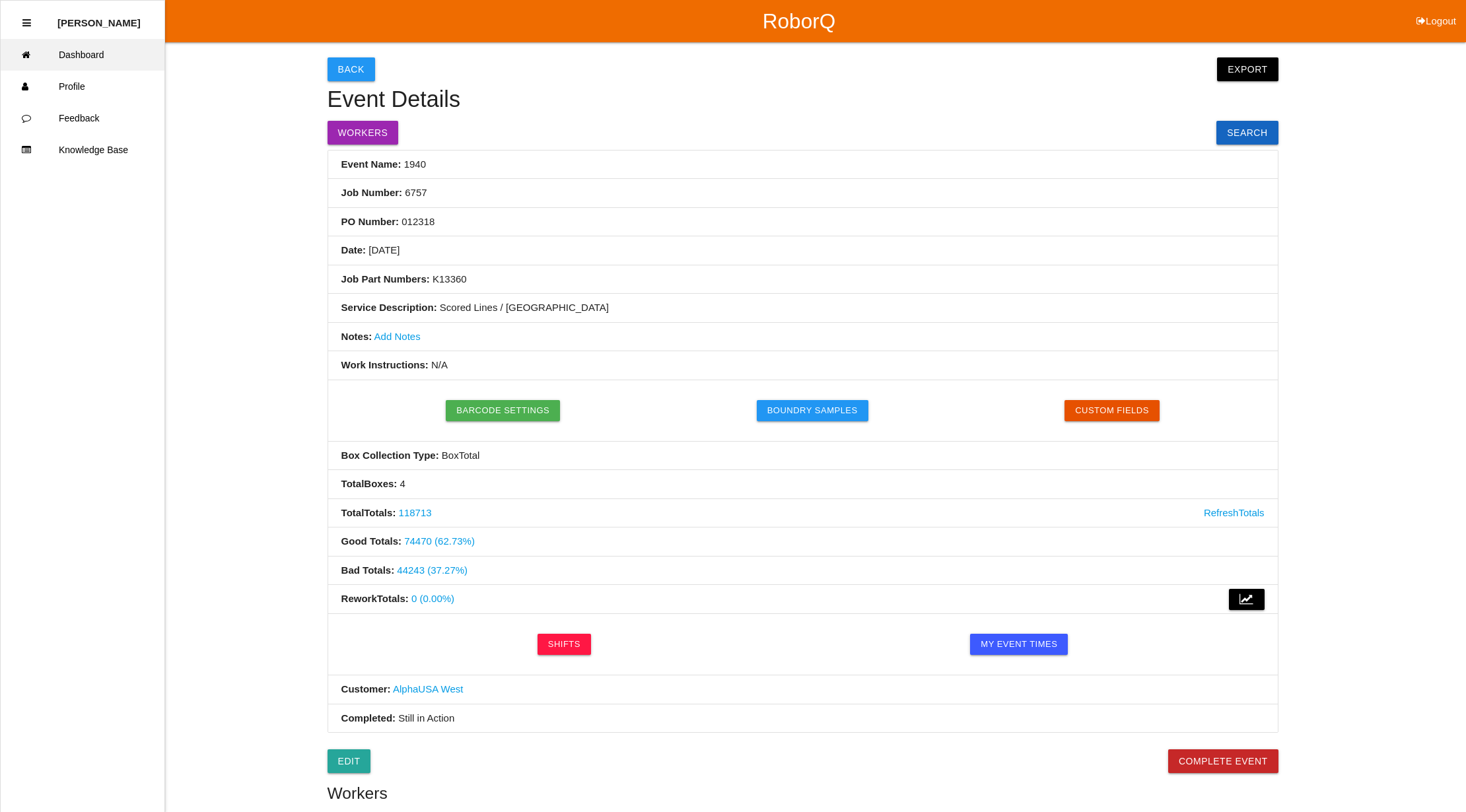
click at [83, 48] on link "Dashboard" at bounding box center [82, 54] width 164 height 31
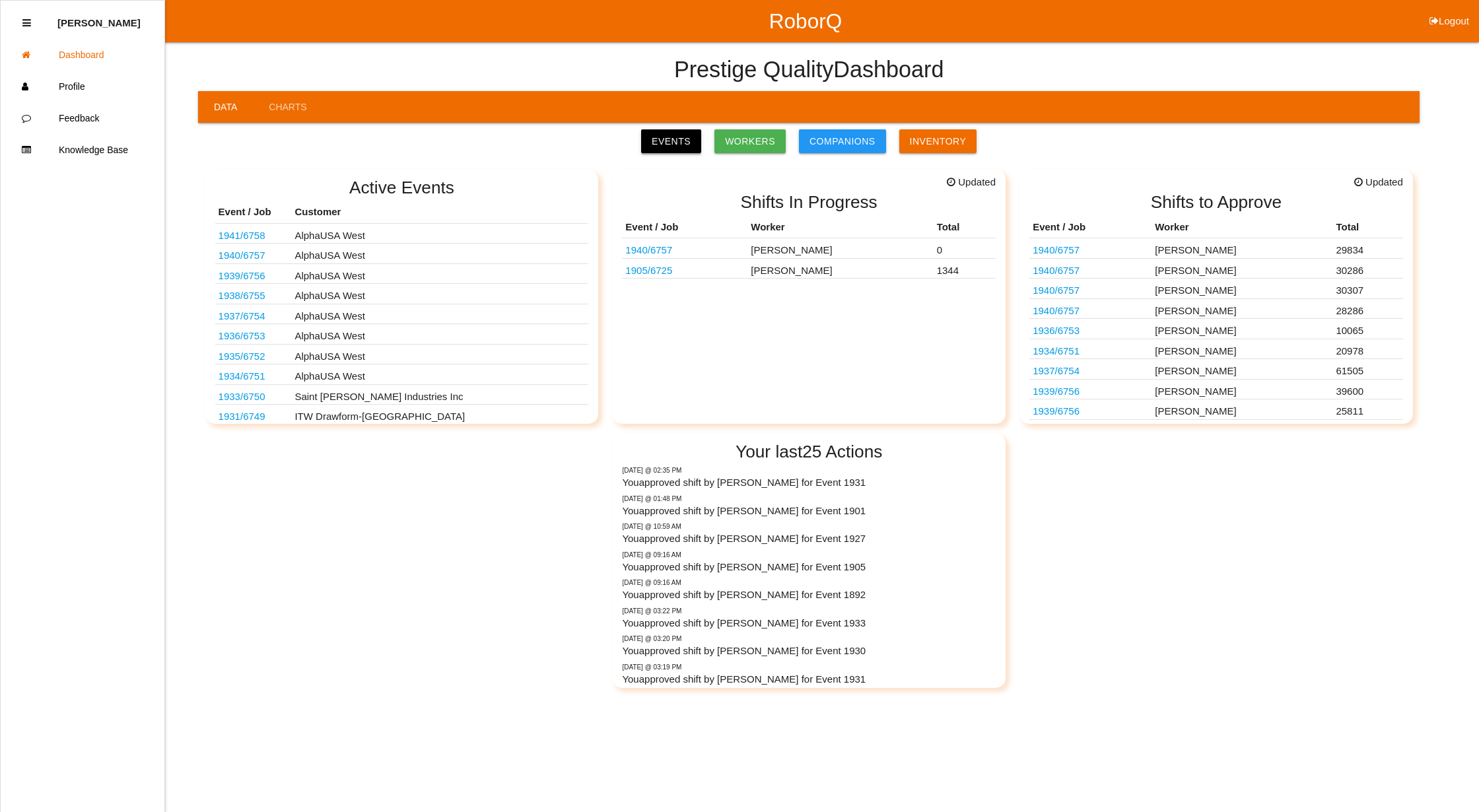
click at [664, 141] on link "Events" at bounding box center [671, 141] width 60 height 24
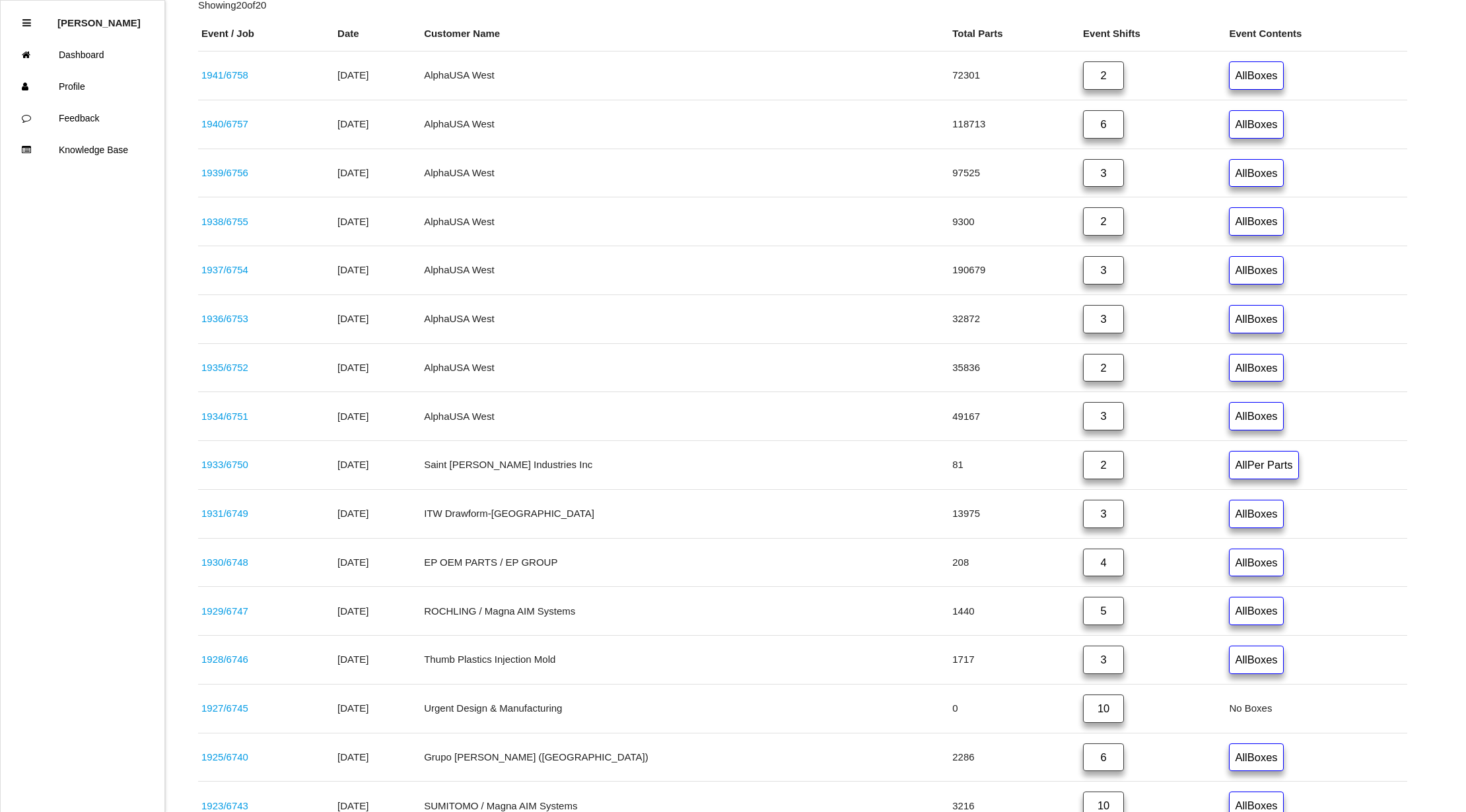
scroll to position [175, 0]
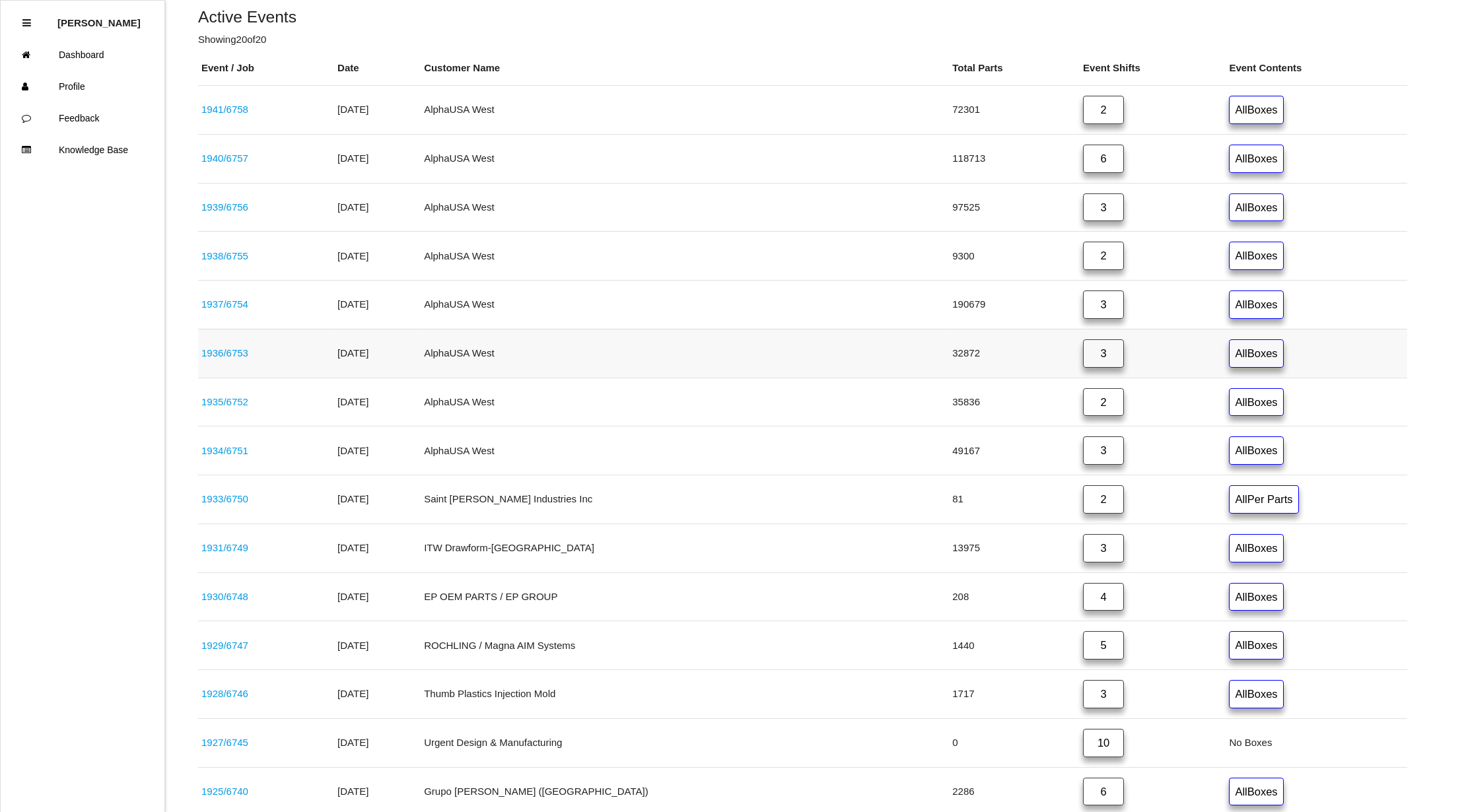
click at [1083, 357] on link "3" at bounding box center [1103, 353] width 41 height 29
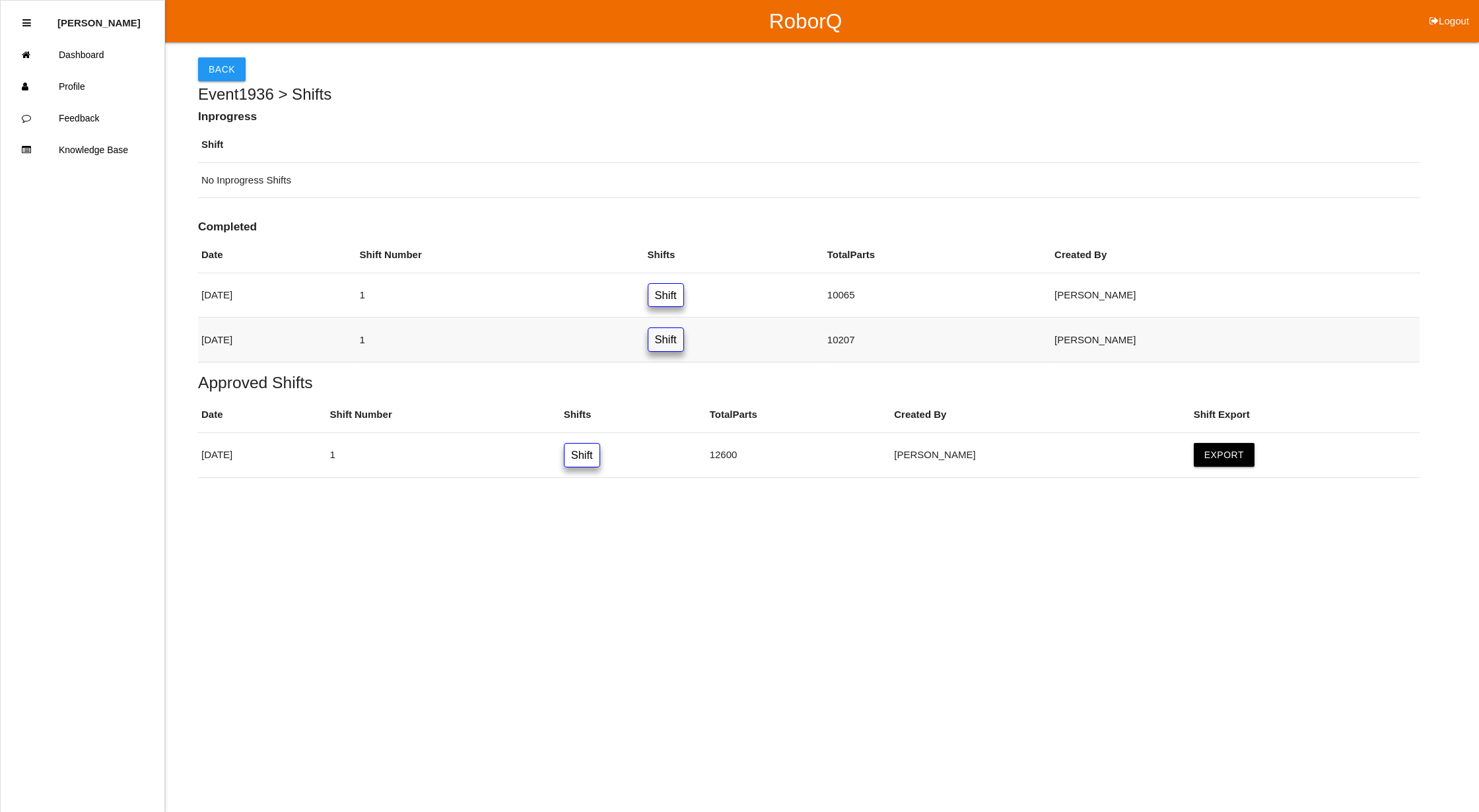
click at [684, 346] on link "Shift" at bounding box center [666, 339] width 36 height 24
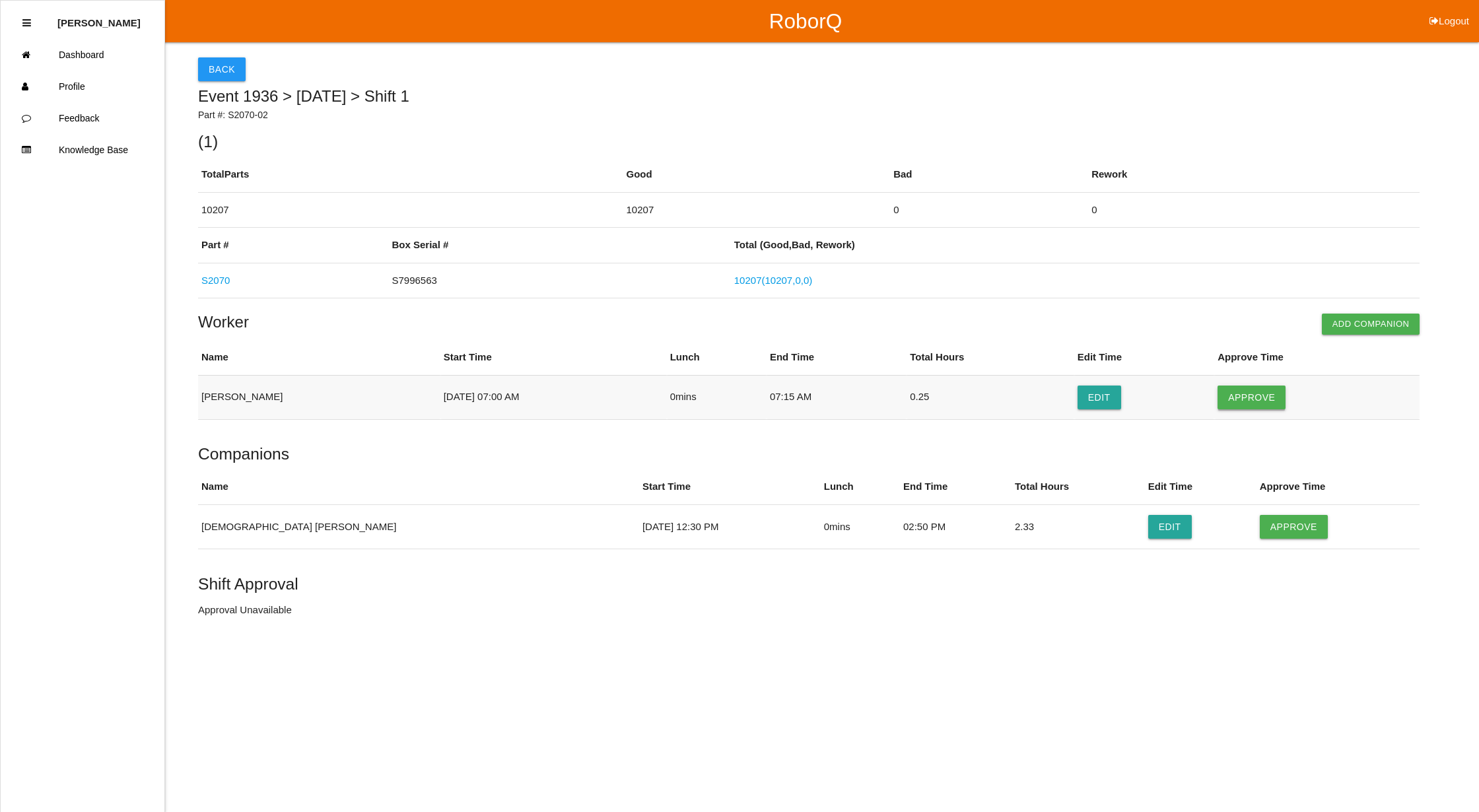
click at [1241, 399] on button "Approve" at bounding box center [1252, 397] width 68 height 24
click at [1259, 520] on button "Approve" at bounding box center [1294, 527] width 68 height 24
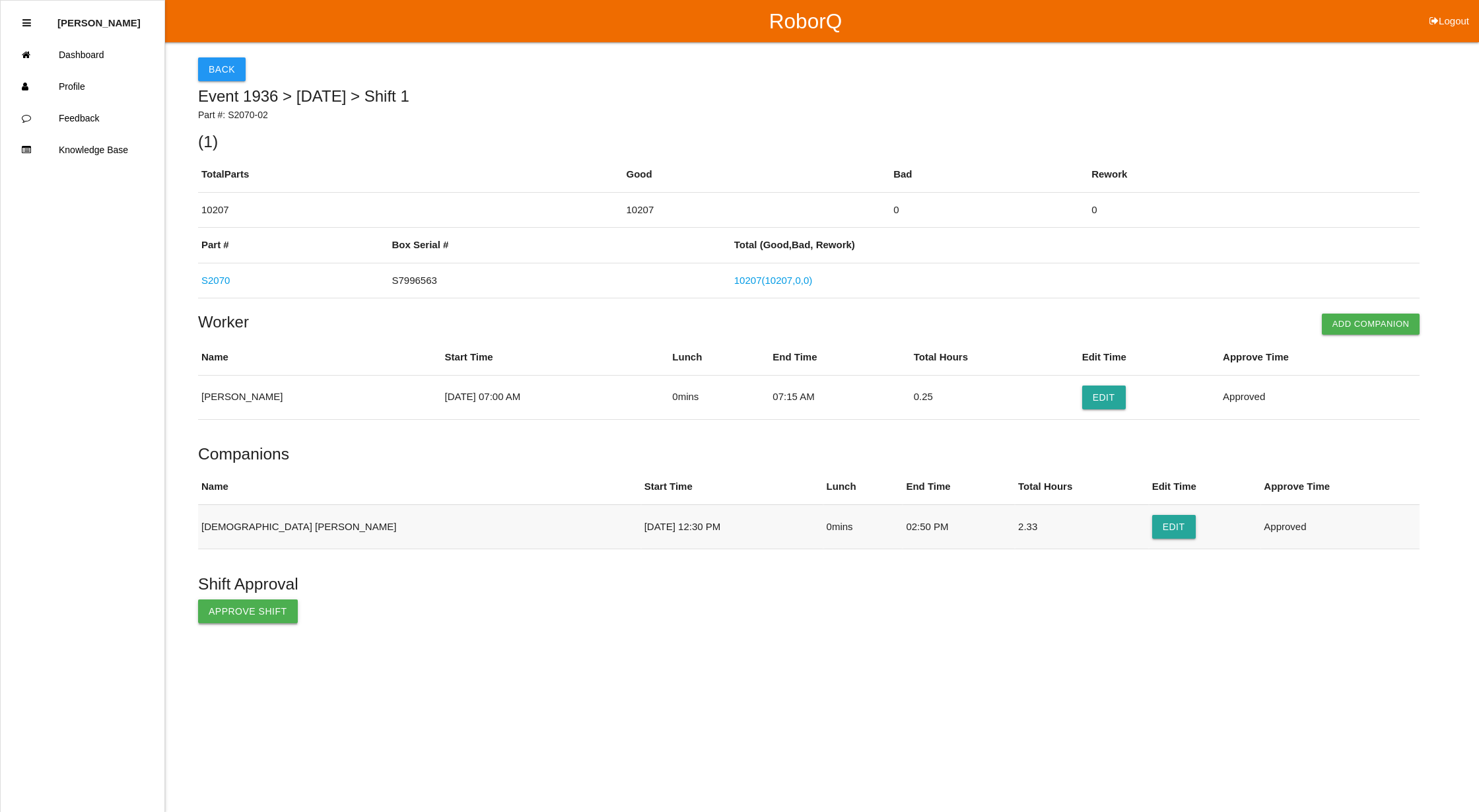
click at [245, 603] on button "Approve Shift" at bounding box center [247, 611] width 100 height 24
click at [214, 59] on button "Back" at bounding box center [222, 69] width 47 height 24
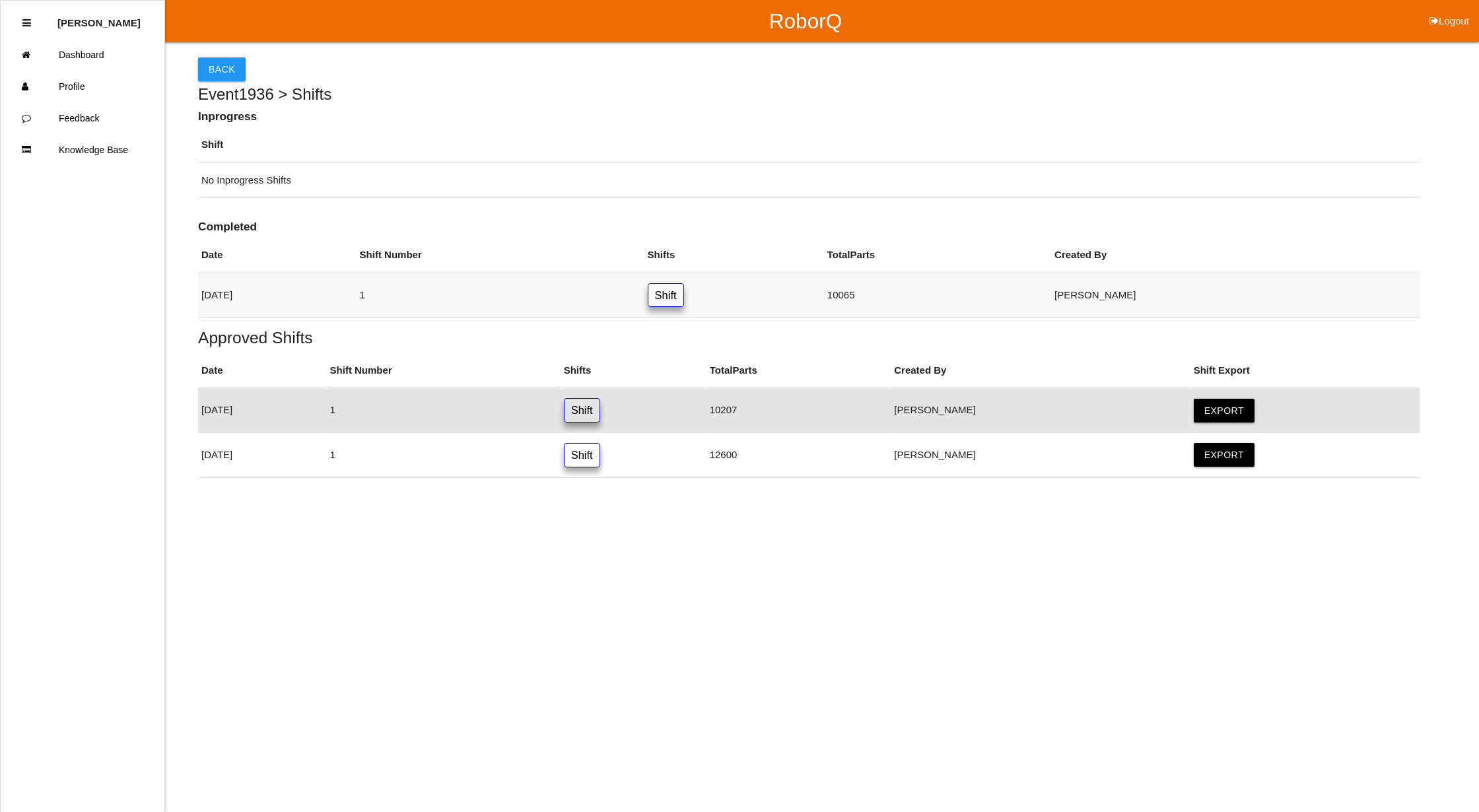
click at [684, 298] on link "Shift" at bounding box center [666, 295] width 36 height 24
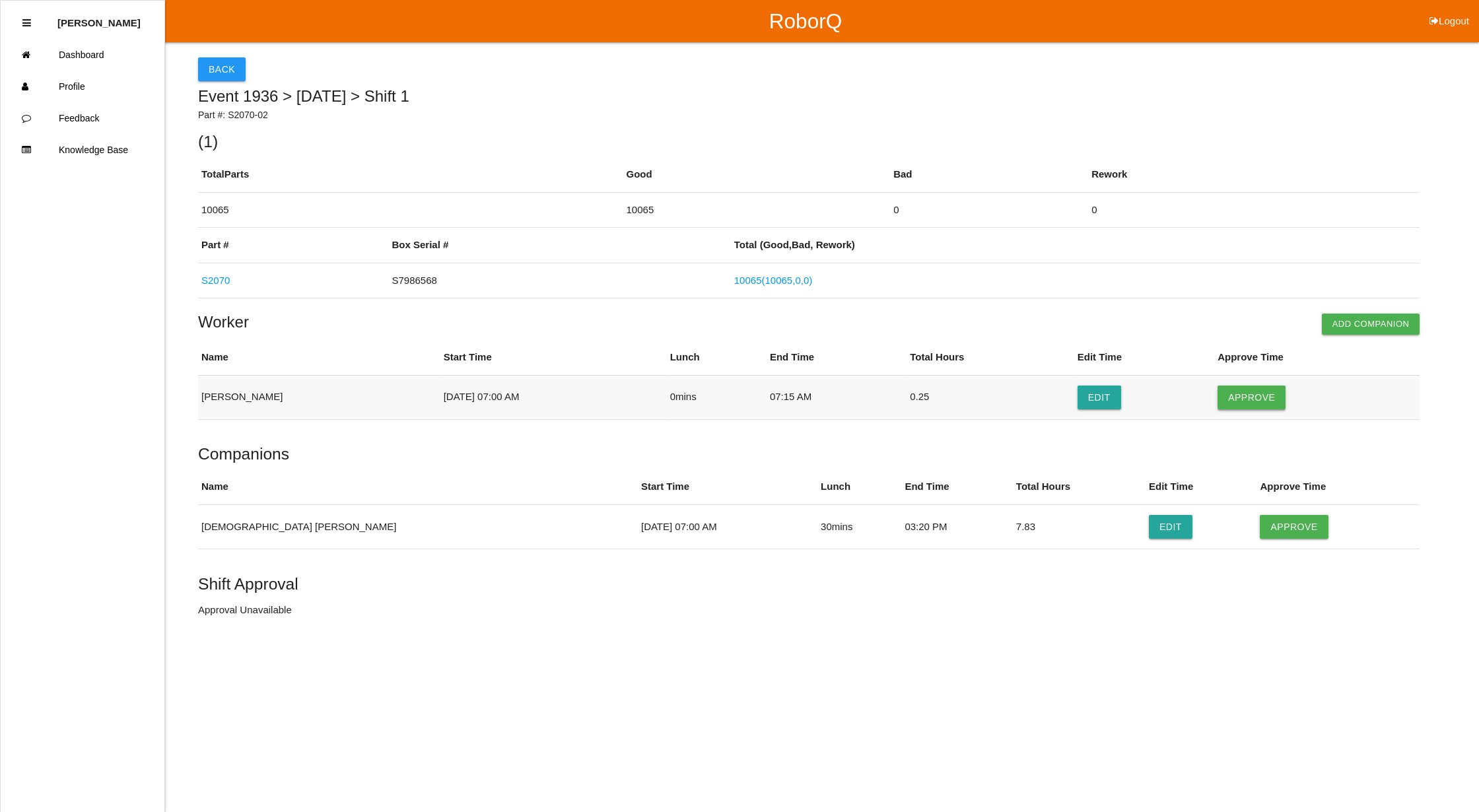
click at [1252, 392] on button "Approve" at bounding box center [1252, 397] width 68 height 24
click at [1259, 526] on button "Approve" at bounding box center [1294, 527] width 68 height 24
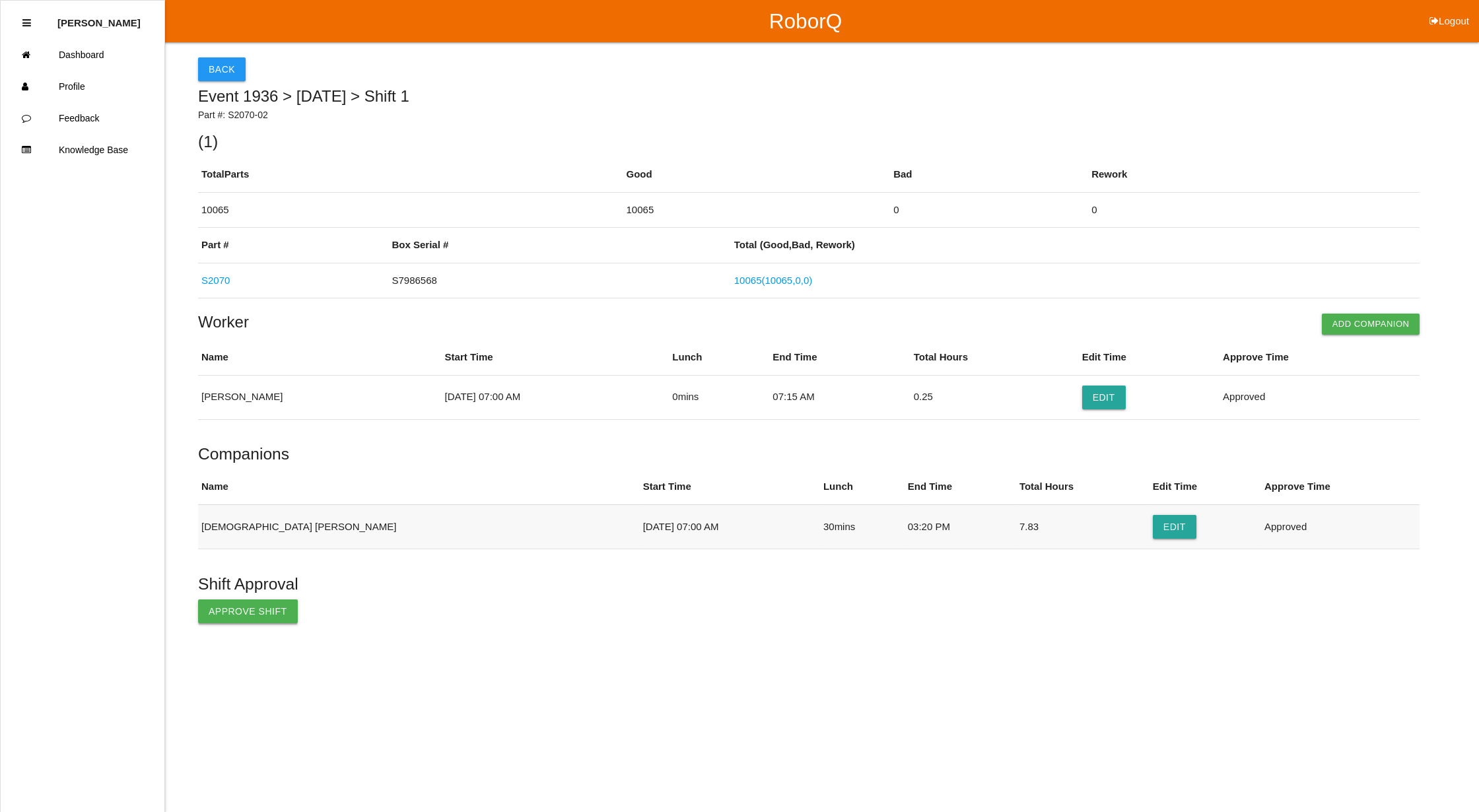
click at [245, 607] on button "Approve Shift" at bounding box center [247, 611] width 100 height 24
click at [223, 62] on button "Back" at bounding box center [222, 69] width 47 height 24
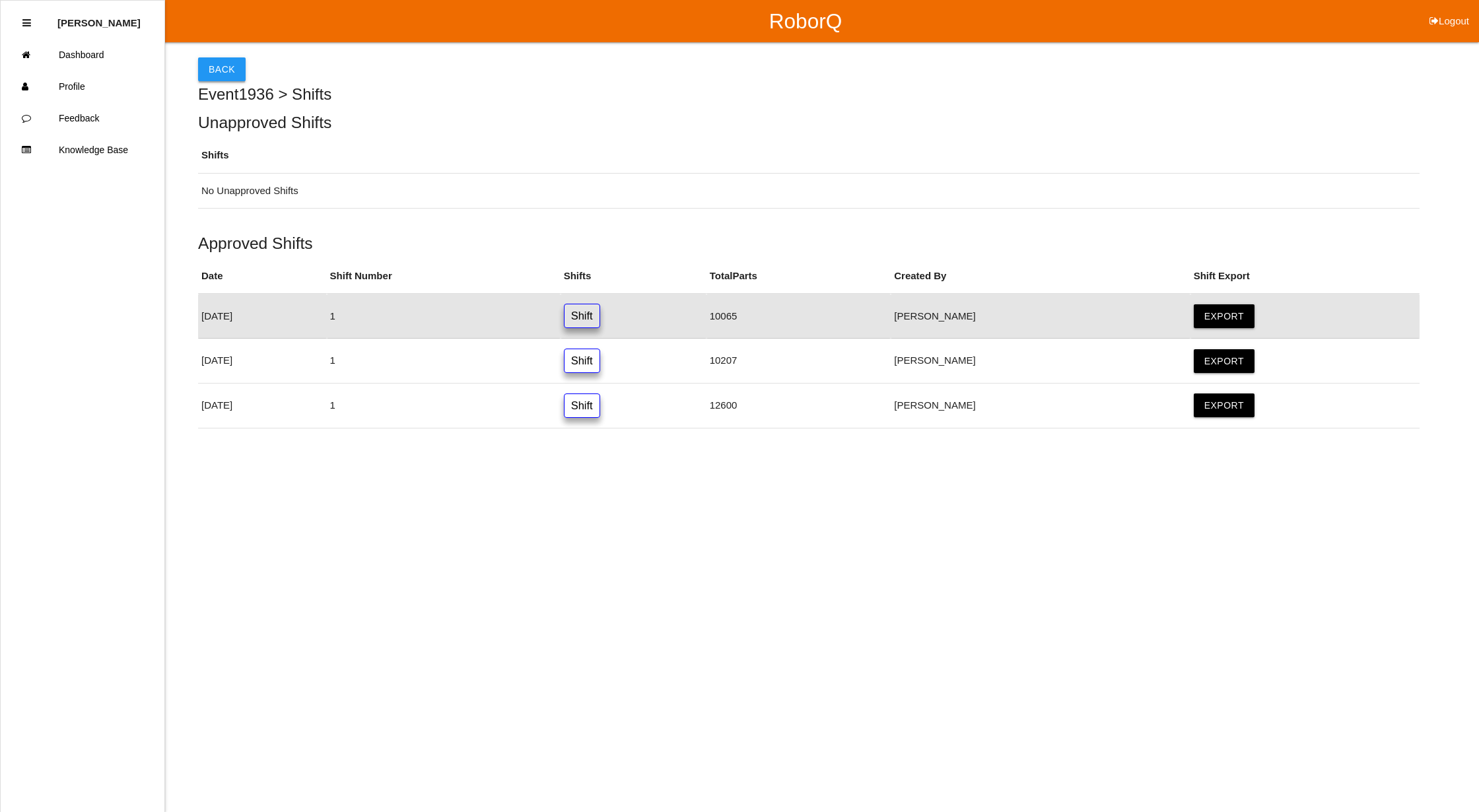
click at [206, 69] on button "Back" at bounding box center [222, 69] width 47 height 24
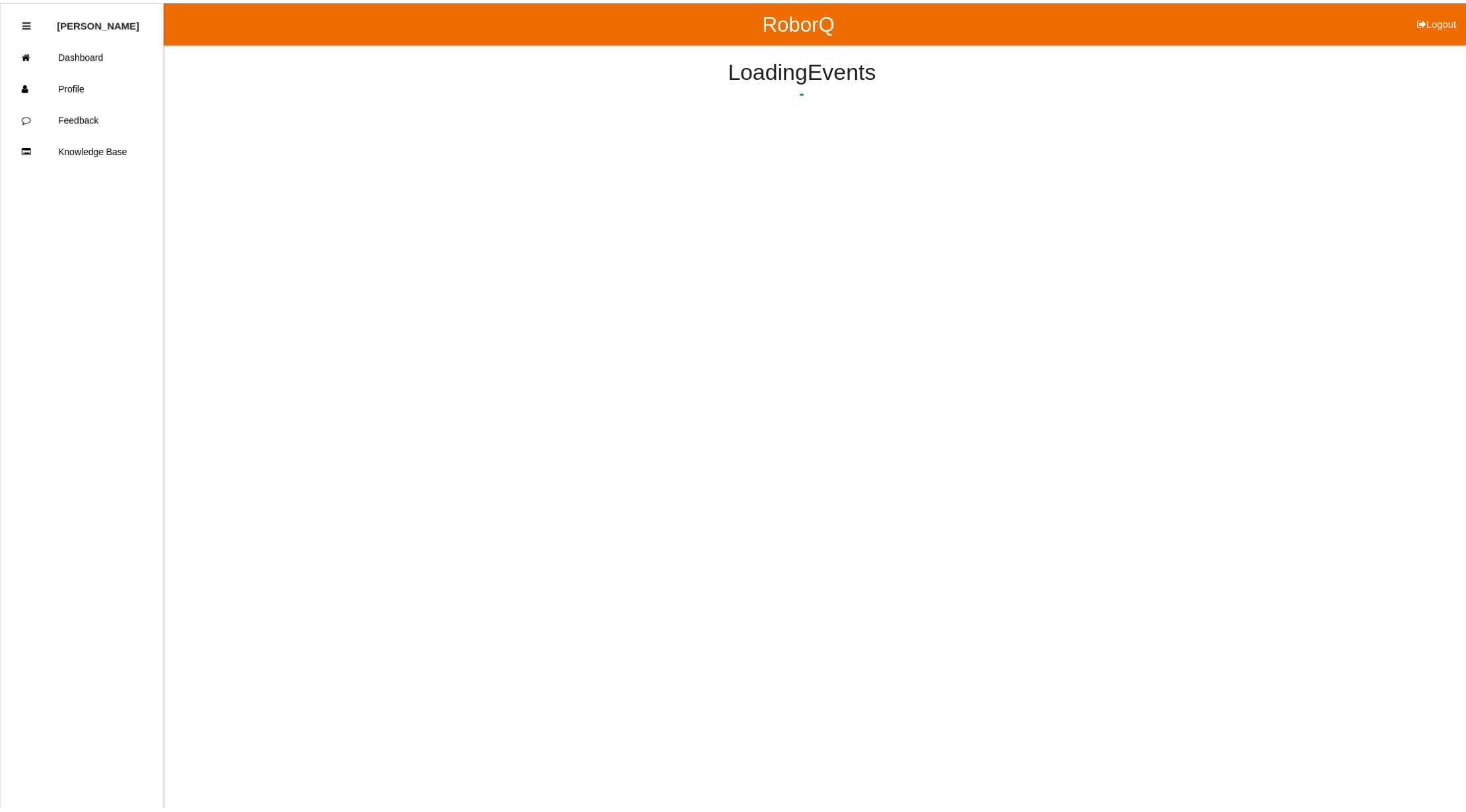
scroll to position [50, 0]
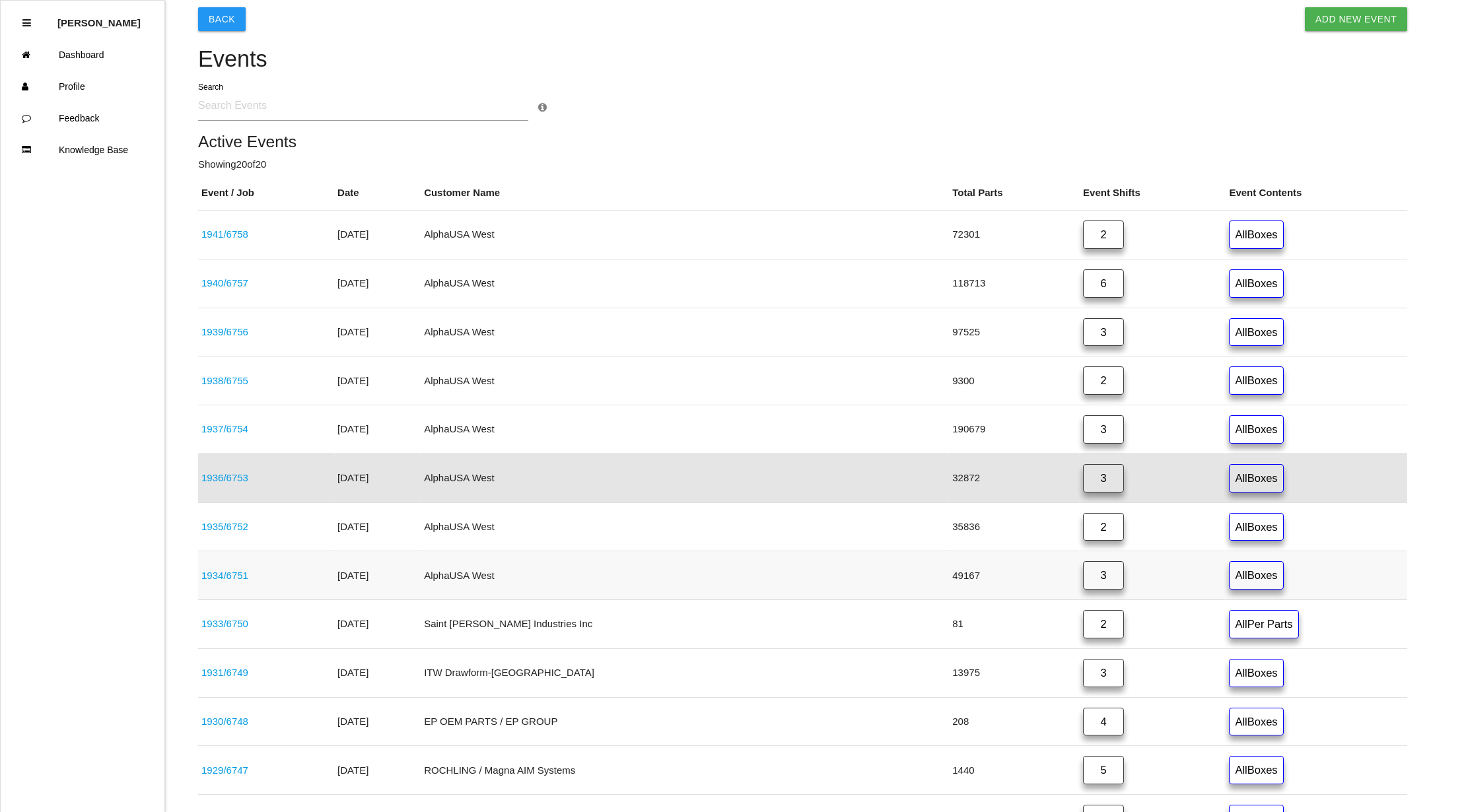
click at [1083, 581] on link "3" at bounding box center [1103, 575] width 41 height 29
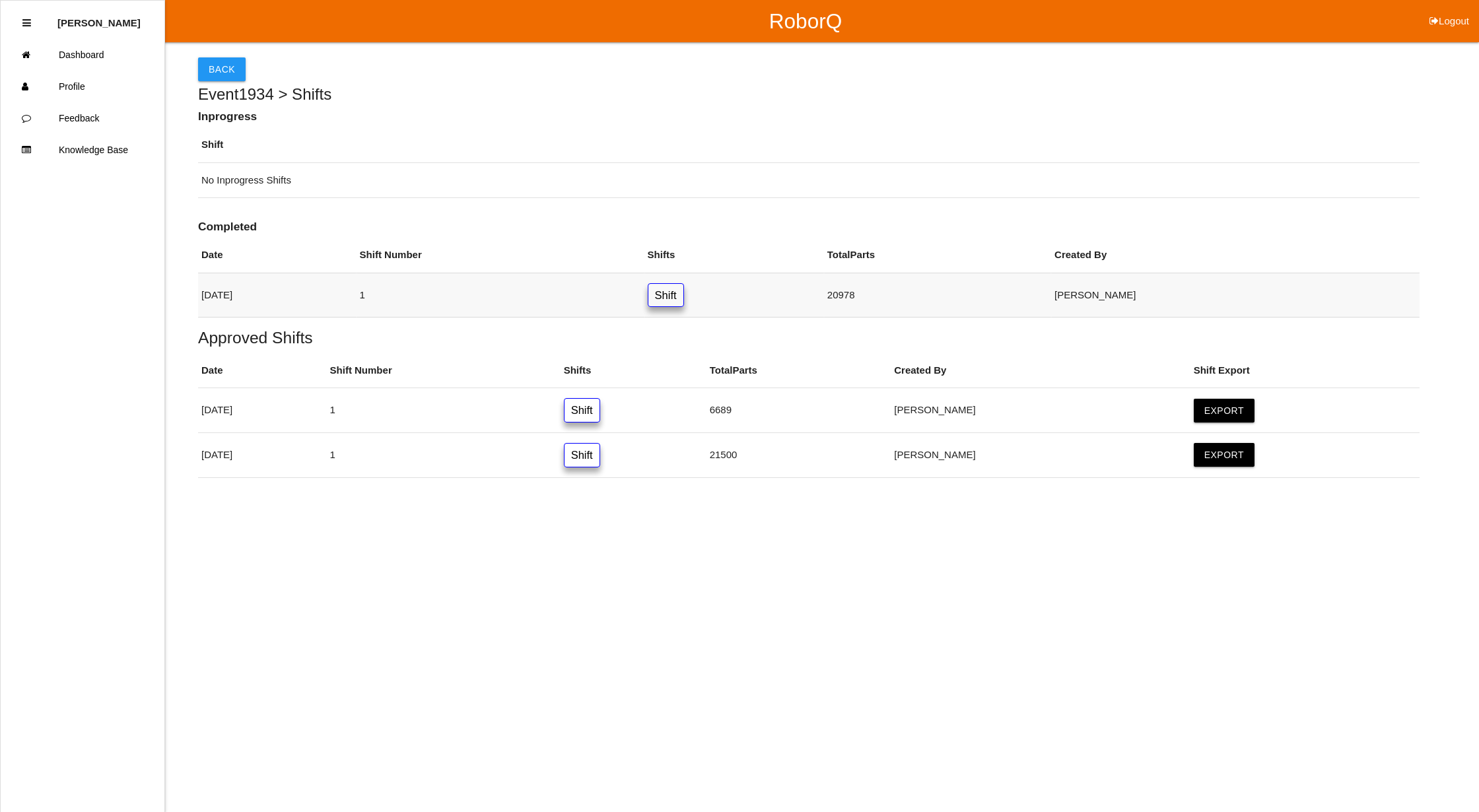
click at [684, 297] on link "Shift" at bounding box center [666, 295] width 36 height 24
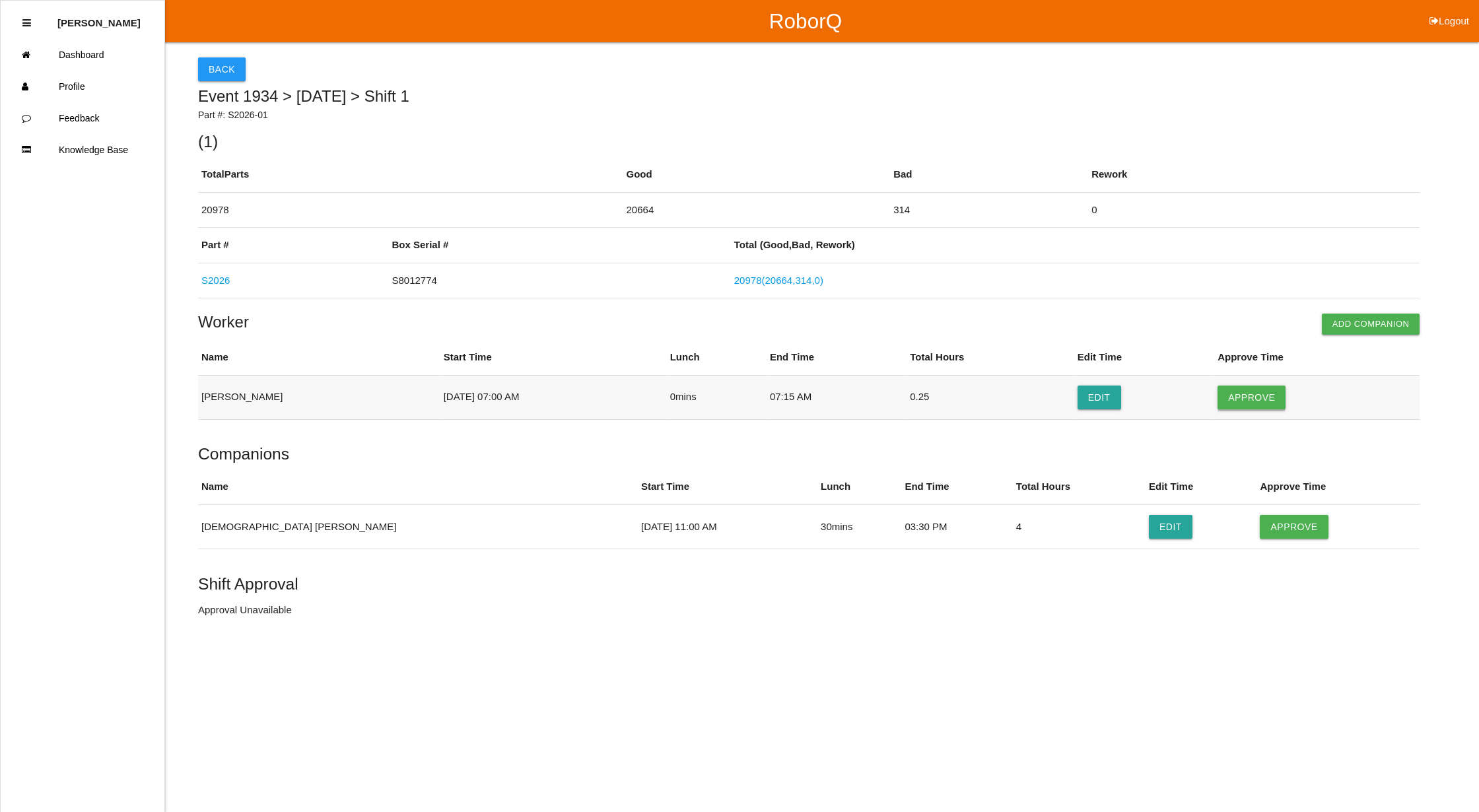
click at [1258, 385] on button "Approve" at bounding box center [1252, 397] width 68 height 24
click at [1259, 524] on button "Approve" at bounding box center [1294, 527] width 68 height 24
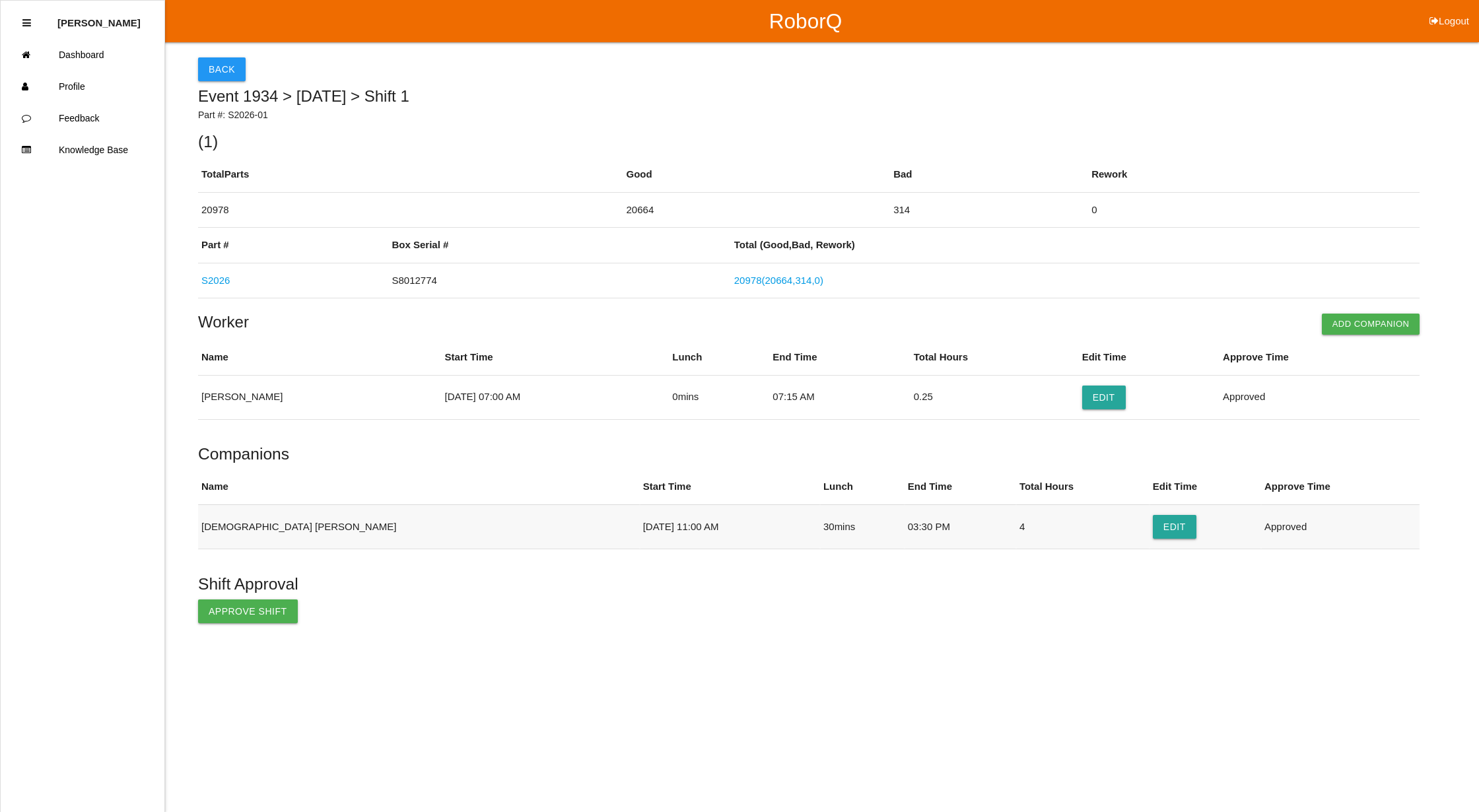
click at [226, 599] on div "Shift Approval Approve Shift" at bounding box center [809, 599] width 1221 height 48
click at [256, 611] on button "Approve Shift" at bounding box center [247, 611] width 100 height 24
click at [214, 72] on button "Back" at bounding box center [222, 69] width 47 height 24
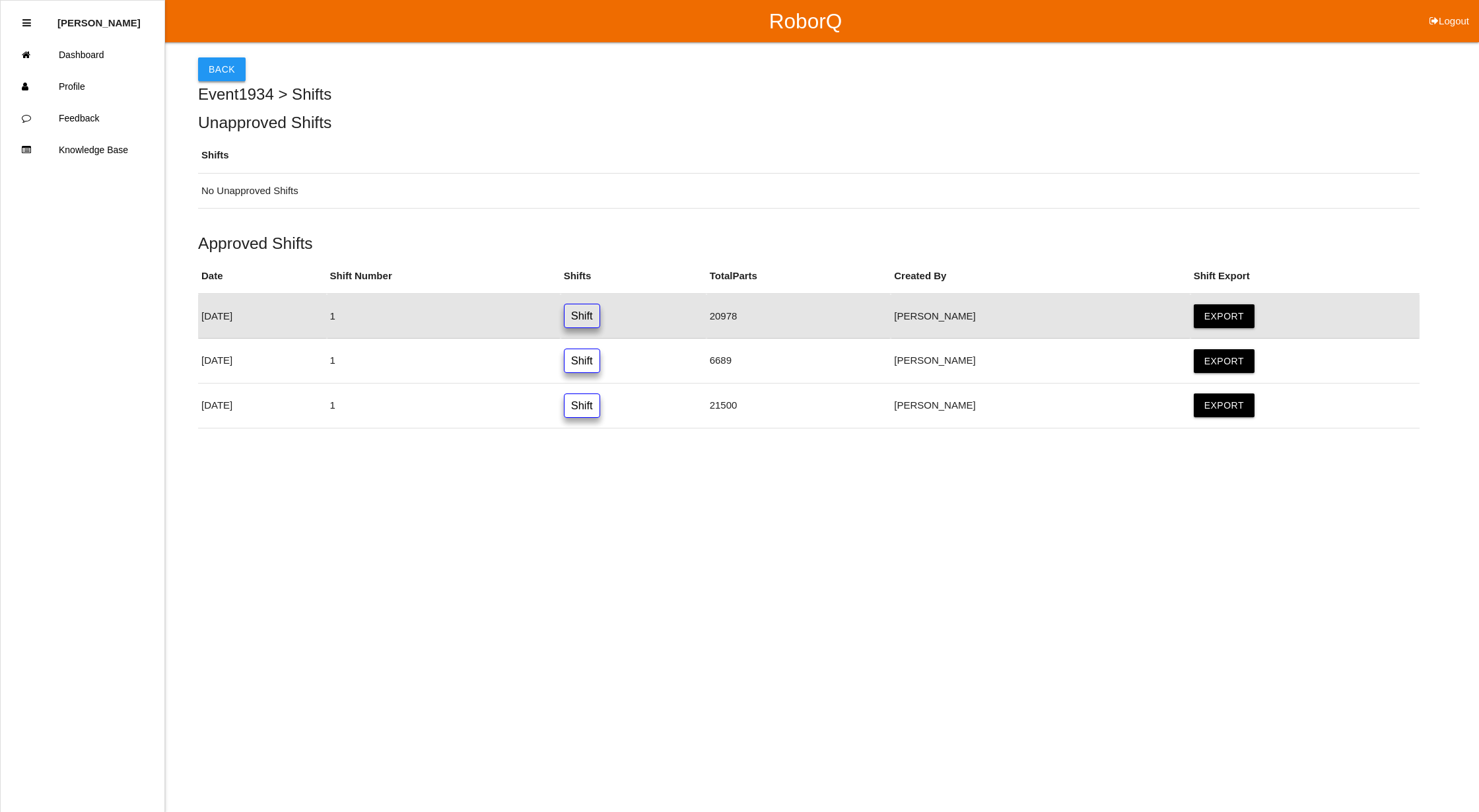
click at [212, 66] on button "Back" at bounding box center [222, 69] width 47 height 24
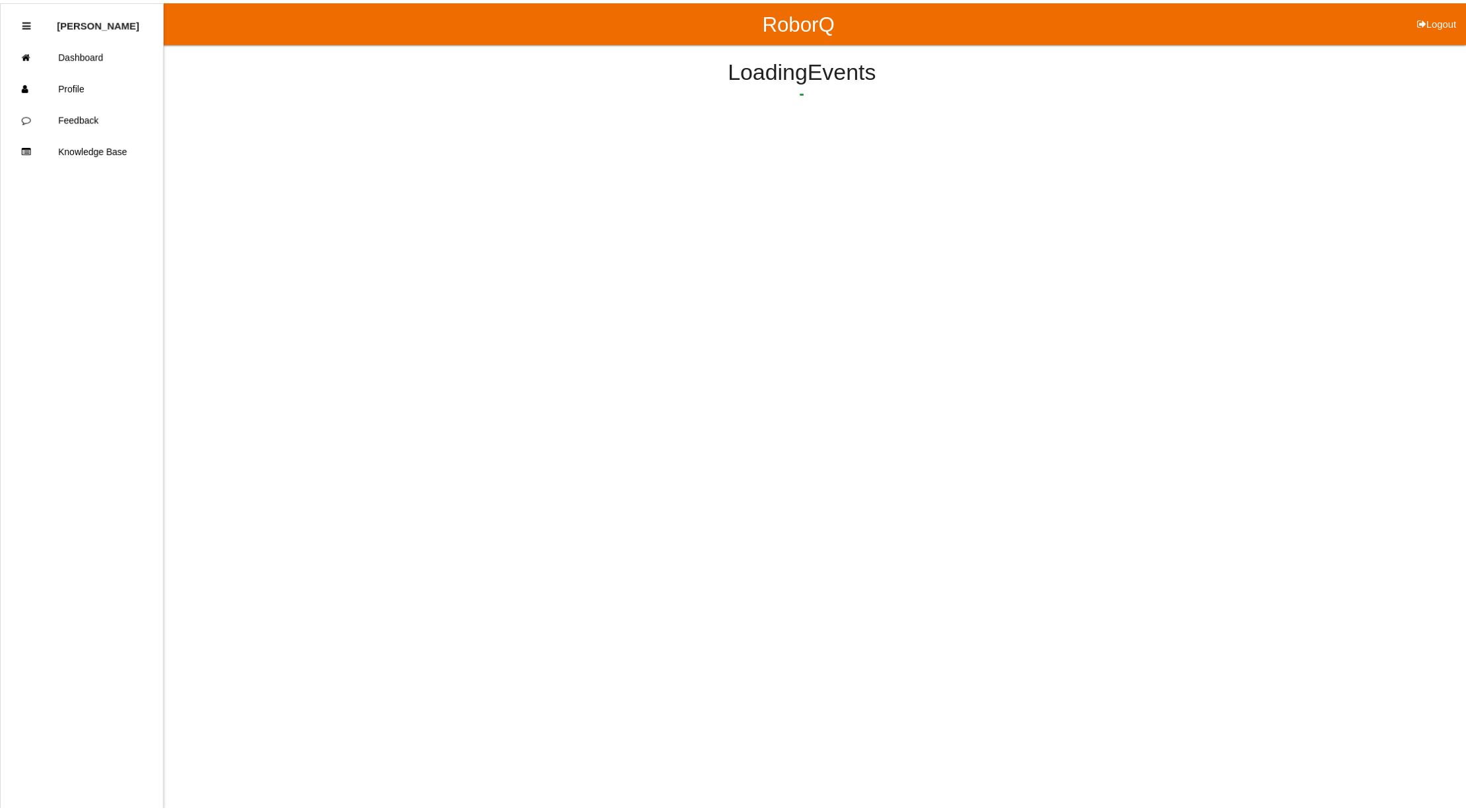
scroll to position [121, 0]
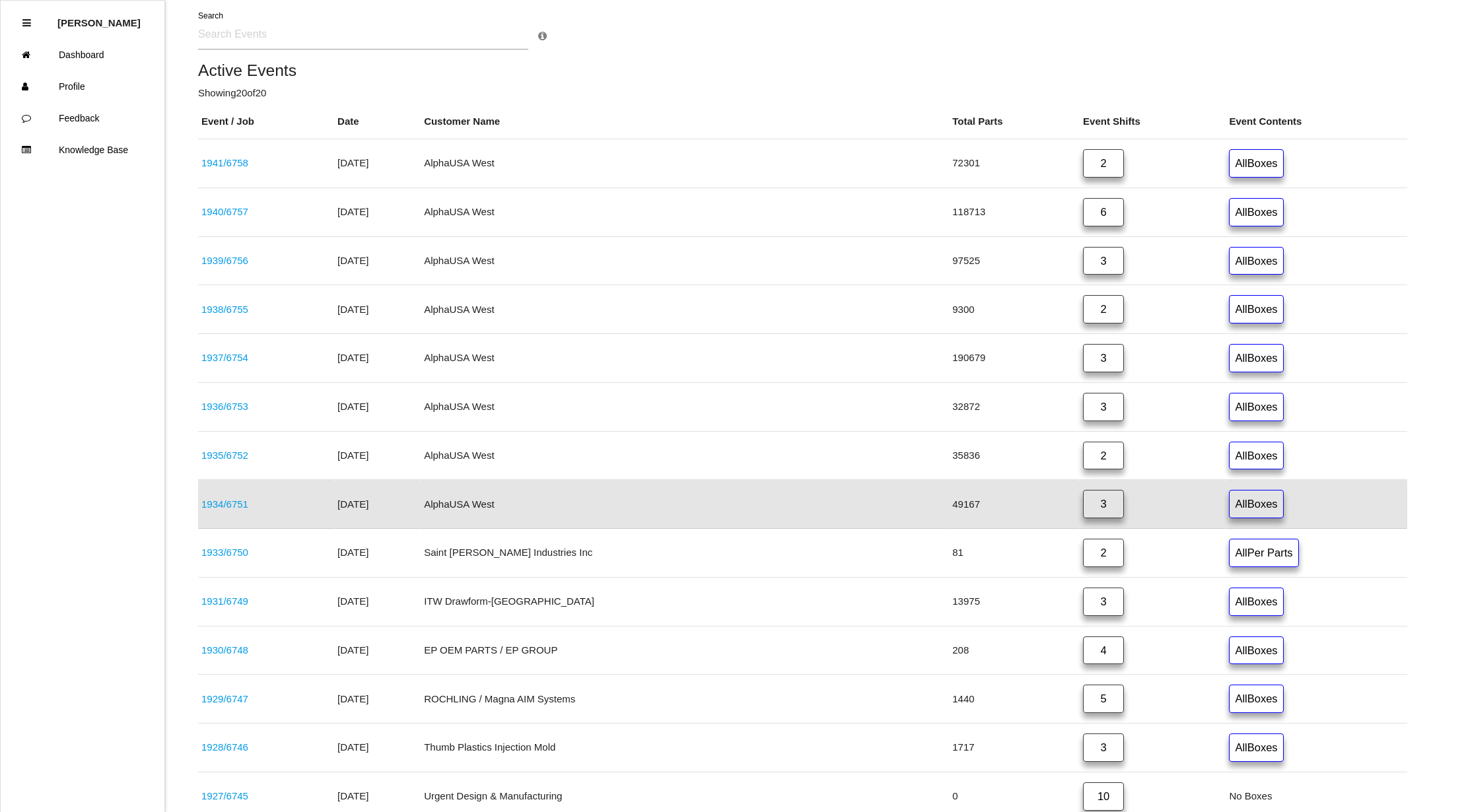
drag, startPoint x: 1081, startPoint y: 461, endPoint x: 1059, endPoint y: 444, distance: 27.8
click at [1083, 460] on link "2" at bounding box center [1103, 456] width 41 height 29
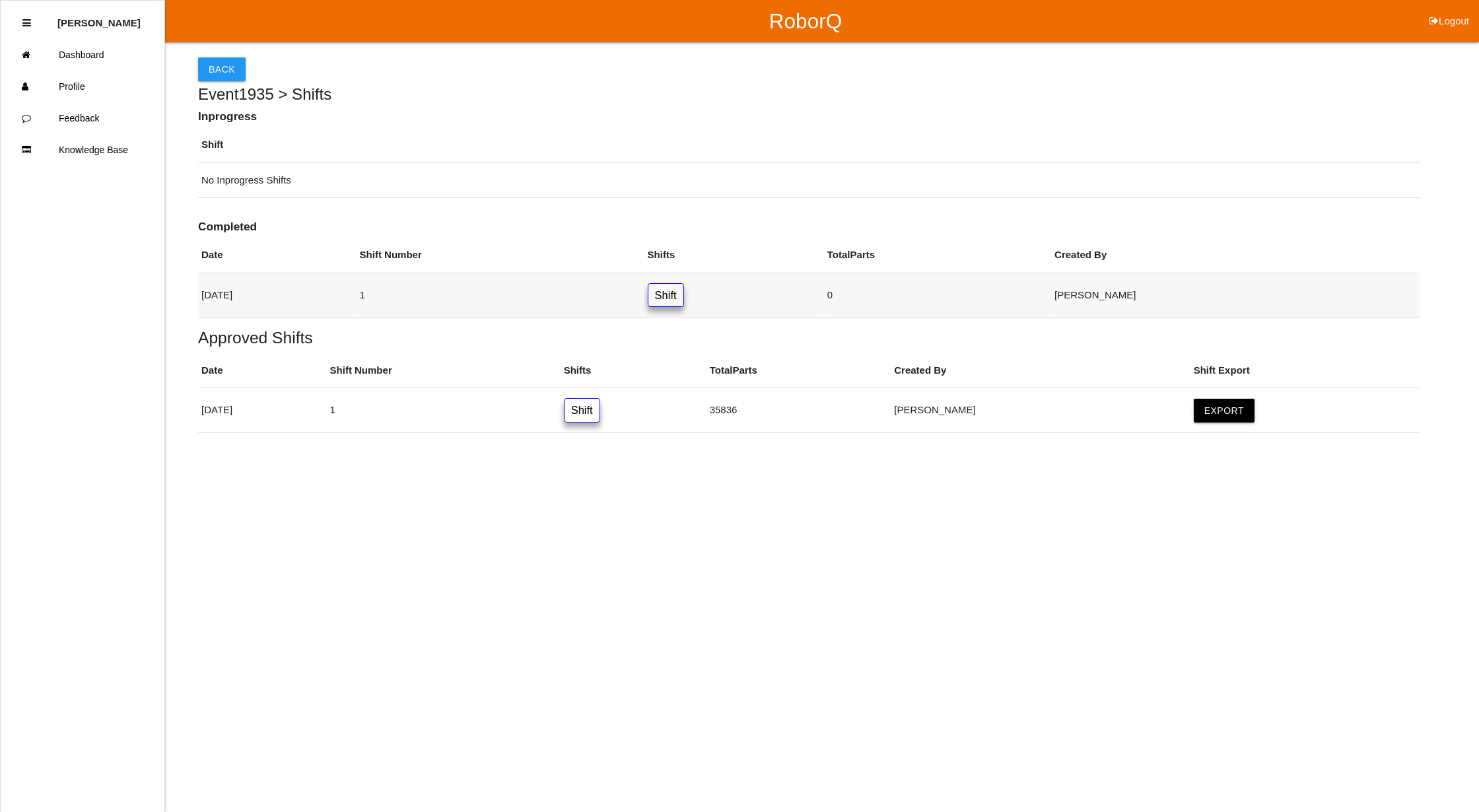
click at [684, 294] on link "Shift" at bounding box center [666, 295] width 36 height 24
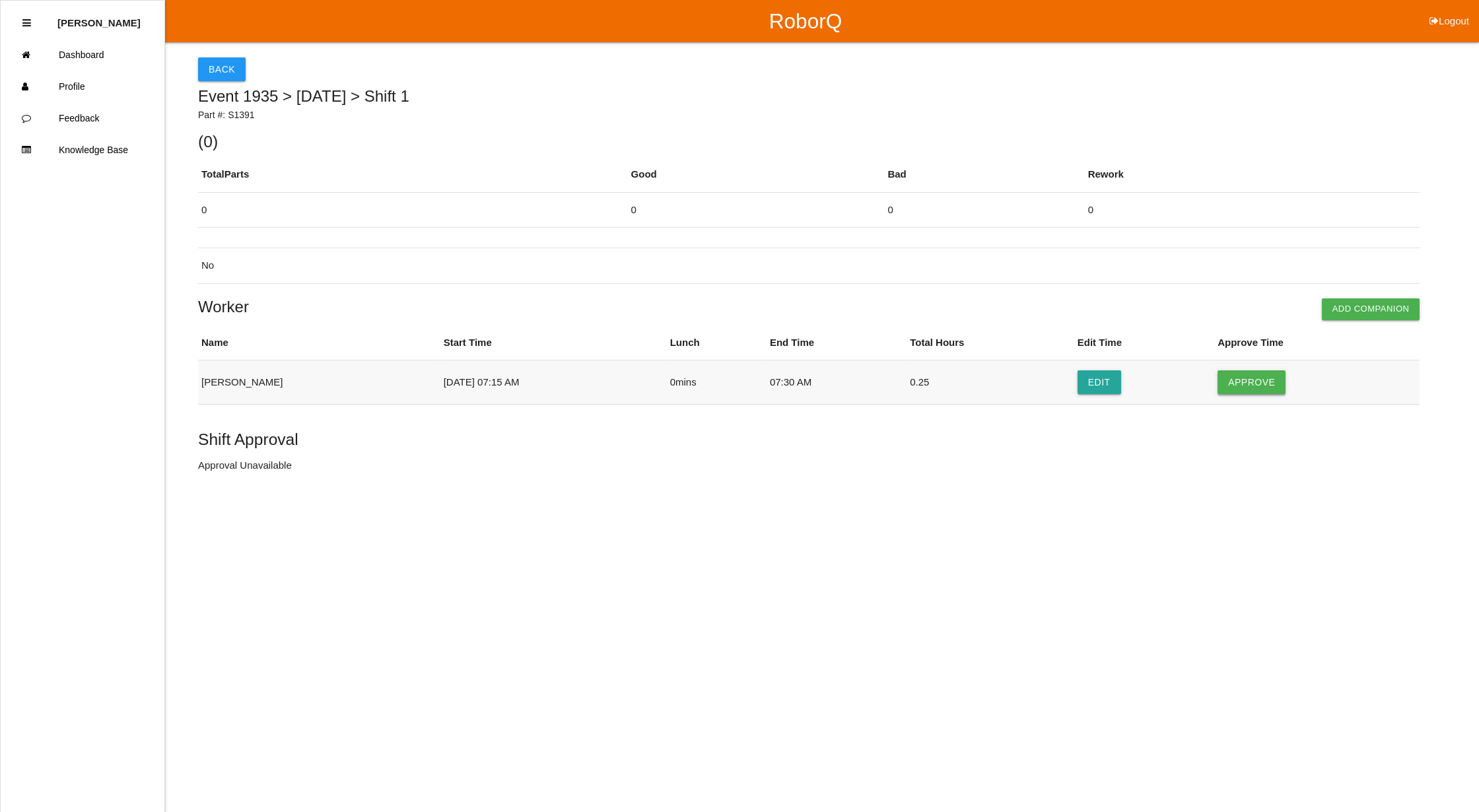
click at [1244, 384] on button "Approve" at bounding box center [1252, 382] width 68 height 24
drag, startPoint x: 204, startPoint y: 463, endPoint x: 209, endPoint y: 423, distance: 40.3
click at [205, 463] on button "Approve Shift" at bounding box center [247, 467] width 100 height 24
click at [208, 61] on button "Back" at bounding box center [222, 69] width 47 height 24
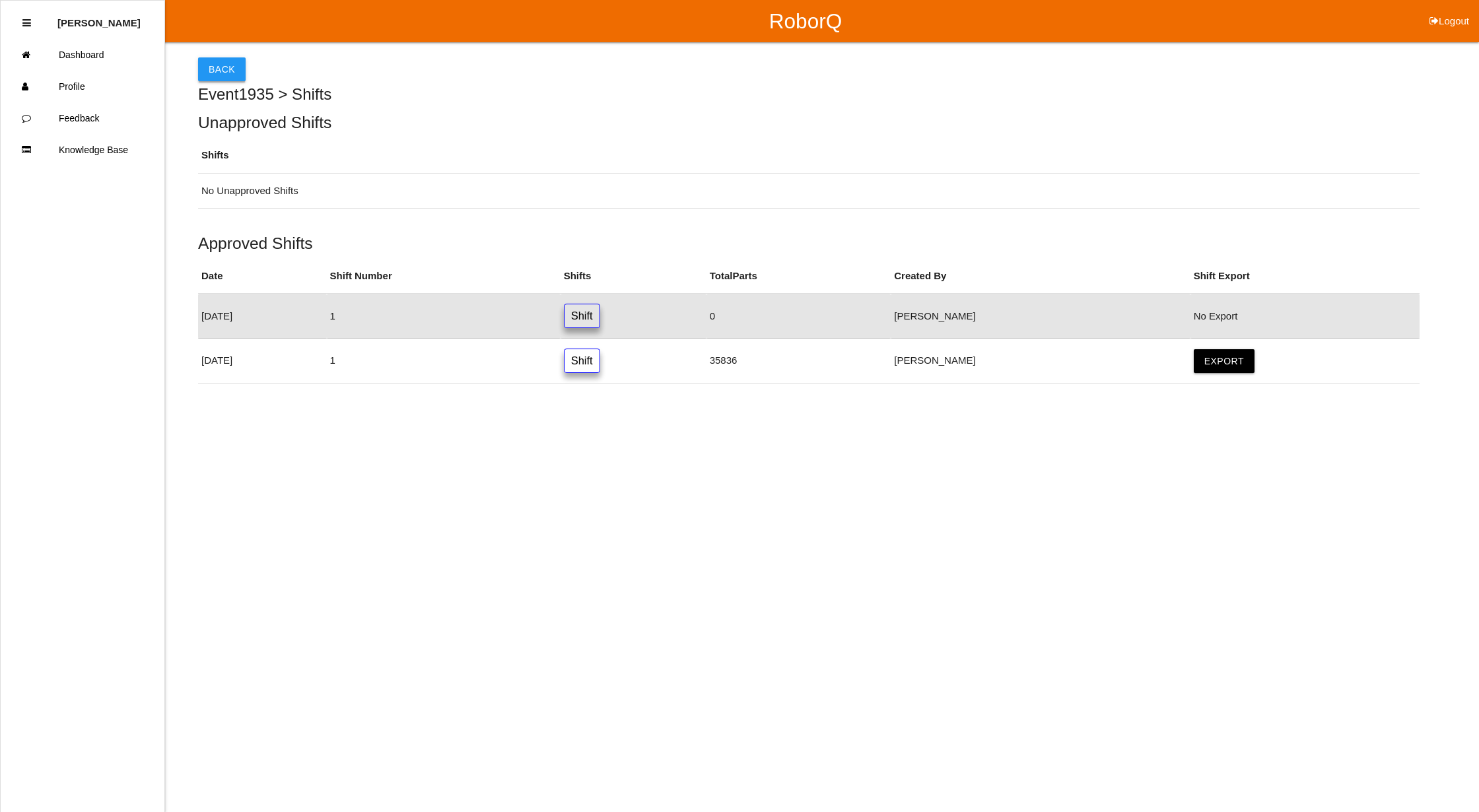
click at [220, 68] on button "Back" at bounding box center [222, 69] width 47 height 24
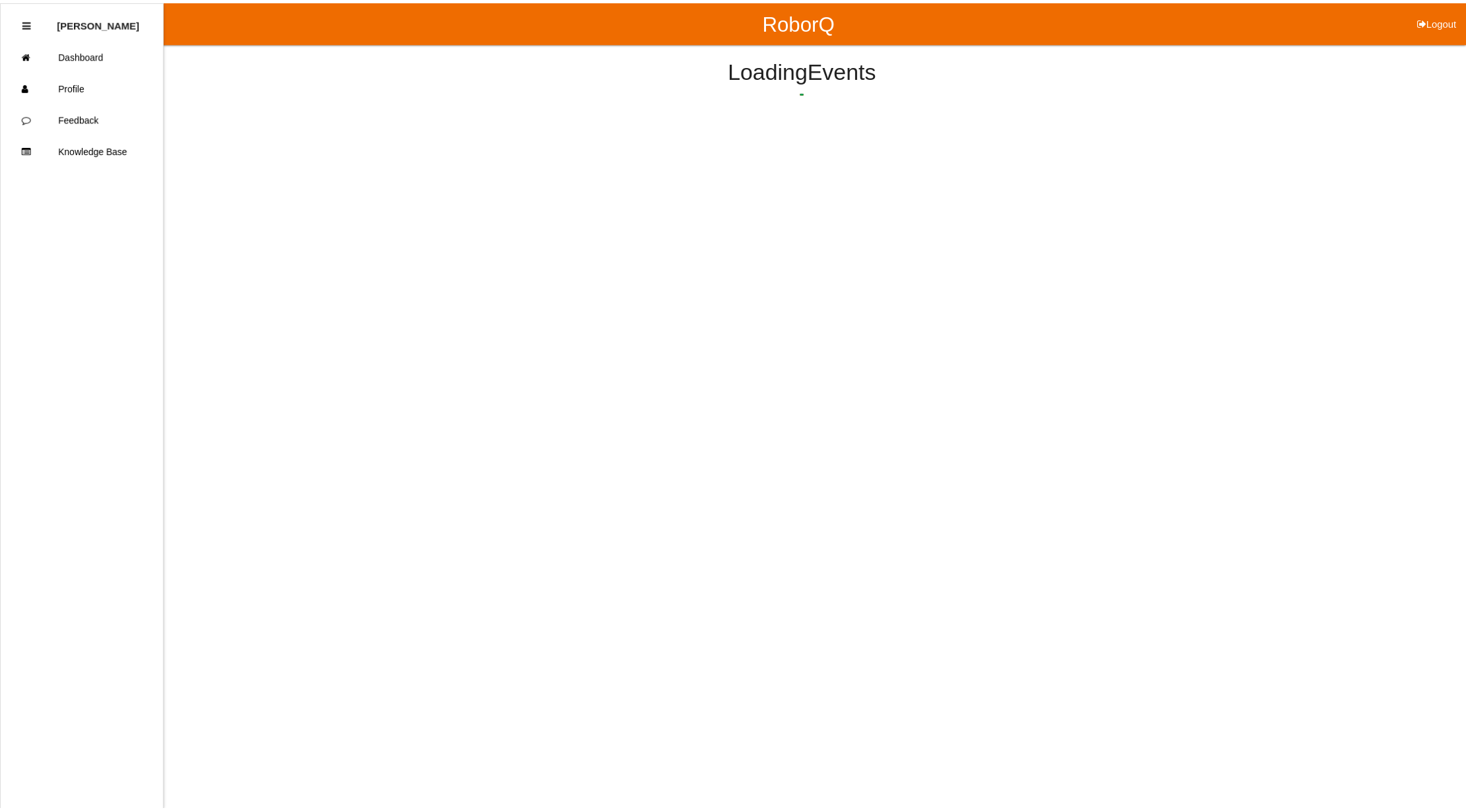
scroll to position [85, 0]
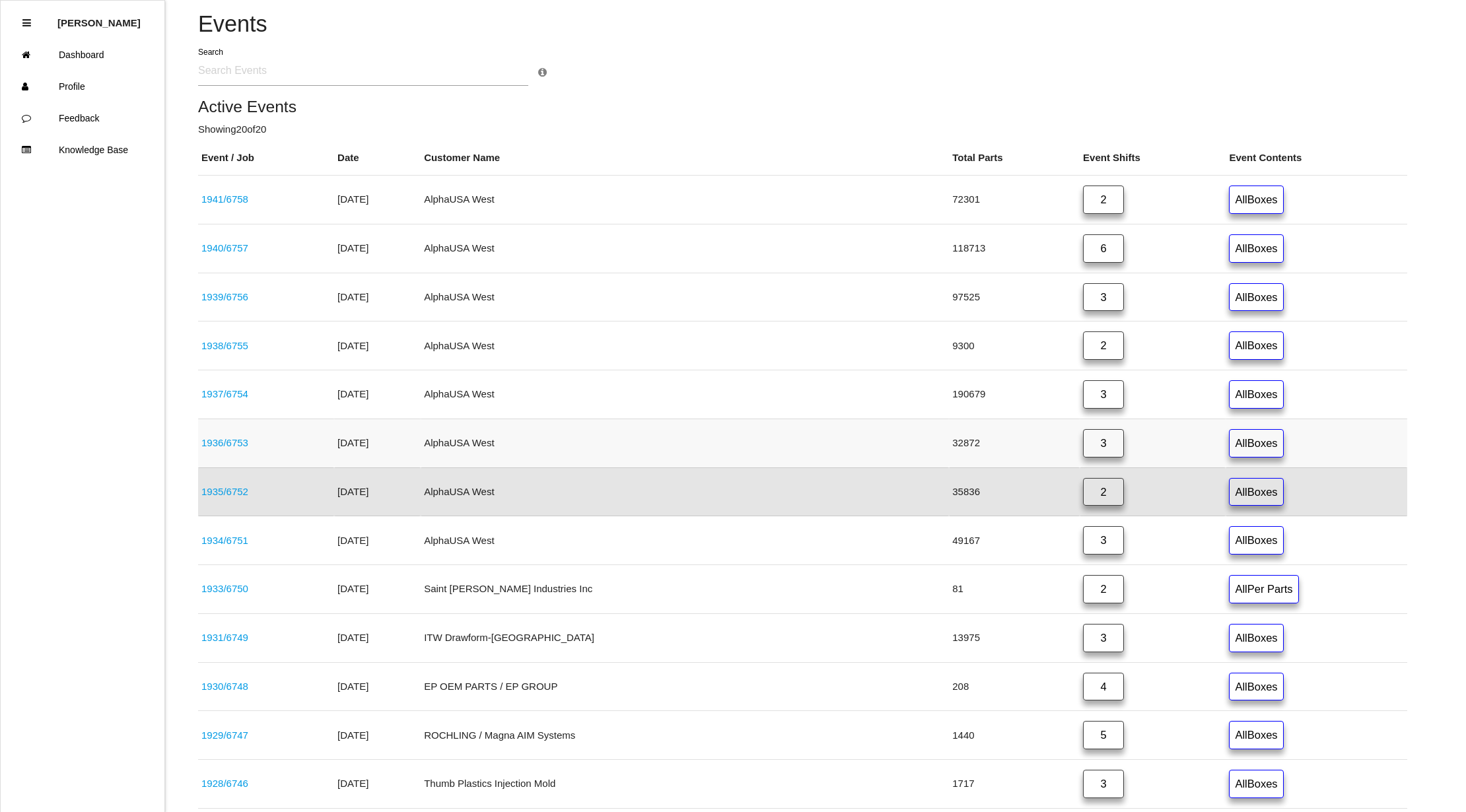
click at [1083, 445] on link "3" at bounding box center [1103, 443] width 41 height 29
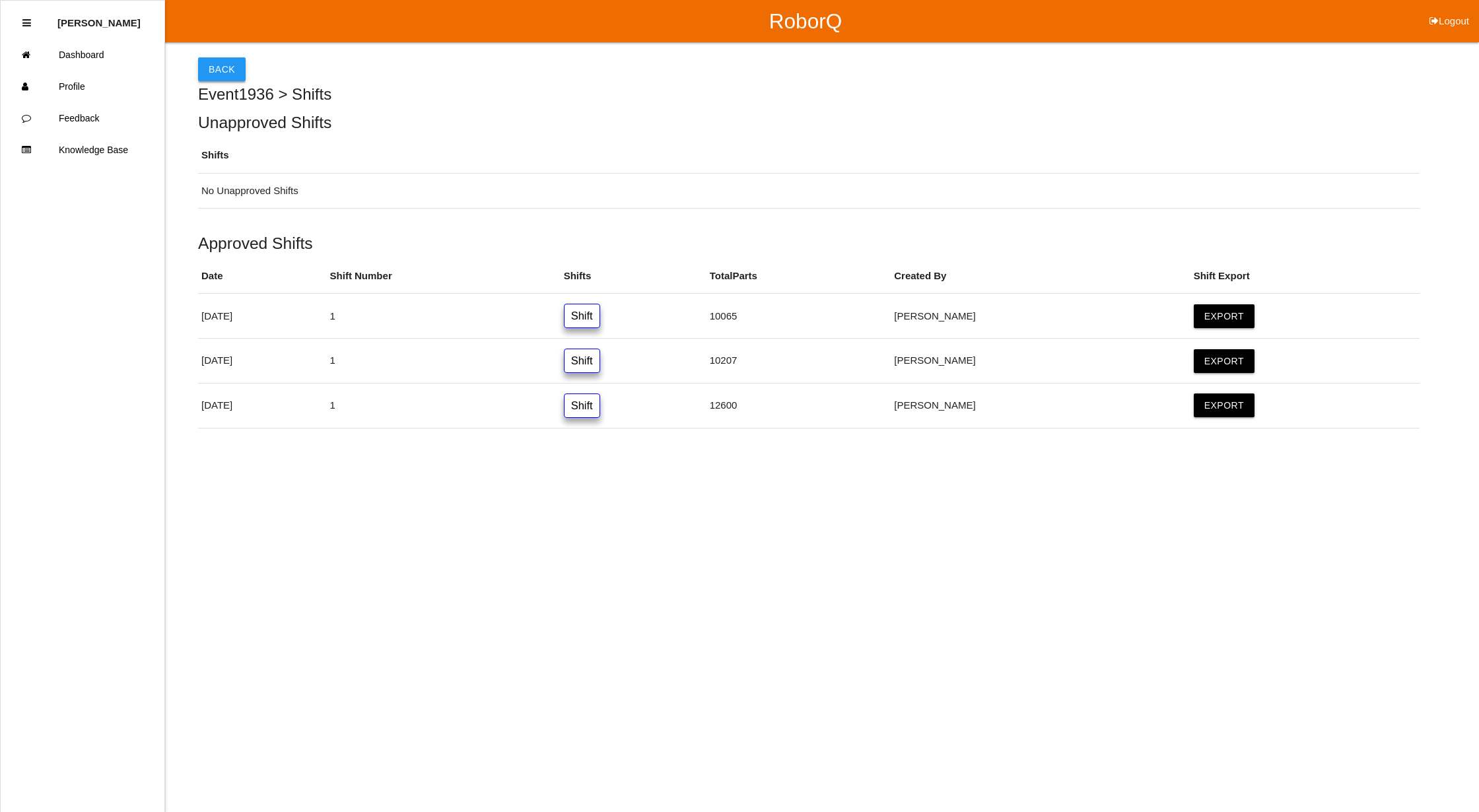
click at [205, 61] on button "Back" at bounding box center [222, 69] width 47 height 24
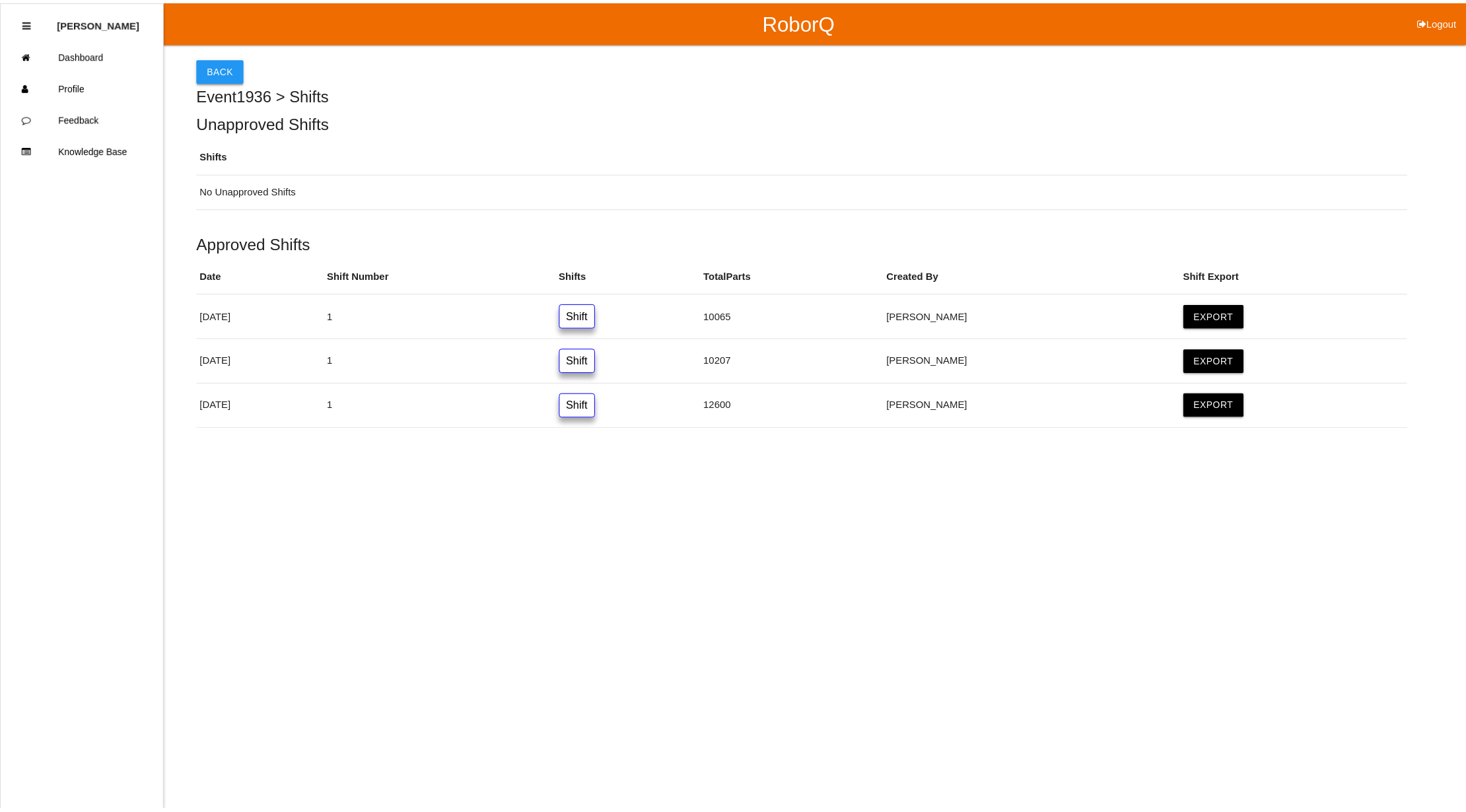
scroll to position [50, 0]
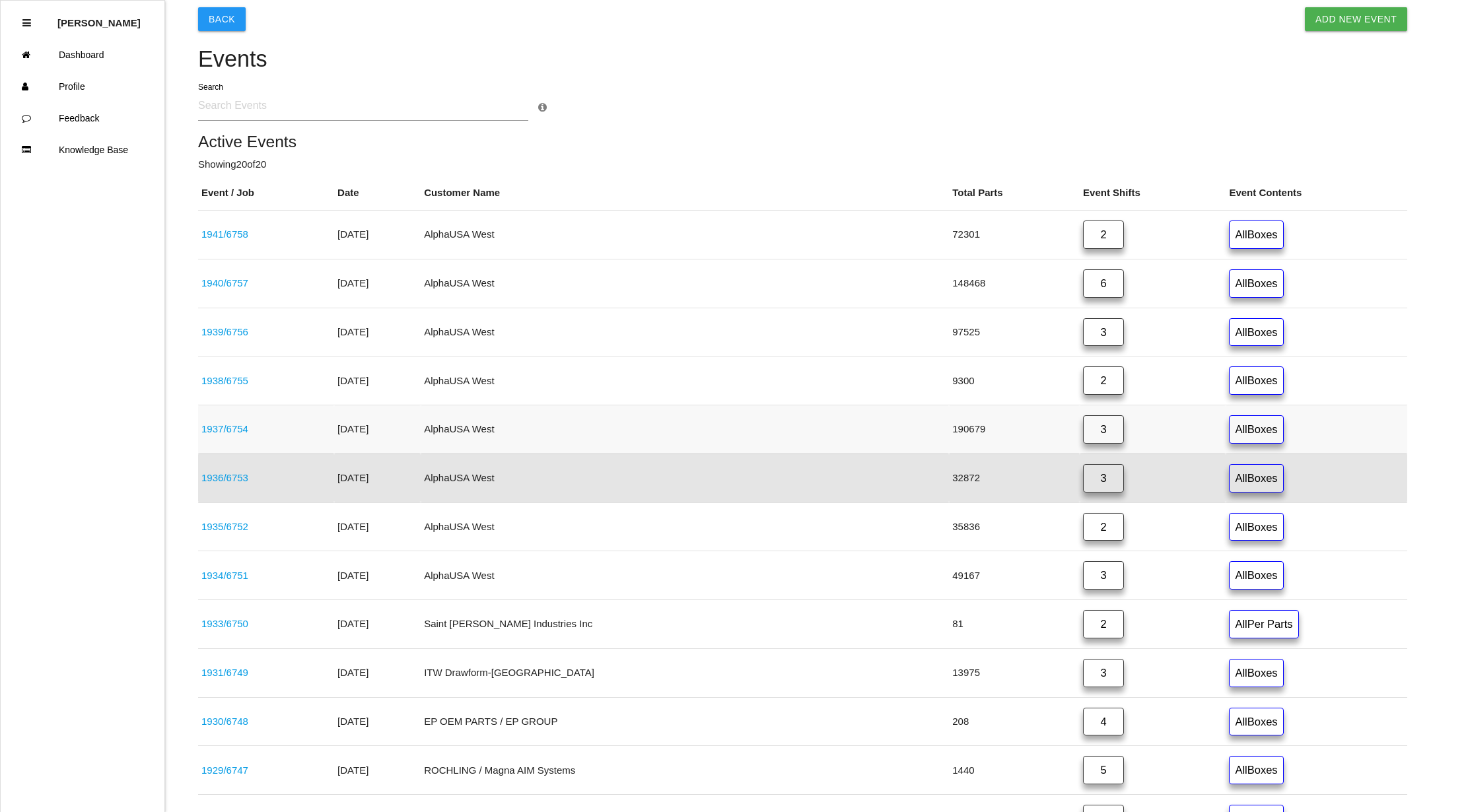
click at [1083, 434] on link "3" at bounding box center [1103, 429] width 41 height 29
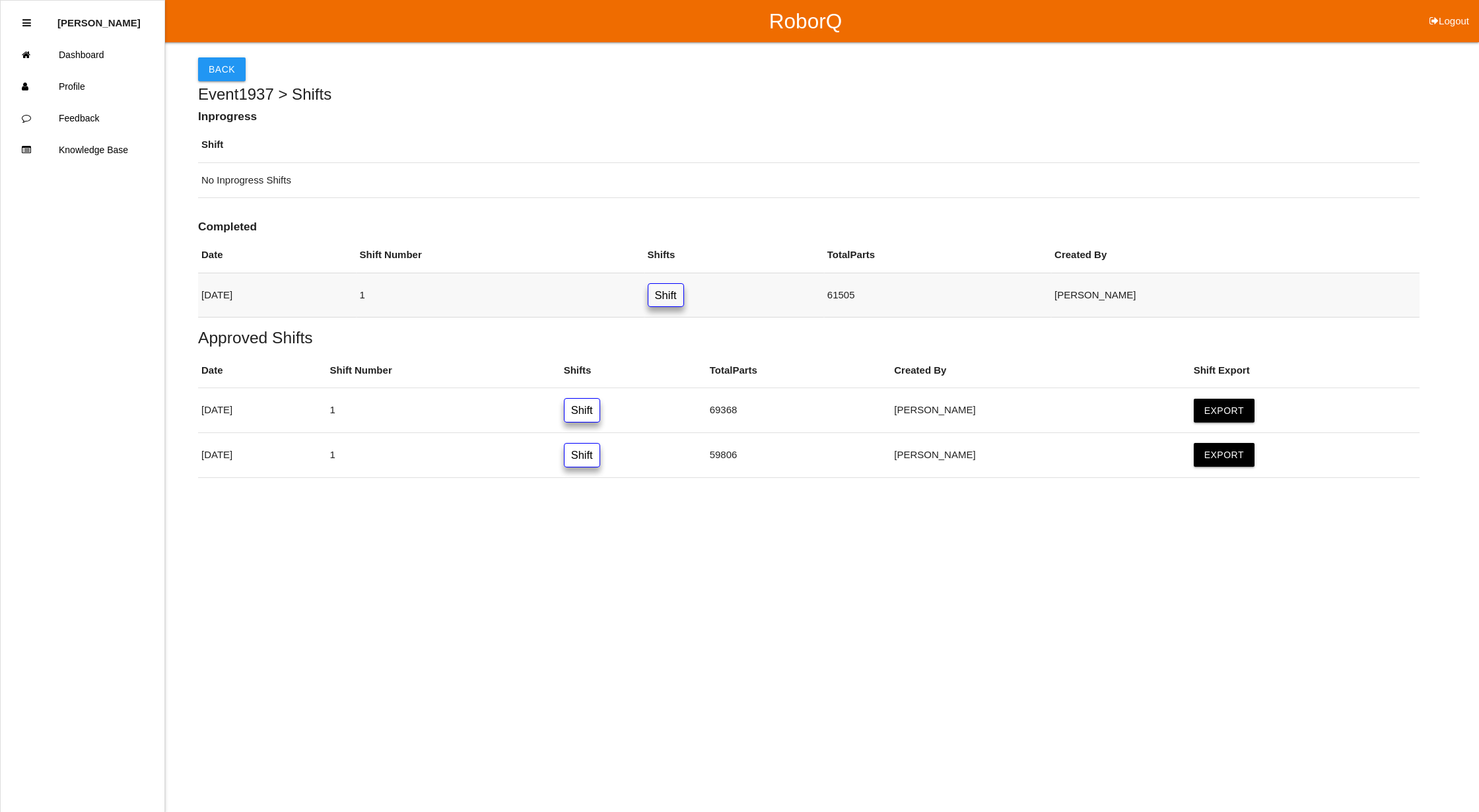
click at [684, 292] on link "Shift" at bounding box center [666, 295] width 36 height 24
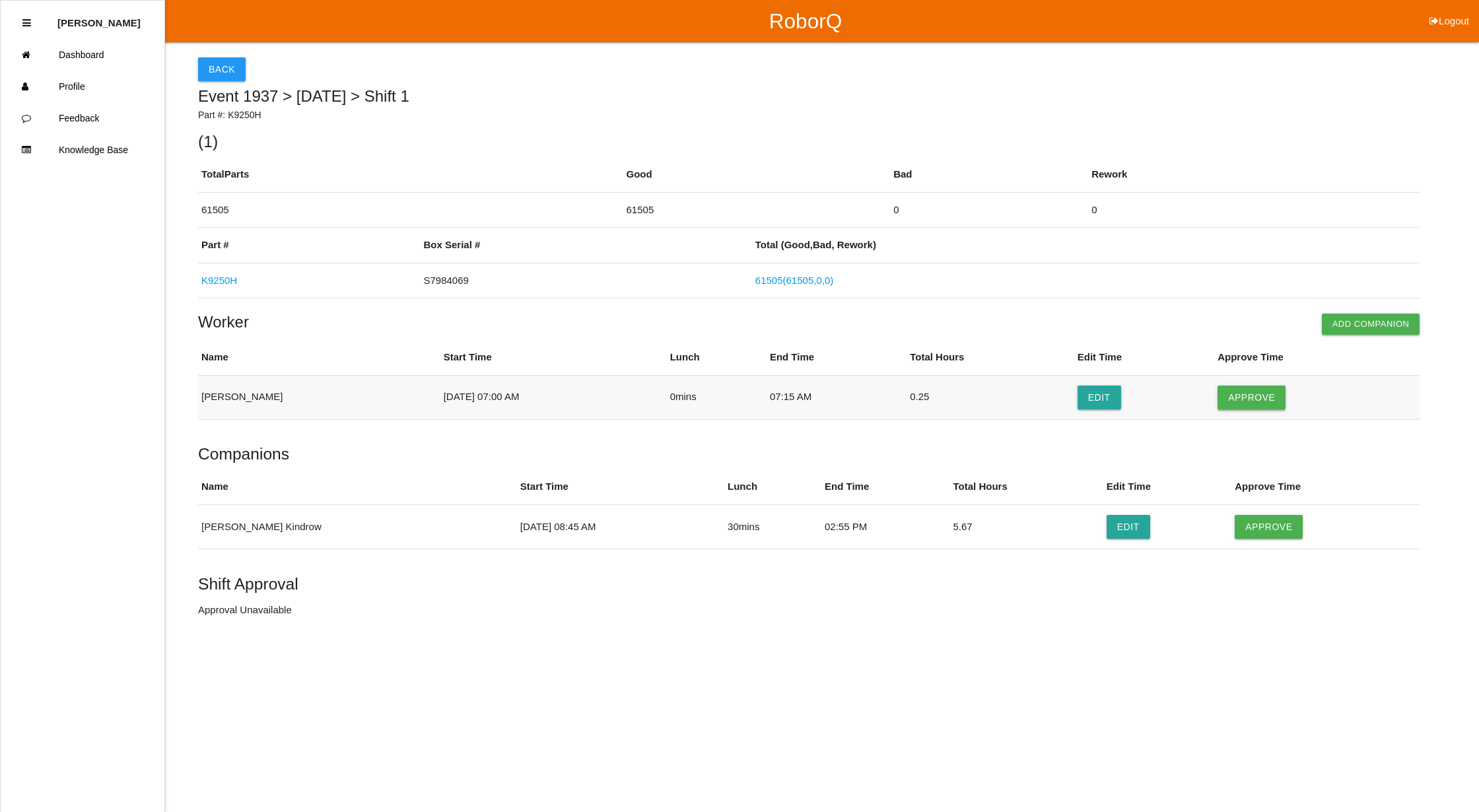
click at [1242, 391] on button "Approve" at bounding box center [1252, 397] width 68 height 24
click at [1256, 527] on button "Approve" at bounding box center [1269, 527] width 68 height 24
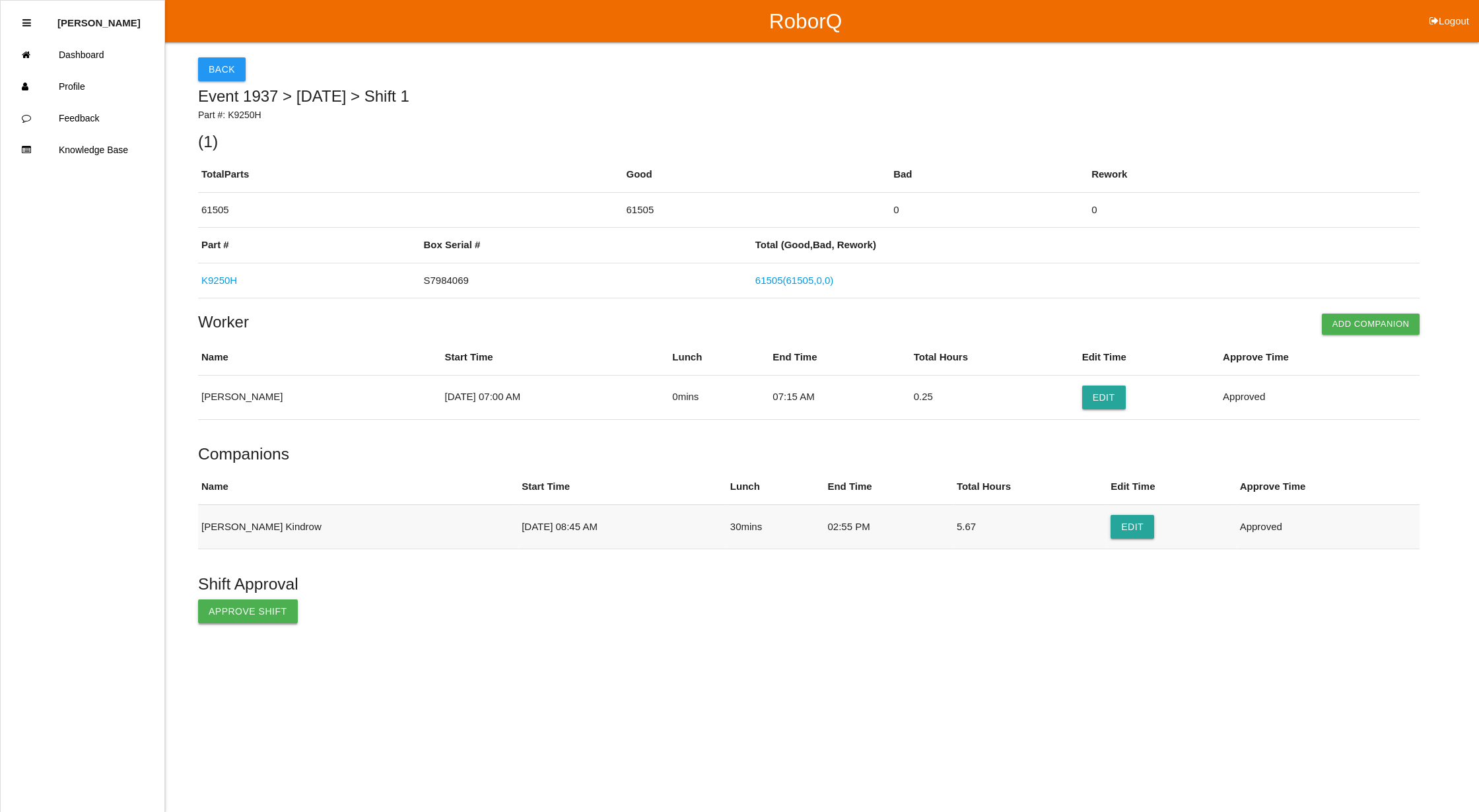
drag, startPoint x: 259, startPoint y: 611, endPoint x: 272, endPoint y: 611, distance: 13.0
click at [272, 611] on button "Approve Shift" at bounding box center [247, 611] width 100 height 24
click at [222, 72] on button "Back" at bounding box center [222, 69] width 47 height 24
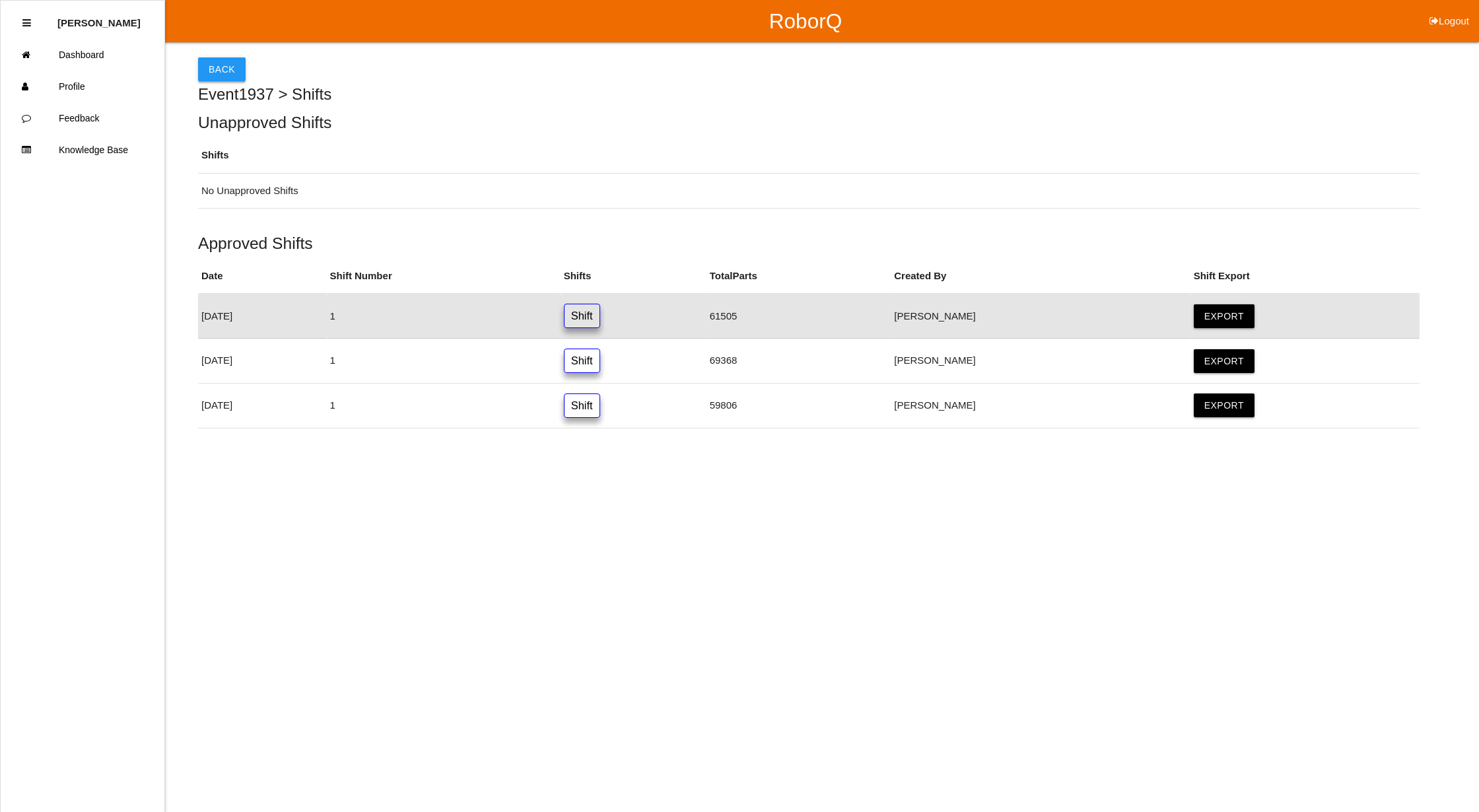
click at [219, 72] on button "Back" at bounding box center [222, 69] width 47 height 24
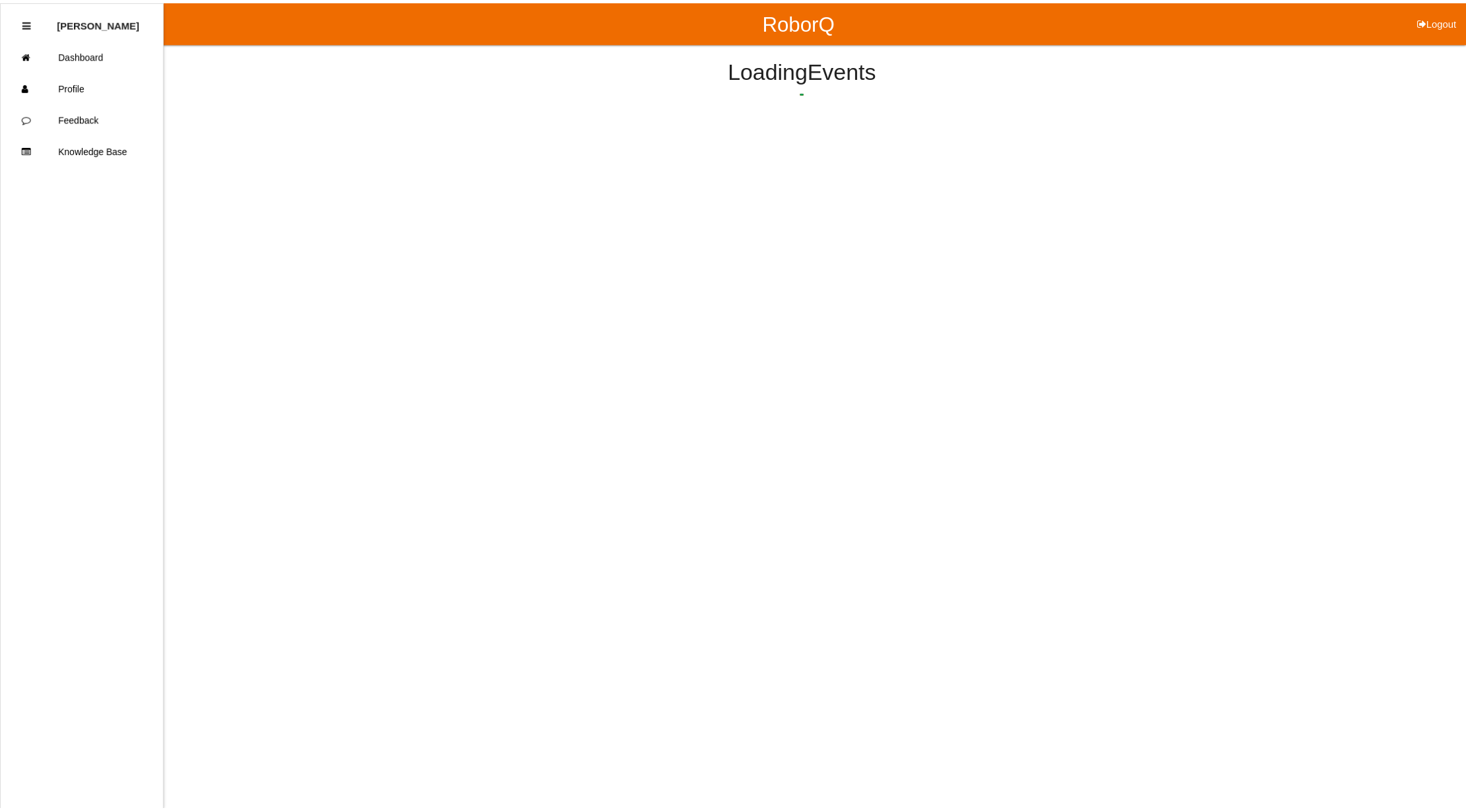
scroll to position [15, 0]
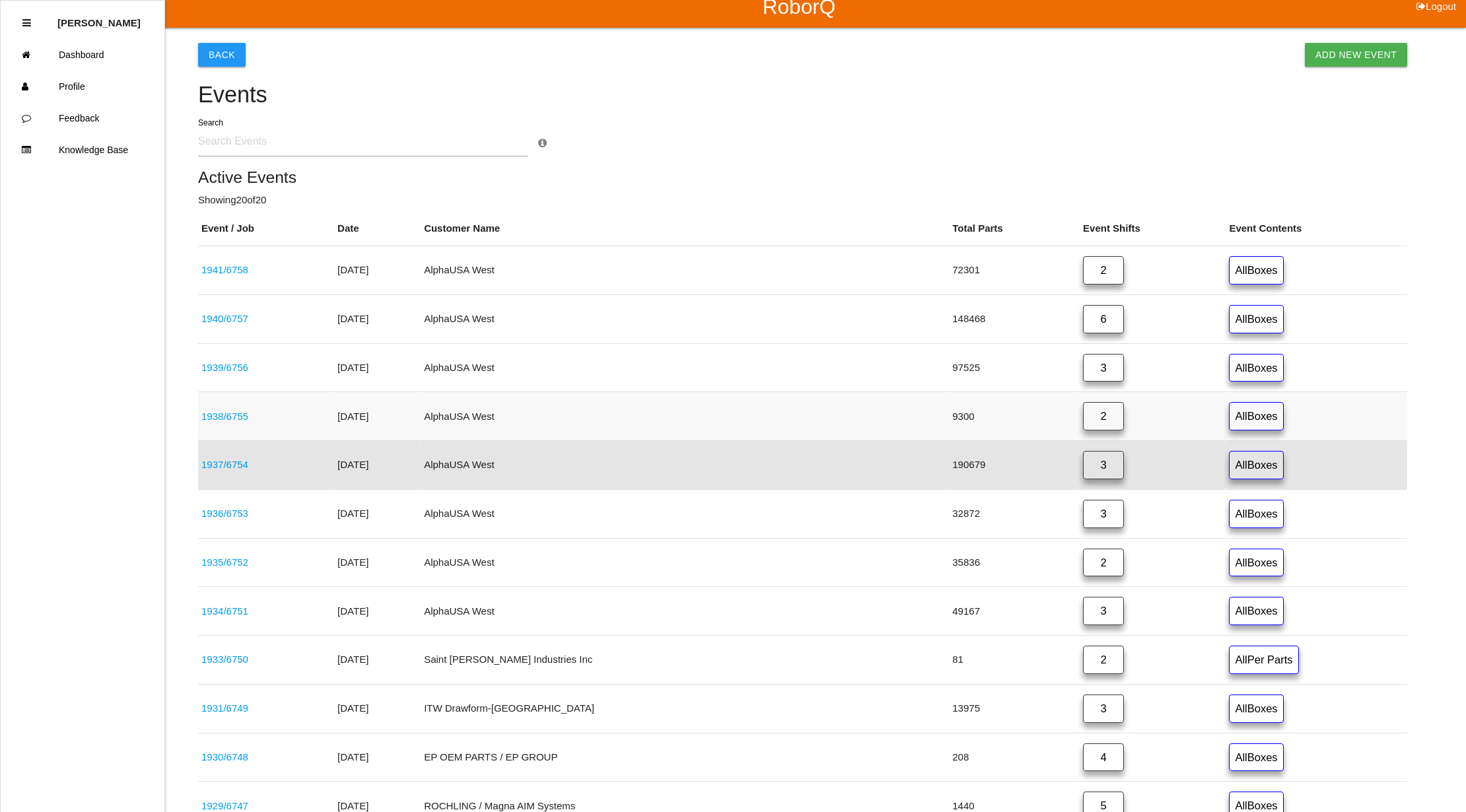
click at [1083, 420] on link "2" at bounding box center [1103, 416] width 41 height 29
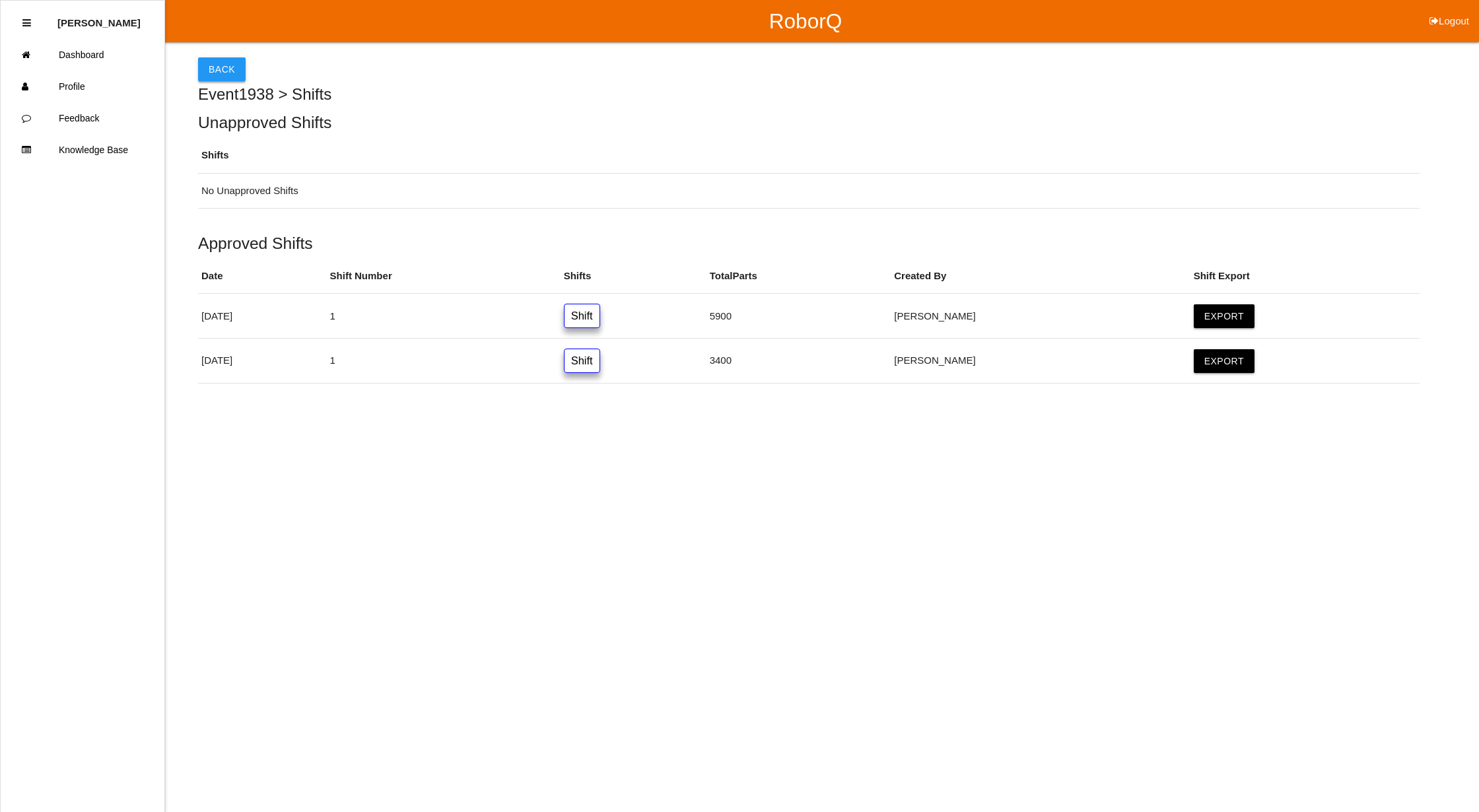
click at [231, 69] on button "Back" at bounding box center [222, 69] width 47 height 24
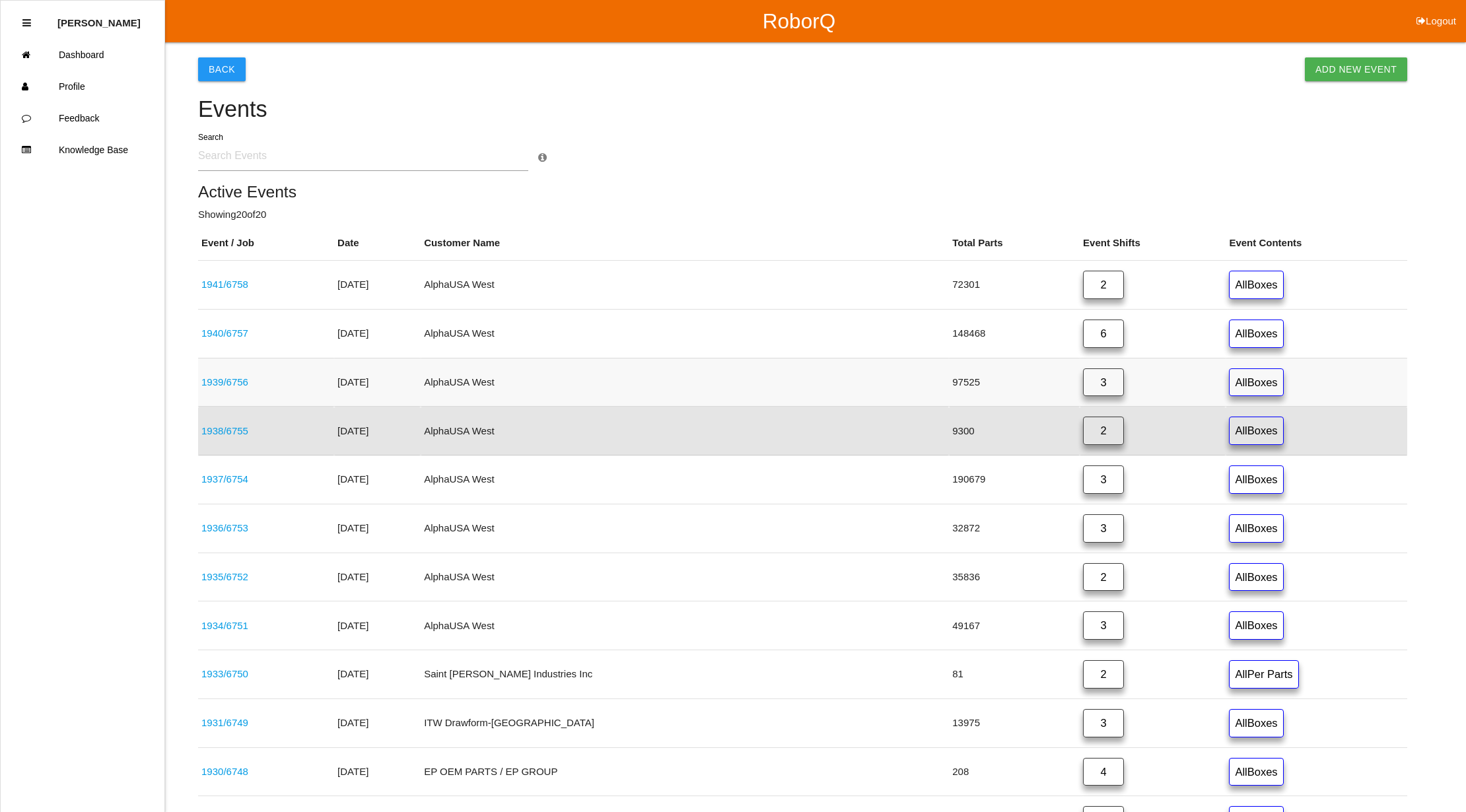
click at [1083, 381] on link "3" at bounding box center [1103, 383] width 41 height 29
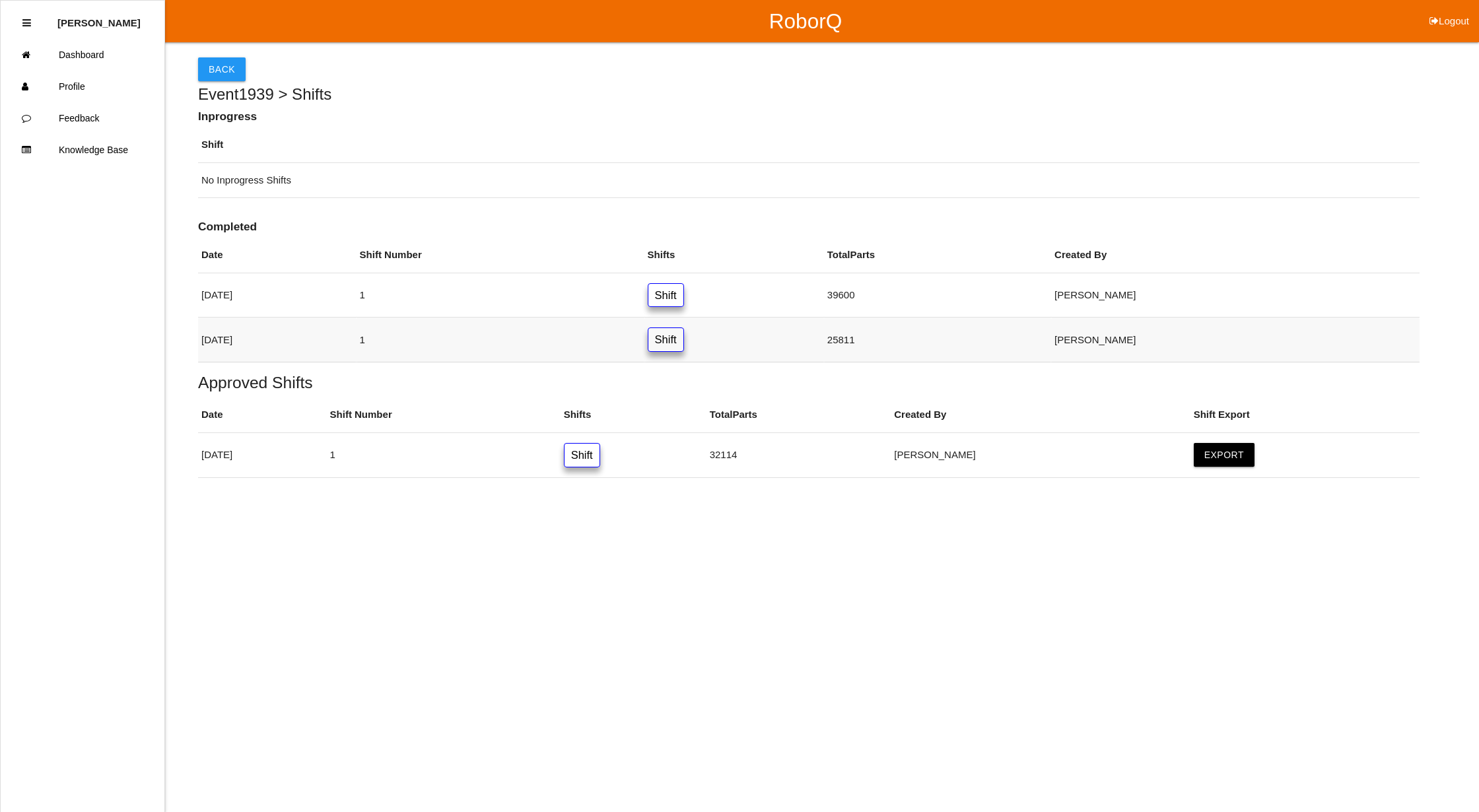
click at [684, 344] on link "Shift" at bounding box center [666, 339] width 36 height 24
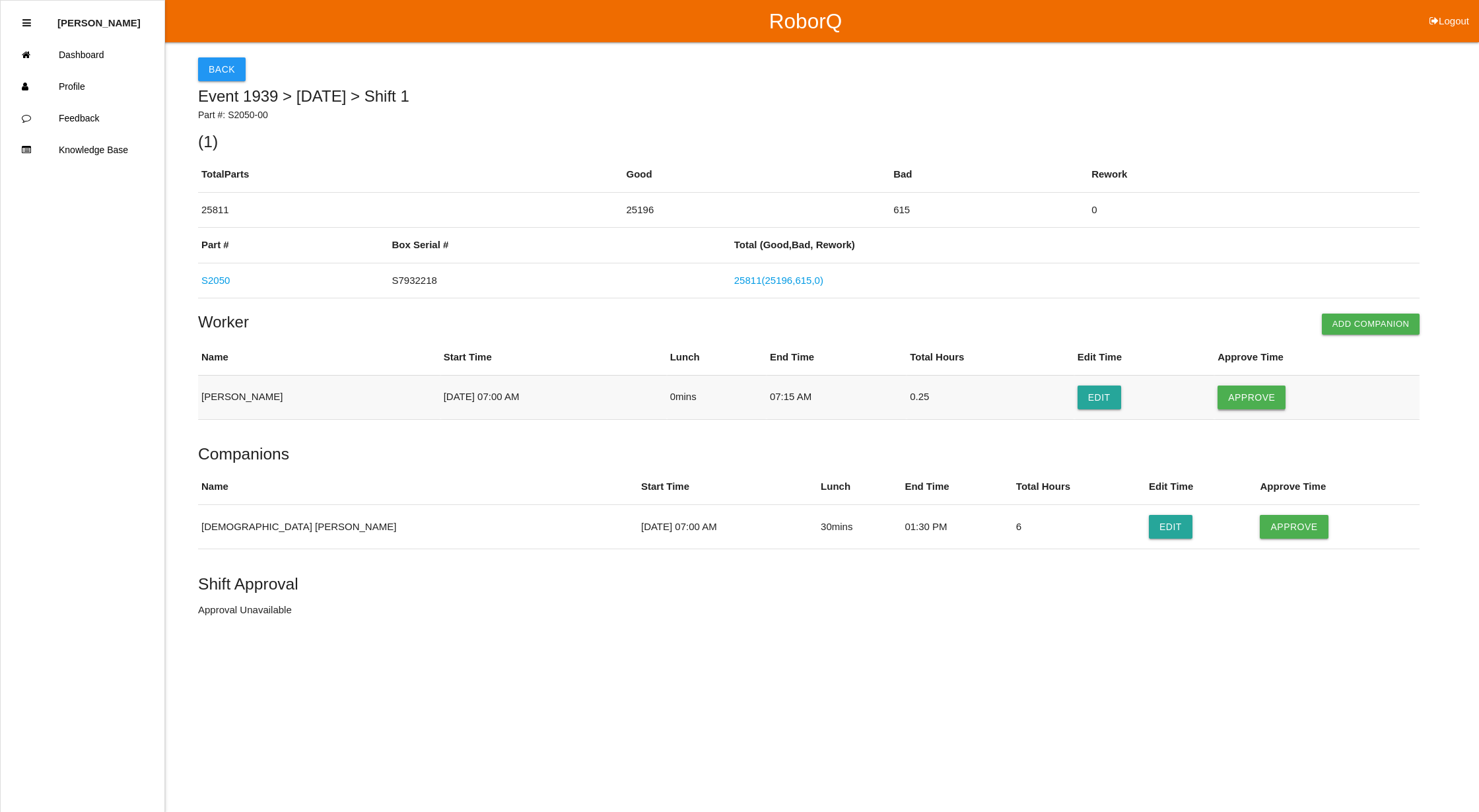
click at [1260, 399] on button "Approve" at bounding box center [1252, 397] width 68 height 24
click at [1259, 529] on button "Approve" at bounding box center [1294, 527] width 68 height 24
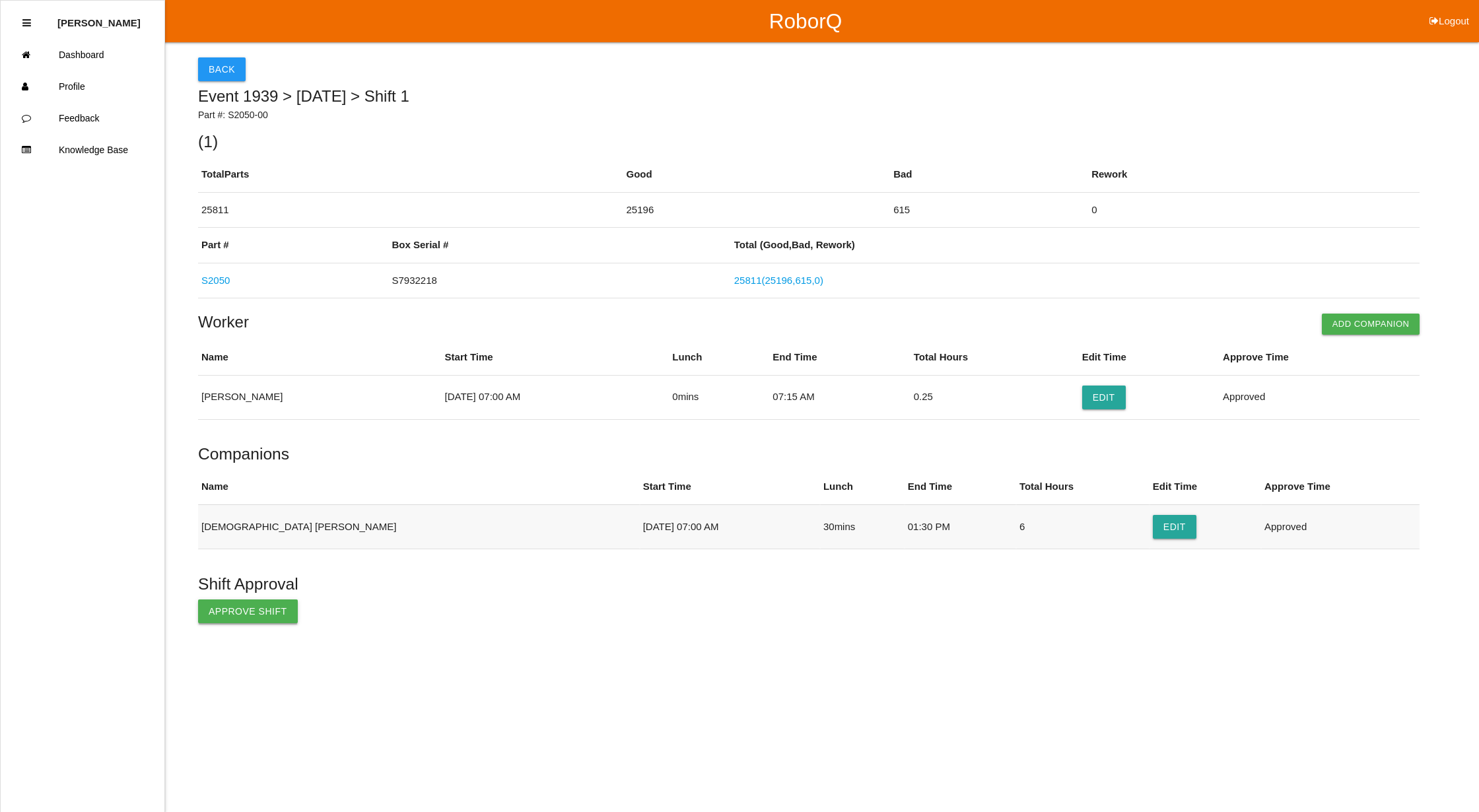
click at [217, 614] on button "Approve Shift" at bounding box center [247, 611] width 100 height 24
click at [229, 65] on button "Back" at bounding box center [222, 69] width 47 height 24
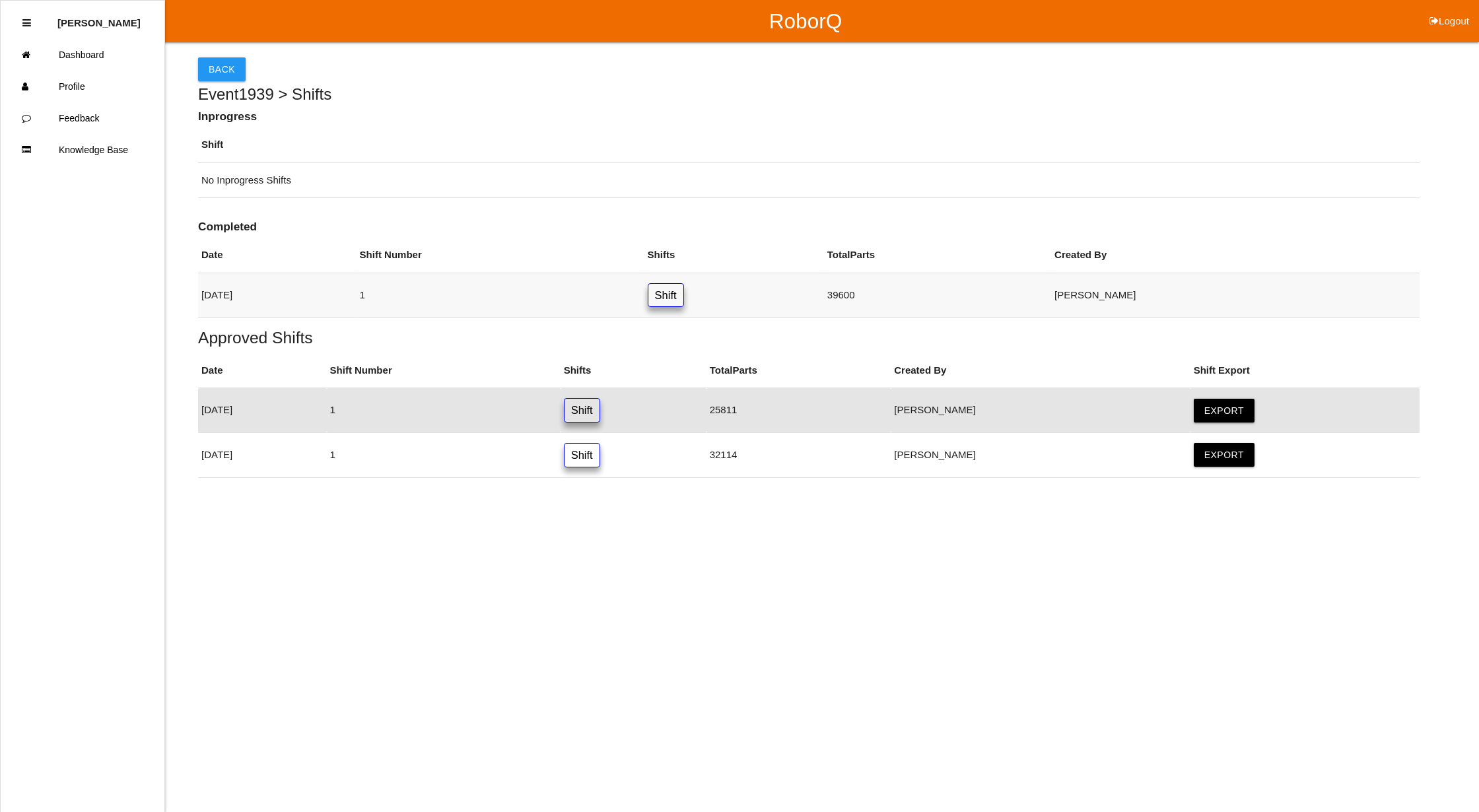
click at [684, 297] on link "Shift" at bounding box center [666, 295] width 36 height 24
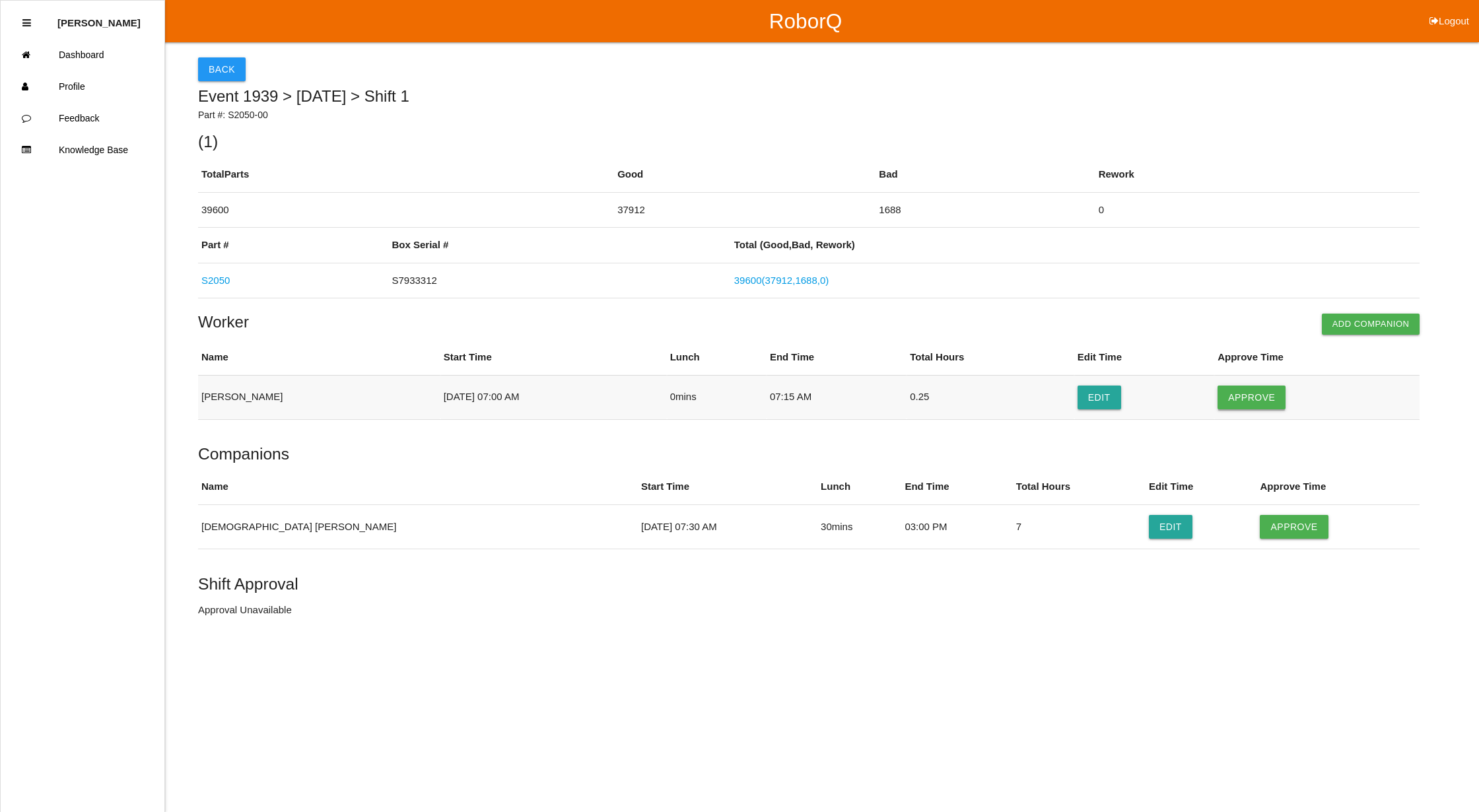
click at [1237, 388] on button "Approve" at bounding box center [1252, 397] width 68 height 24
click at [1259, 524] on button "Approve" at bounding box center [1294, 527] width 68 height 24
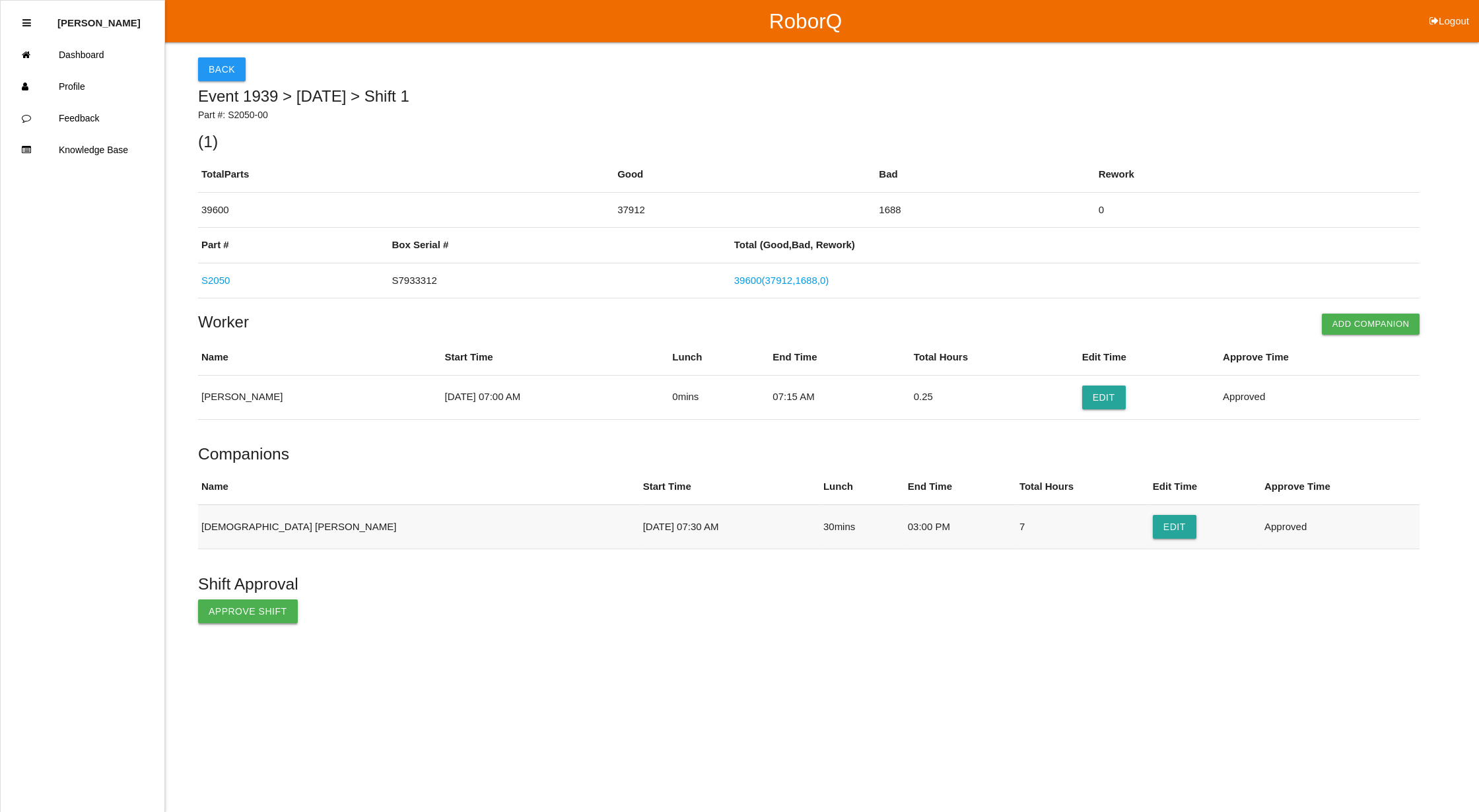
click at [228, 611] on button "Approve Shift" at bounding box center [247, 611] width 100 height 24
click at [207, 64] on button "Back" at bounding box center [222, 69] width 47 height 24
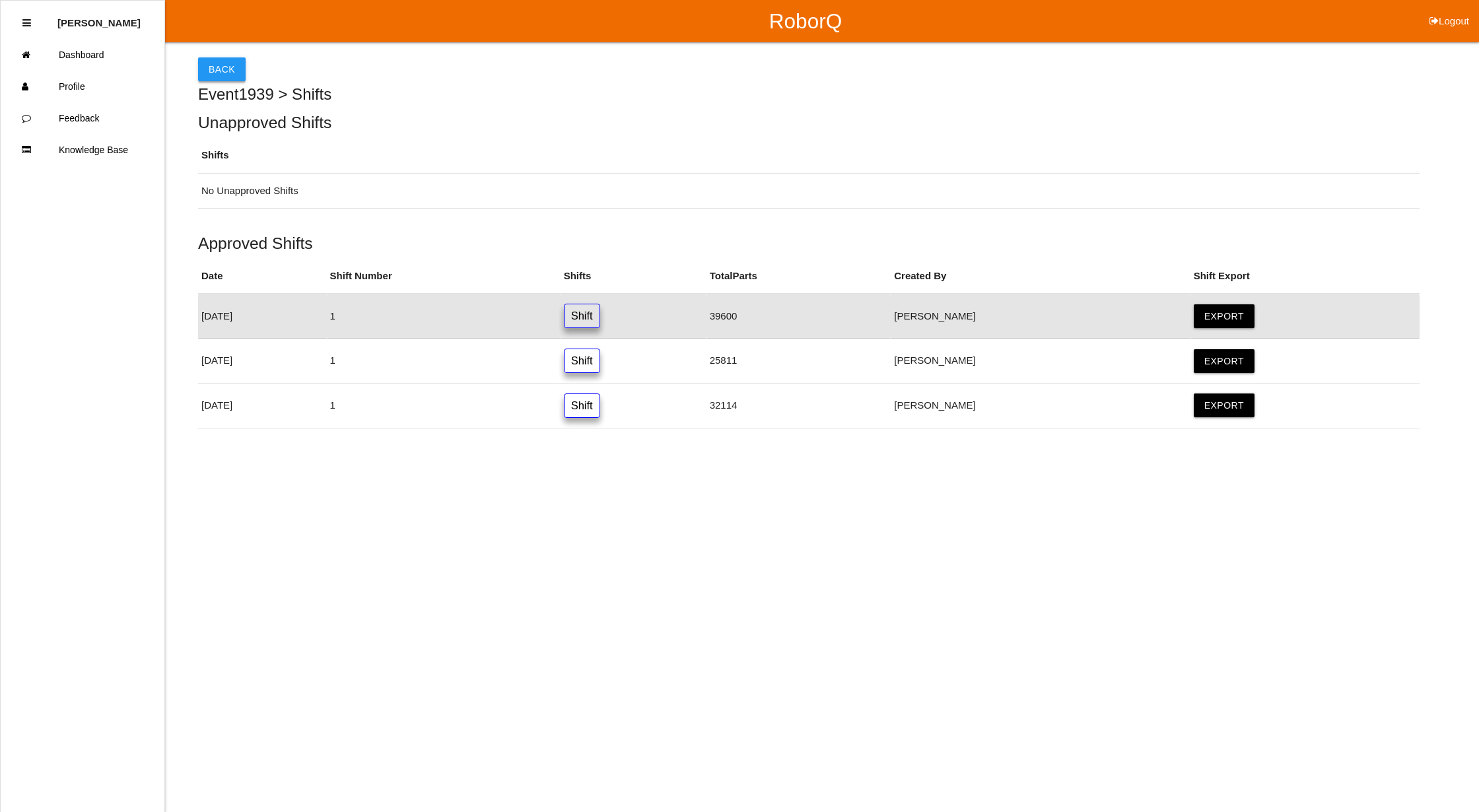
click at [212, 59] on button "Back" at bounding box center [222, 69] width 47 height 24
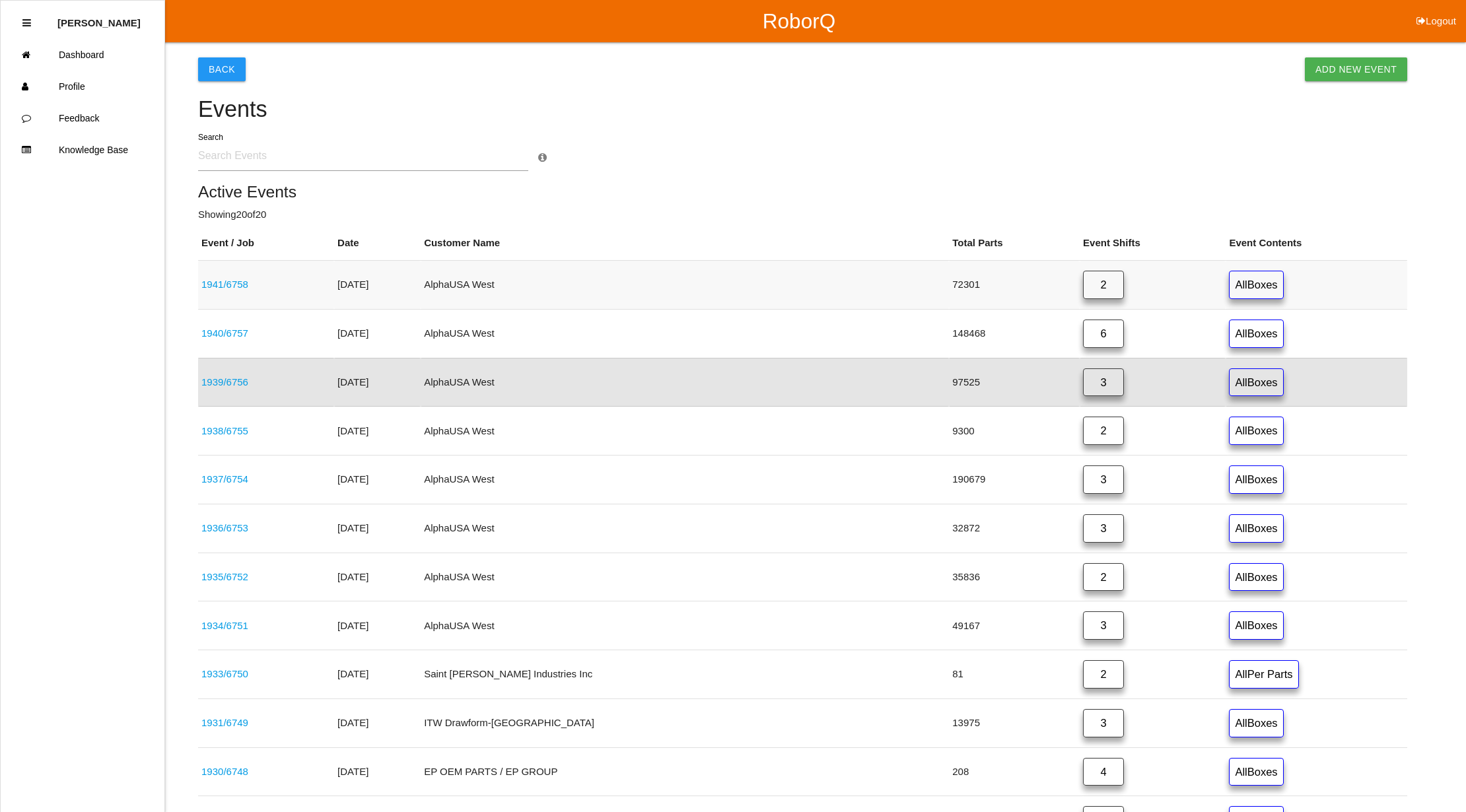
click at [1083, 289] on link "2" at bounding box center [1103, 284] width 41 height 29
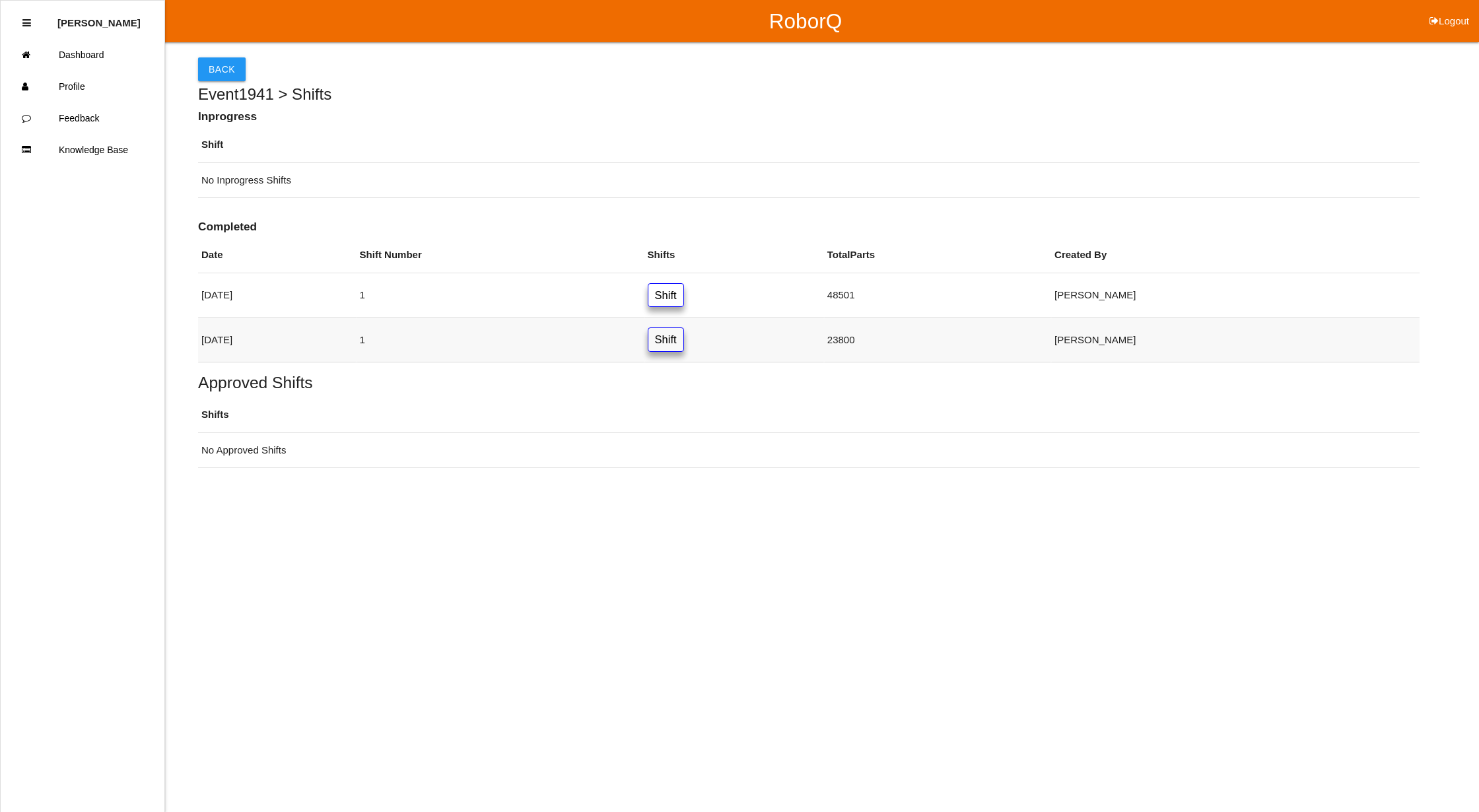
click at [684, 334] on link "Shift" at bounding box center [666, 339] width 36 height 24
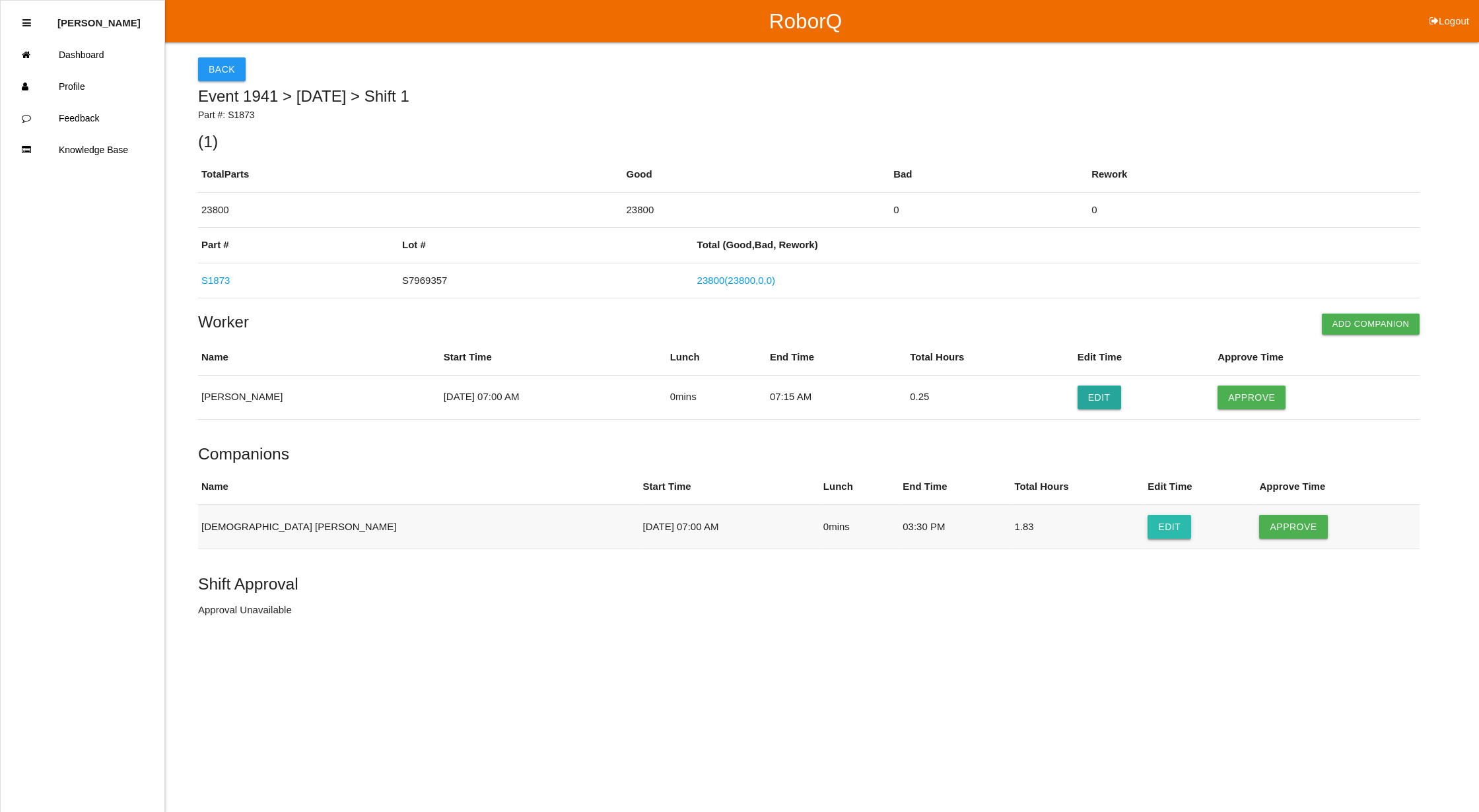
click at [1147, 529] on button "Edit" at bounding box center [1169, 527] width 44 height 24
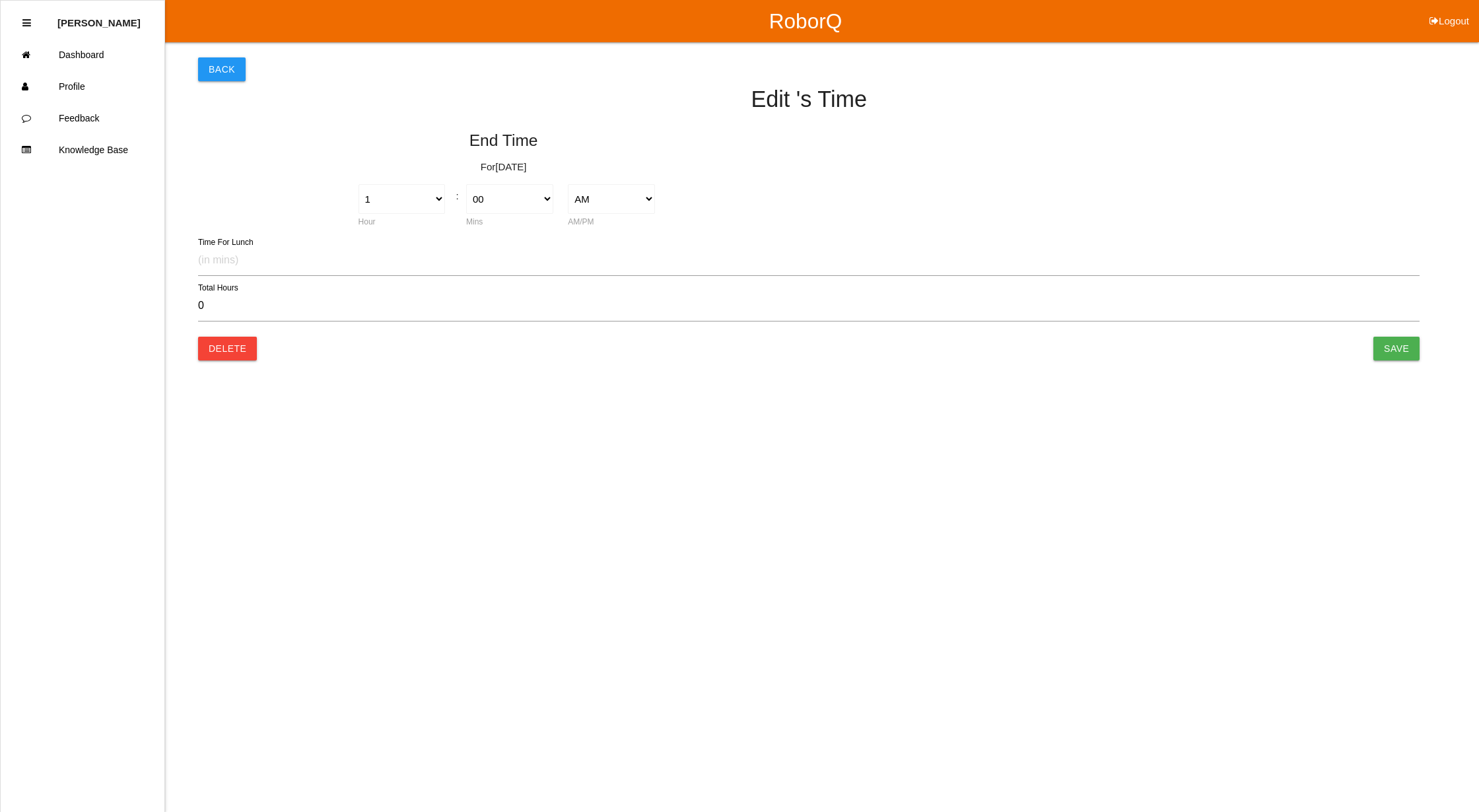
select select "3"
select select "30"
select select "2"
type input "8.50"
select select "7"
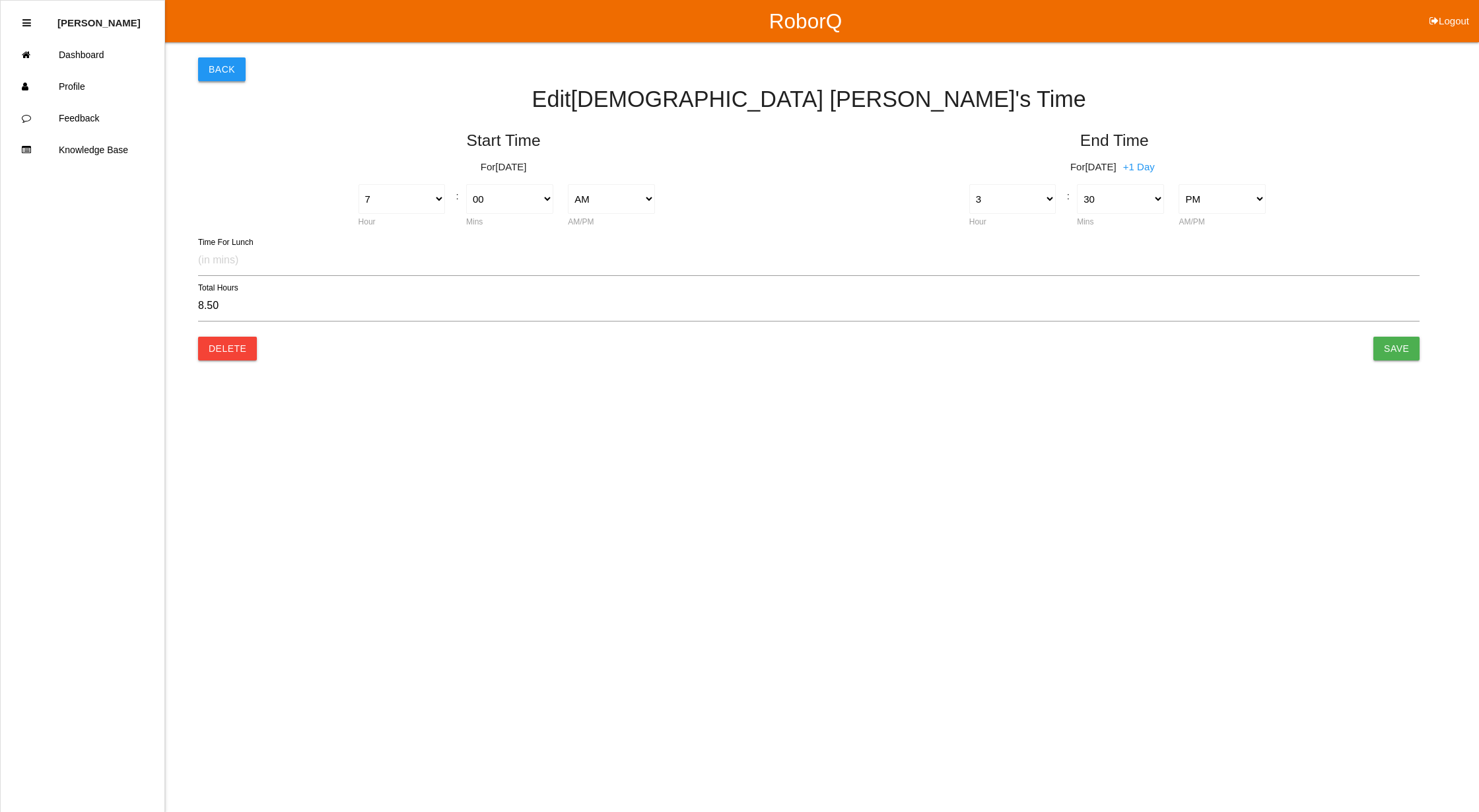
click at [223, 69] on button "Back" at bounding box center [222, 69] width 47 height 24
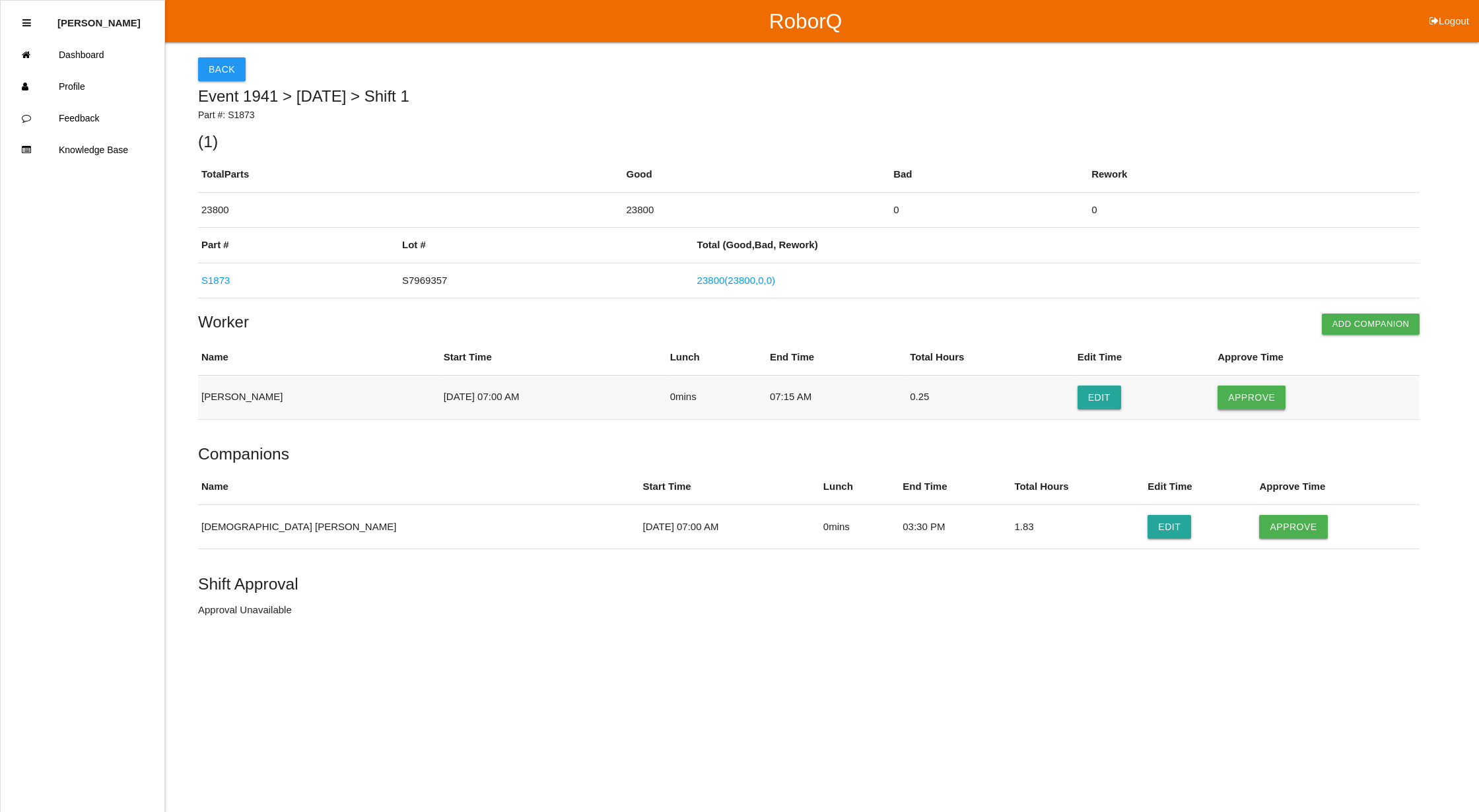
click at [1248, 403] on button "Approve" at bounding box center [1252, 397] width 68 height 24
click at [1259, 527] on button "Approve" at bounding box center [1293, 527] width 68 height 24
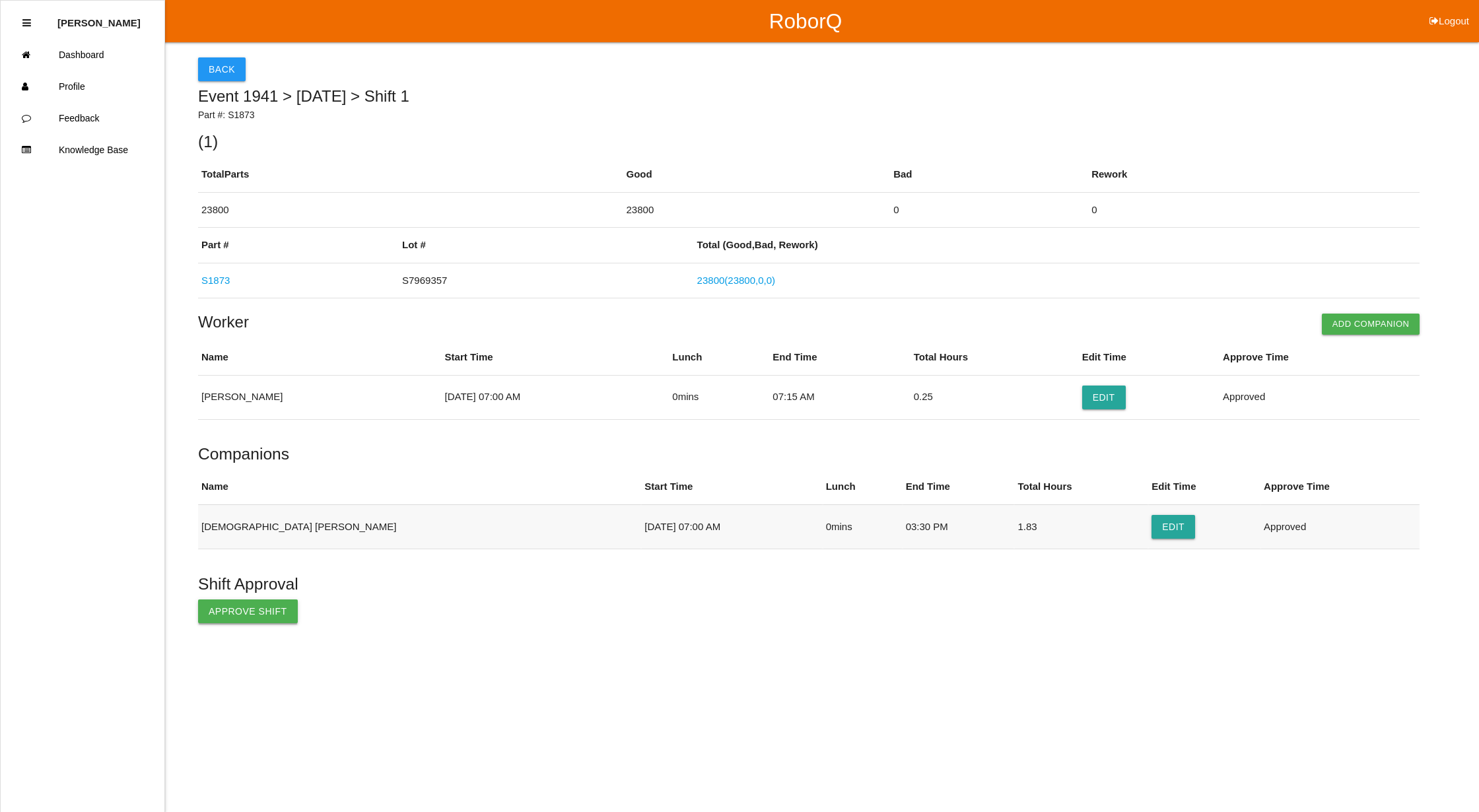
click at [223, 607] on button "Approve Shift" at bounding box center [247, 611] width 100 height 24
click at [206, 57] on button "Back" at bounding box center [222, 69] width 47 height 24
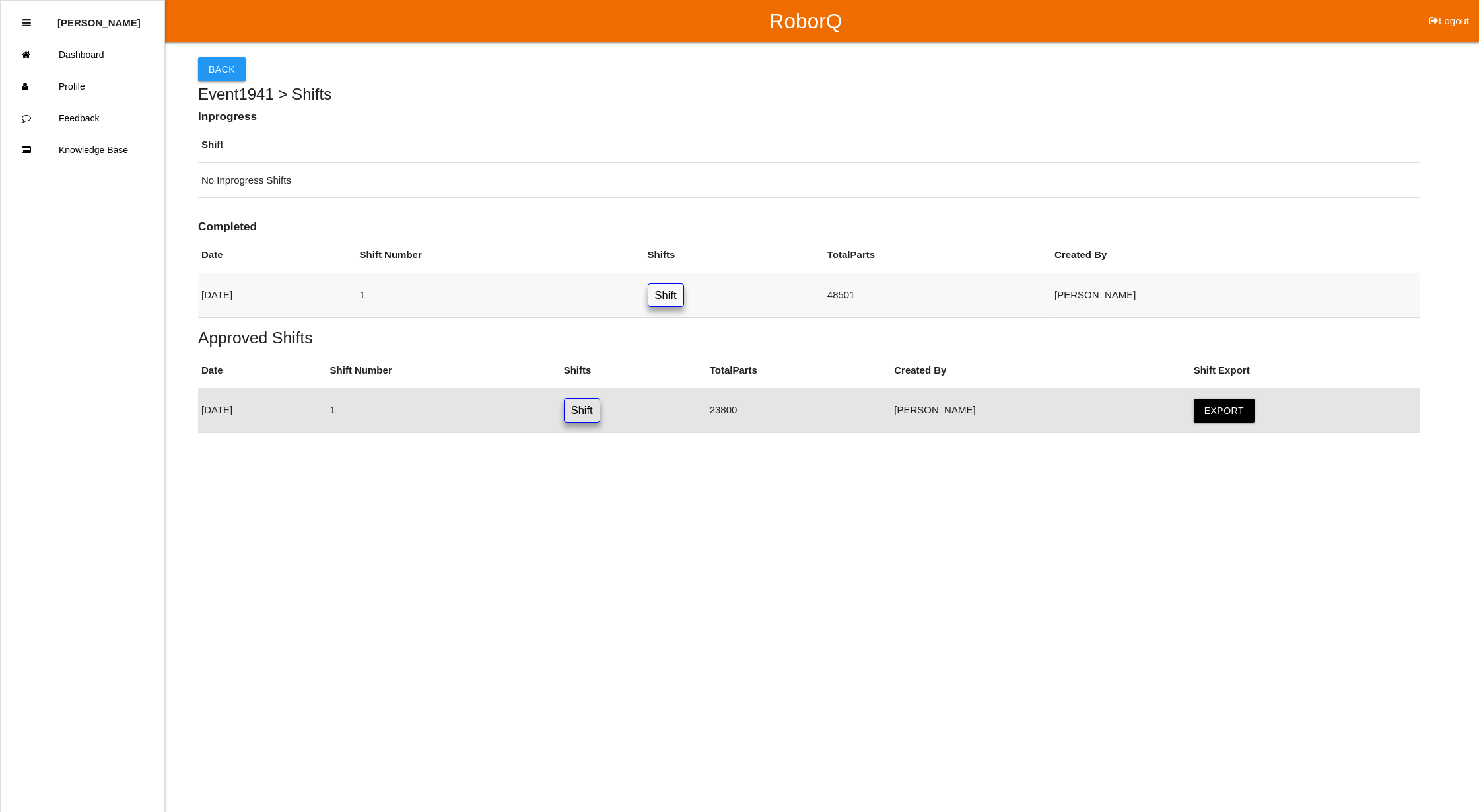
click at [684, 300] on link "Shift" at bounding box center [666, 295] width 36 height 24
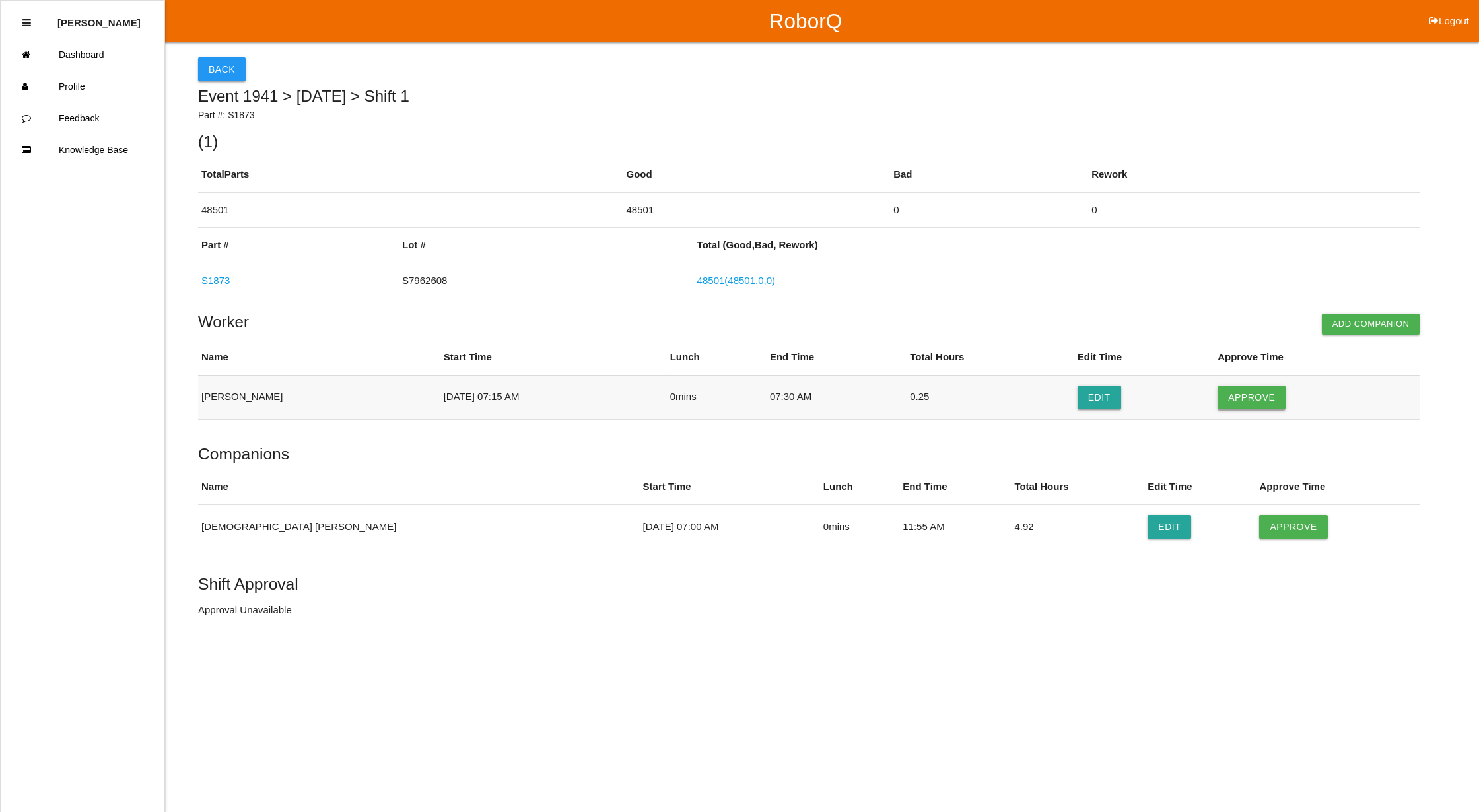
click at [1256, 391] on button "Approve" at bounding box center [1252, 397] width 68 height 24
click at [1259, 527] on button "Approve" at bounding box center [1293, 527] width 68 height 24
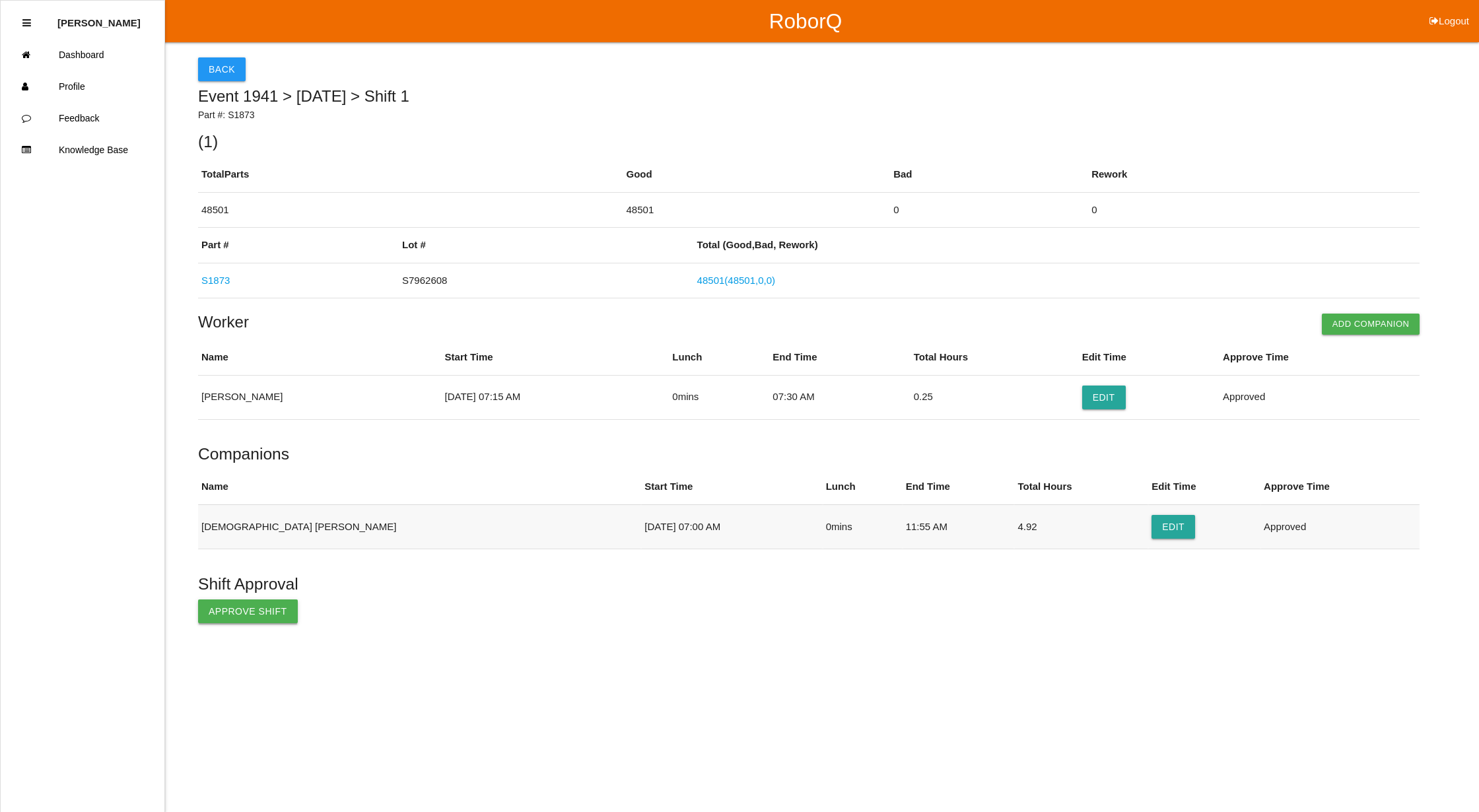
click at [213, 606] on button "Approve Shift" at bounding box center [247, 611] width 100 height 24
click at [209, 68] on button "Back" at bounding box center [222, 69] width 47 height 24
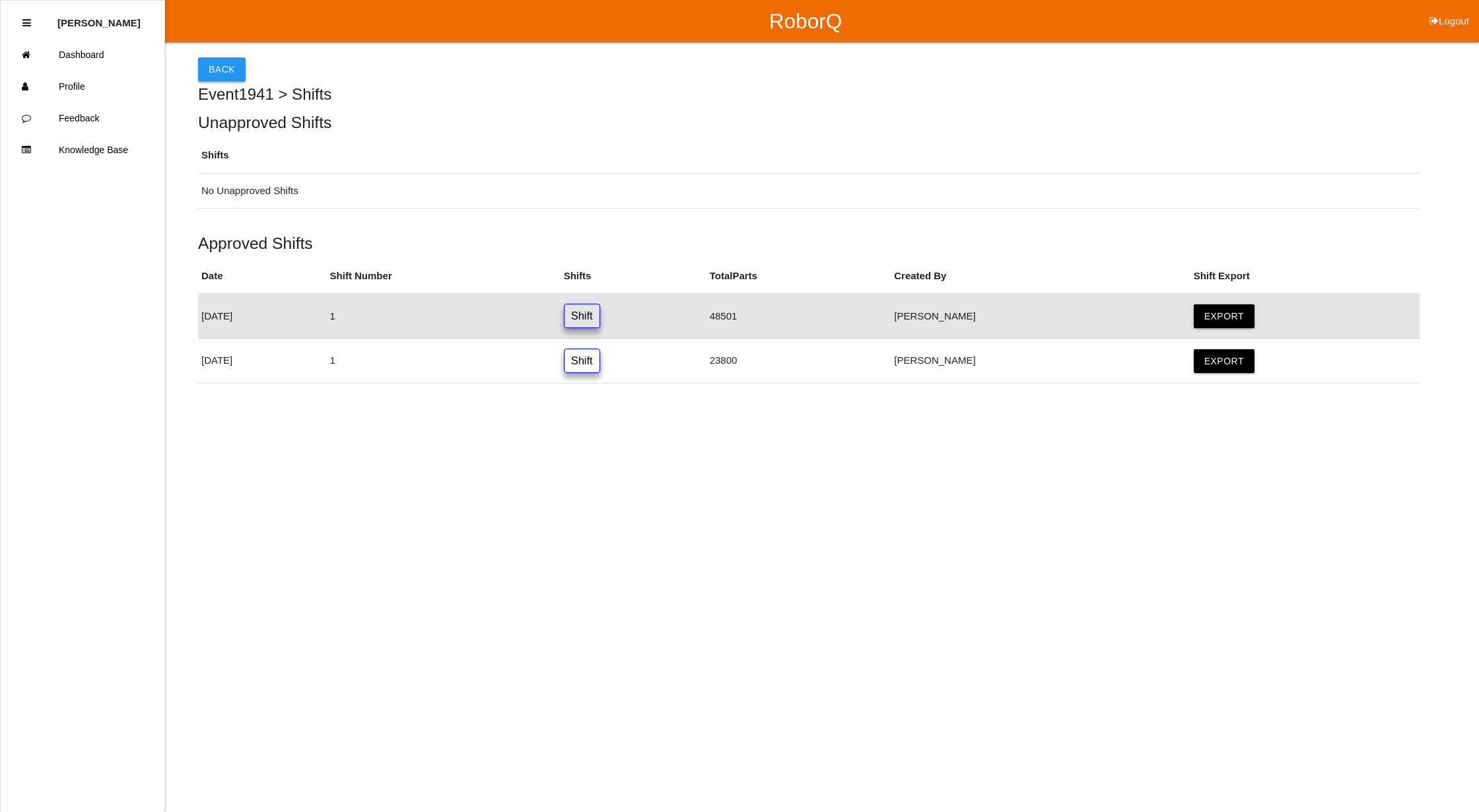
click at [229, 66] on button "Back" at bounding box center [222, 69] width 47 height 24
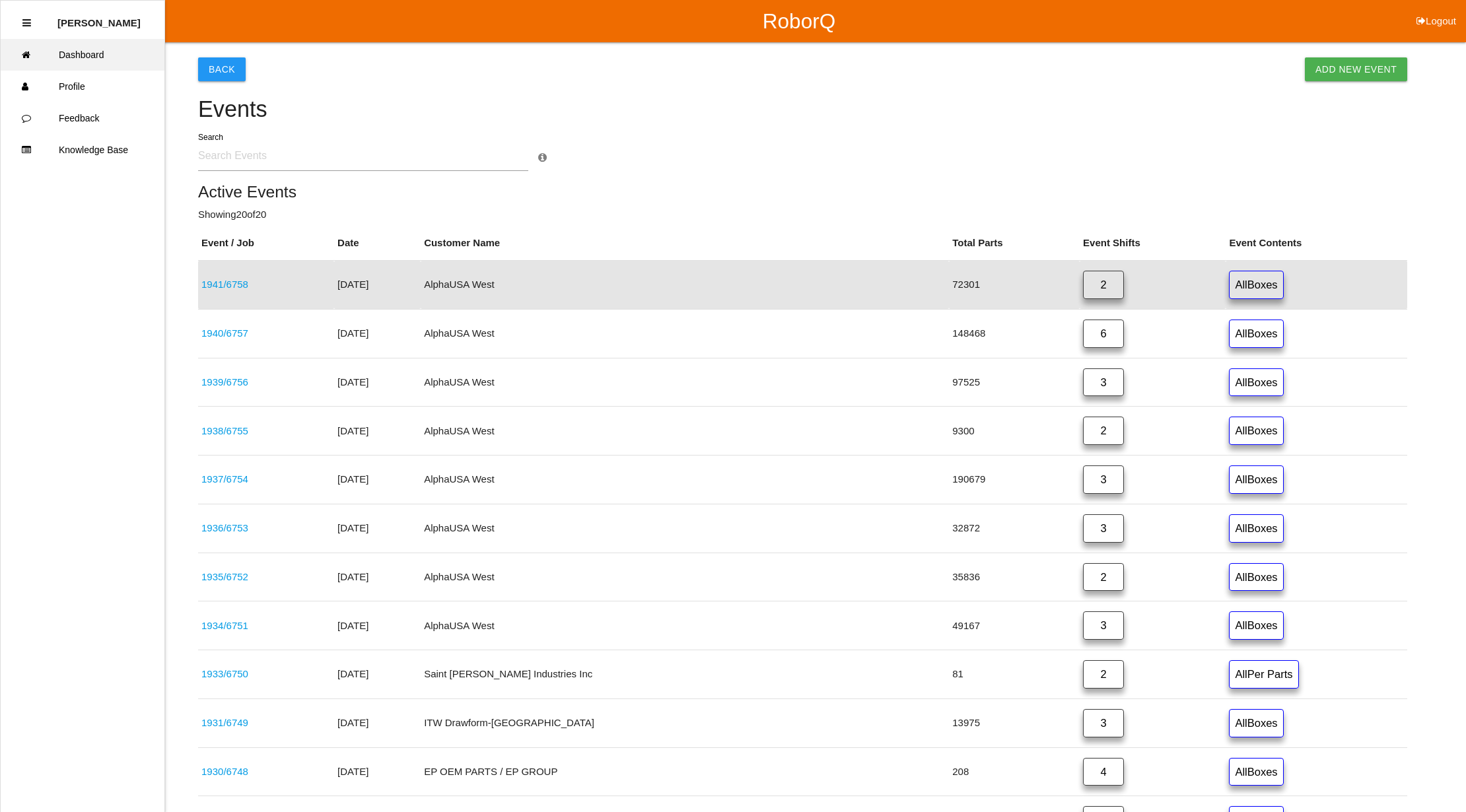
click at [74, 45] on link "Dashboard" at bounding box center [82, 54] width 164 height 31
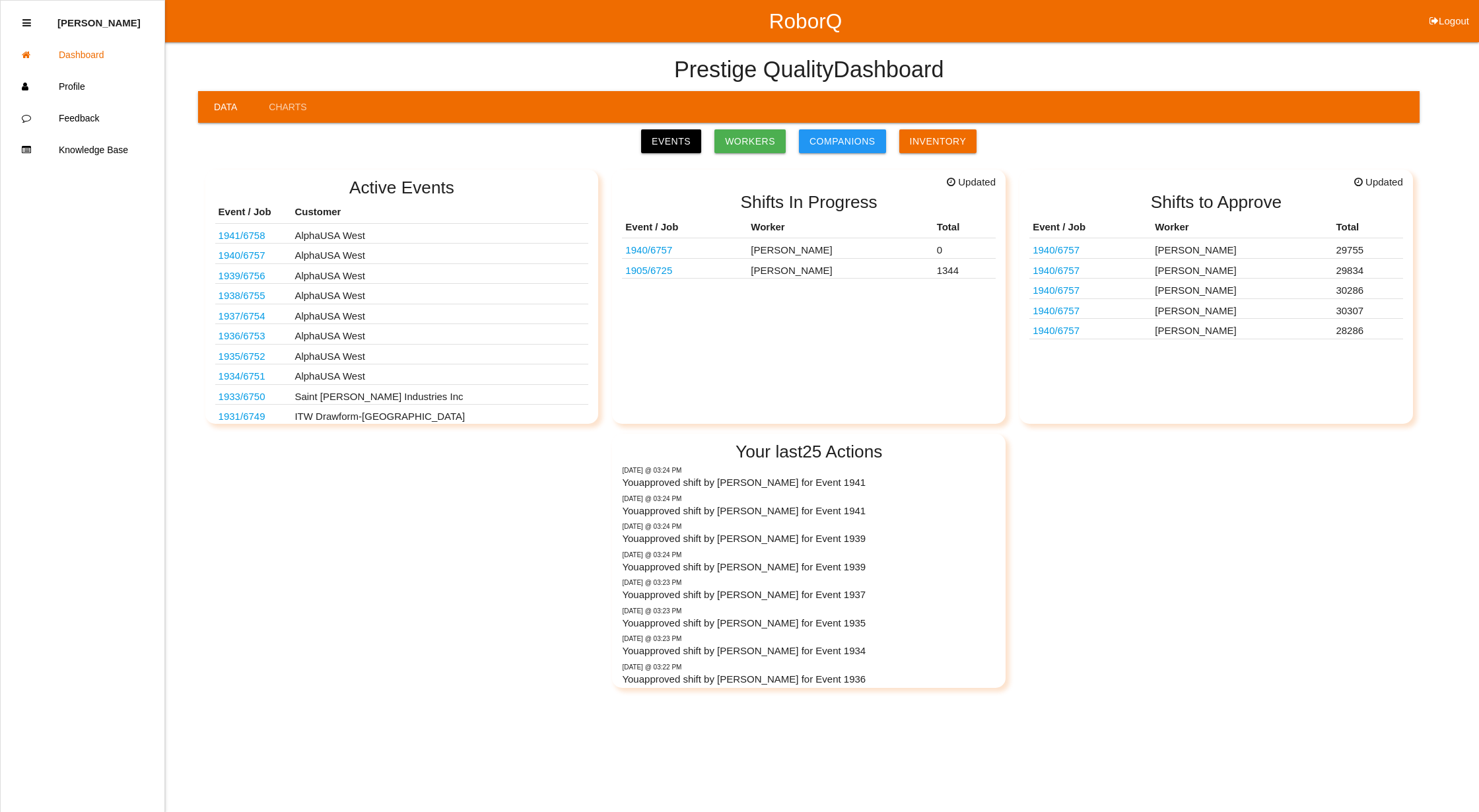
click at [1466, 10] on button "Logout" at bounding box center [1449, 5] width 59 height 10
select select "Supervisor"
